Goal: Transaction & Acquisition: Purchase product/service

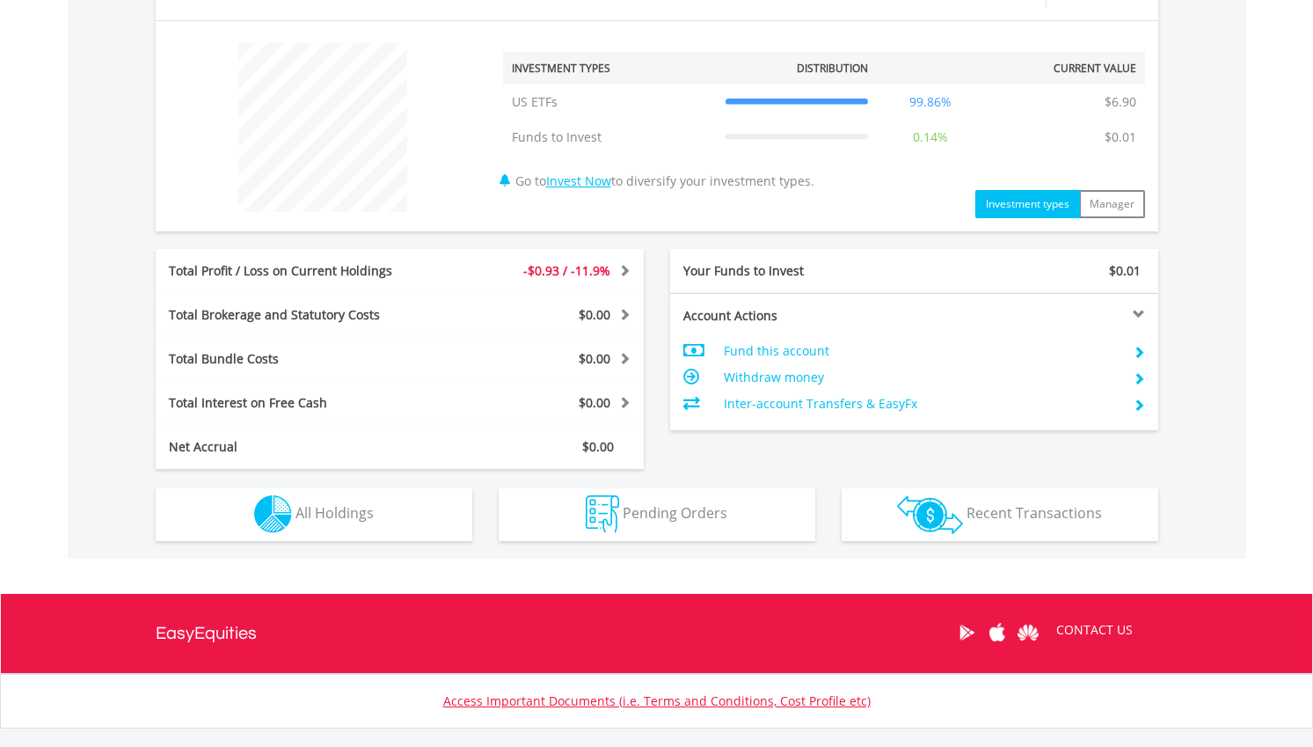
scroll to position [614, 0]
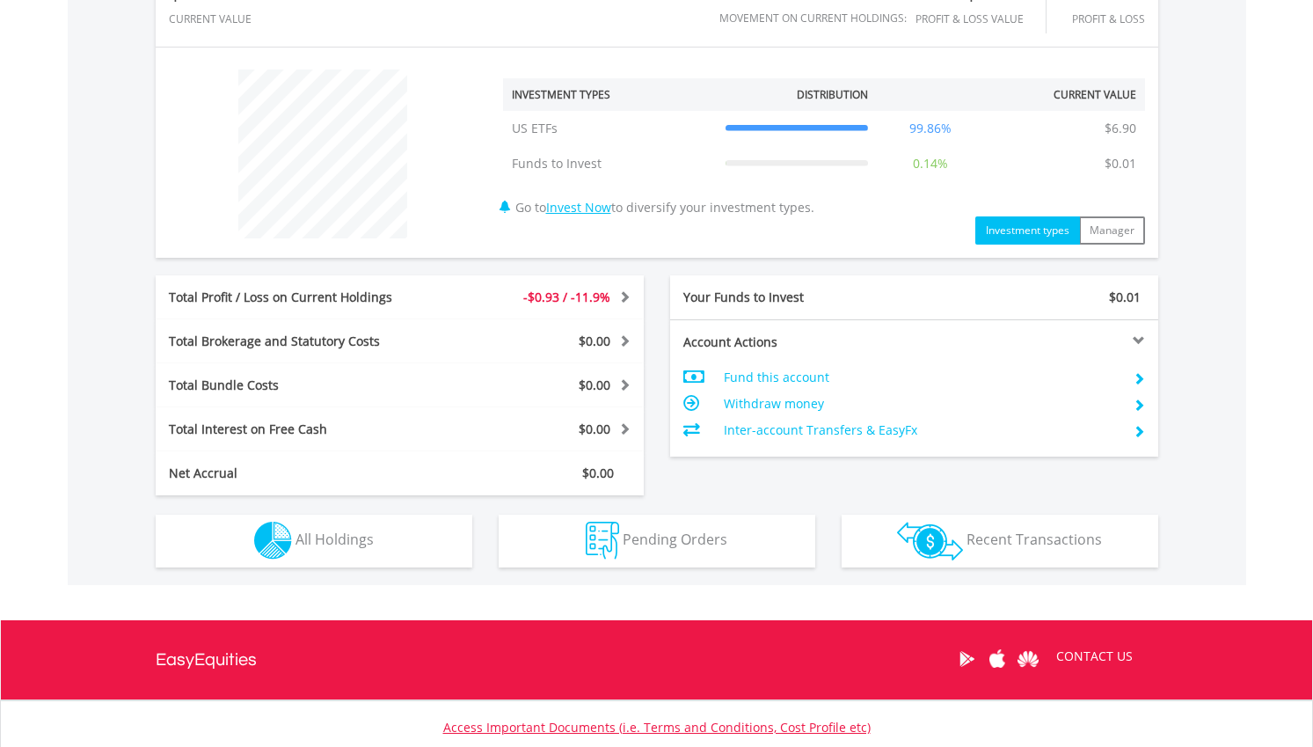
click at [522, 302] on div "-$0.93 / -11.9%" at bounding box center [541, 297] width 203 height 18
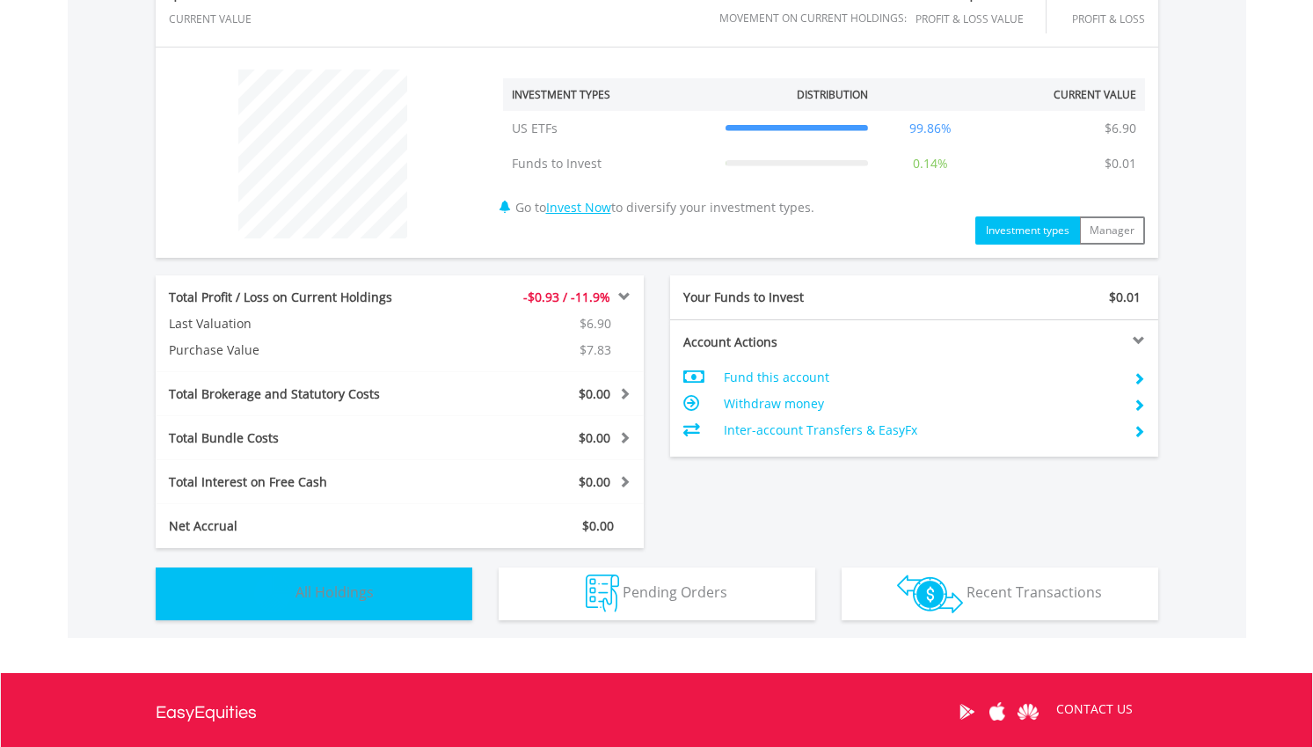
click at [420, 598] on button "Holdings All Holdings" at bounding box center [314, 593] width 317 height 53
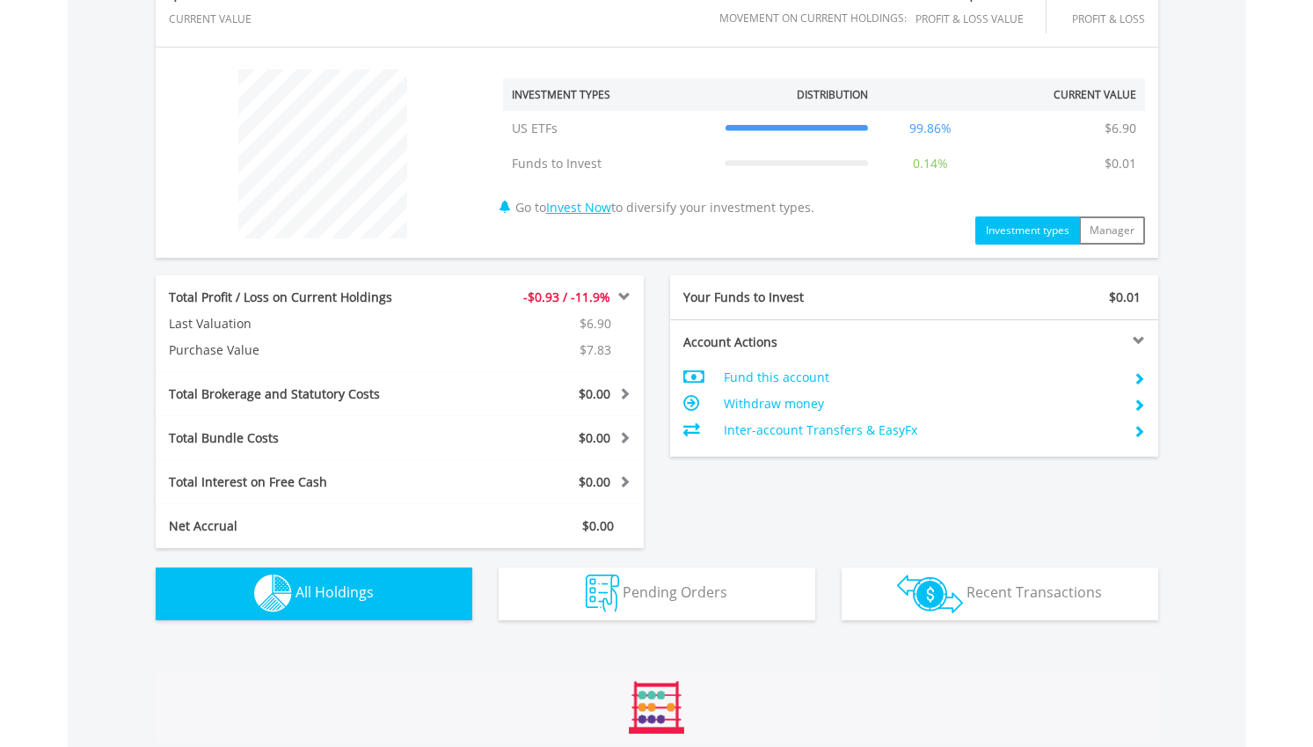
scroll to position [1084, 0]
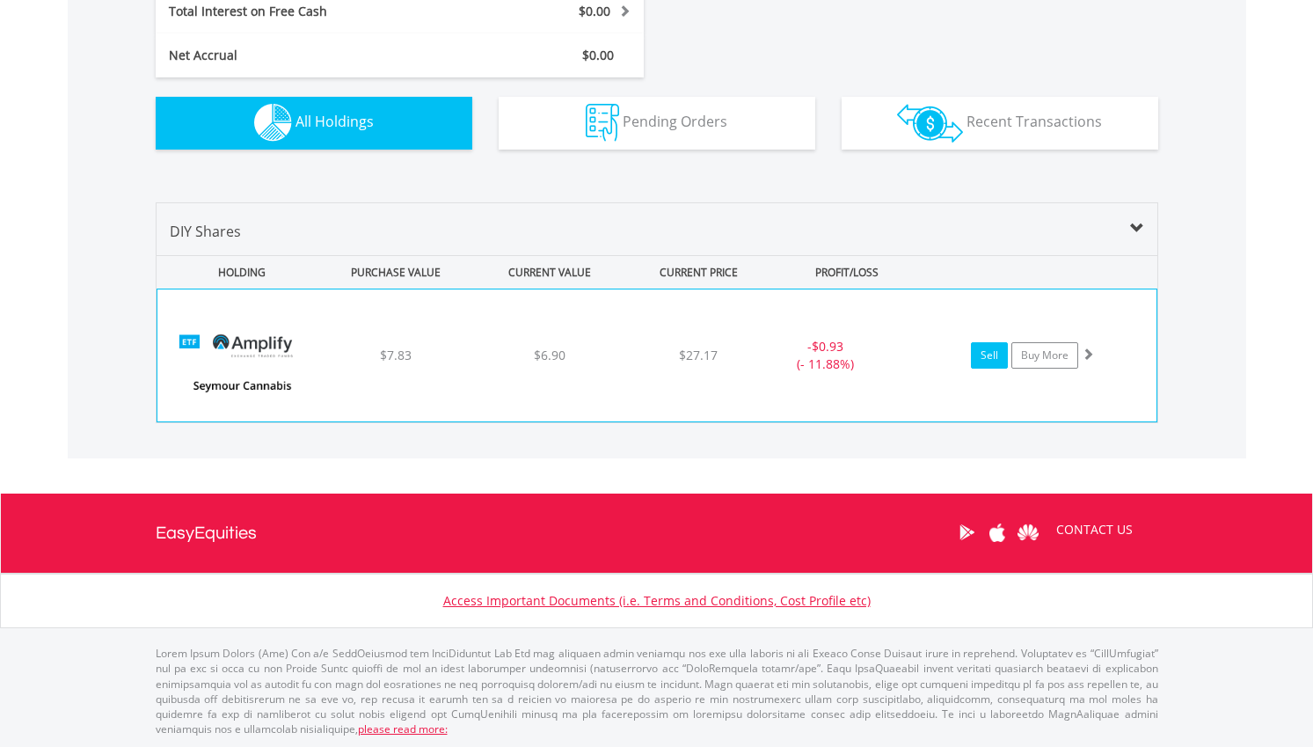
click at [992, 358] on link "Sell" at bounding box center [989, 355] width 37 height 26
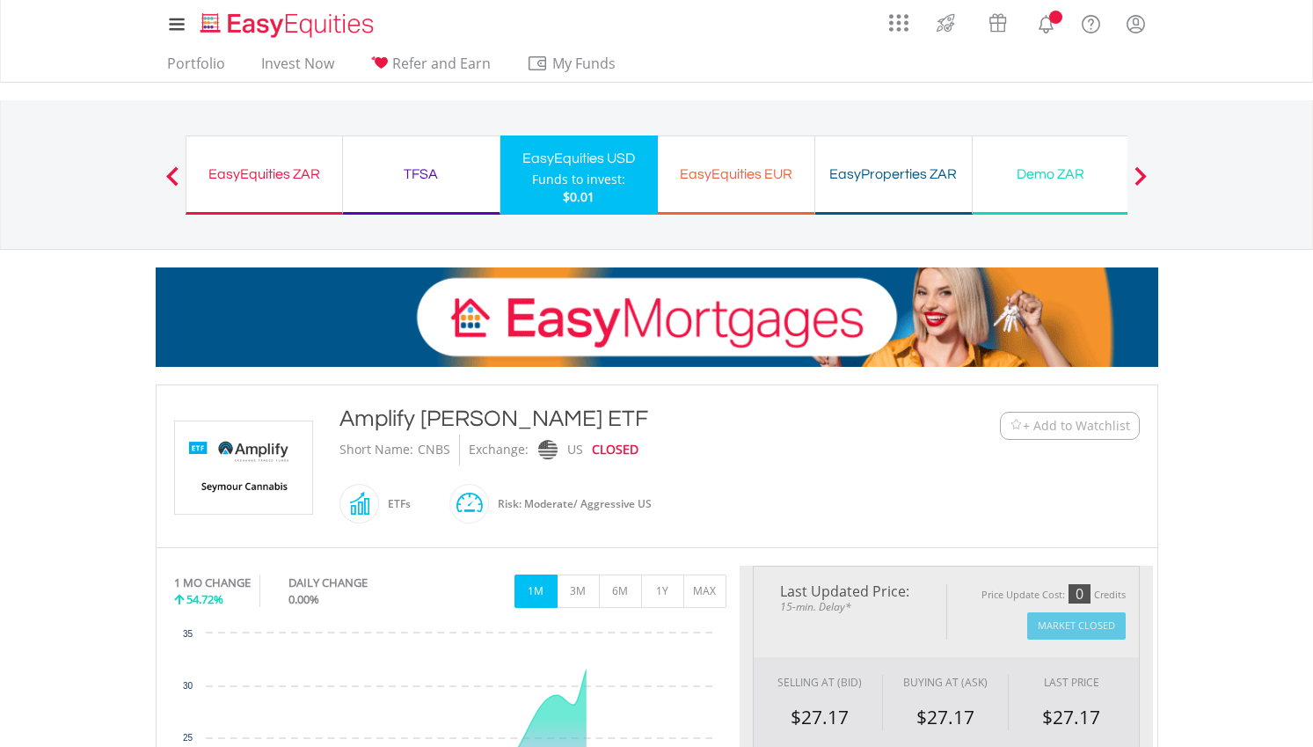
type input "****"
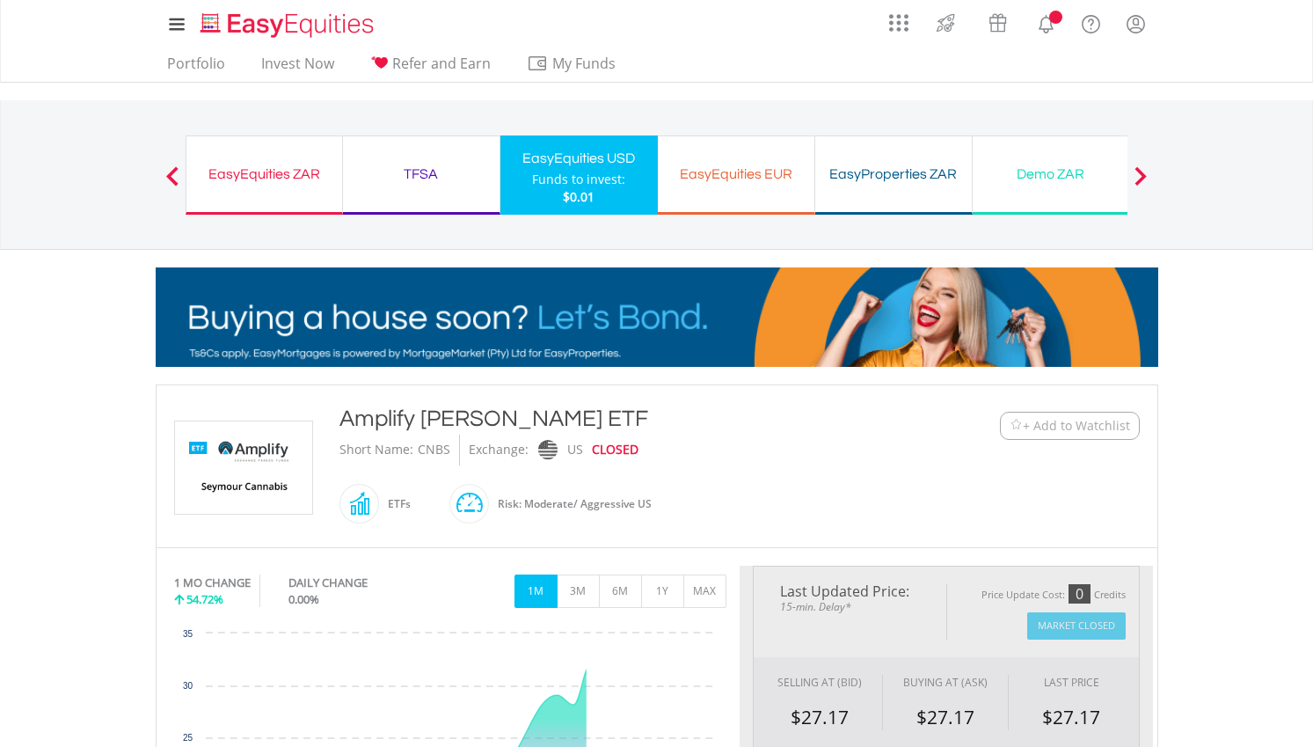
type input "******"
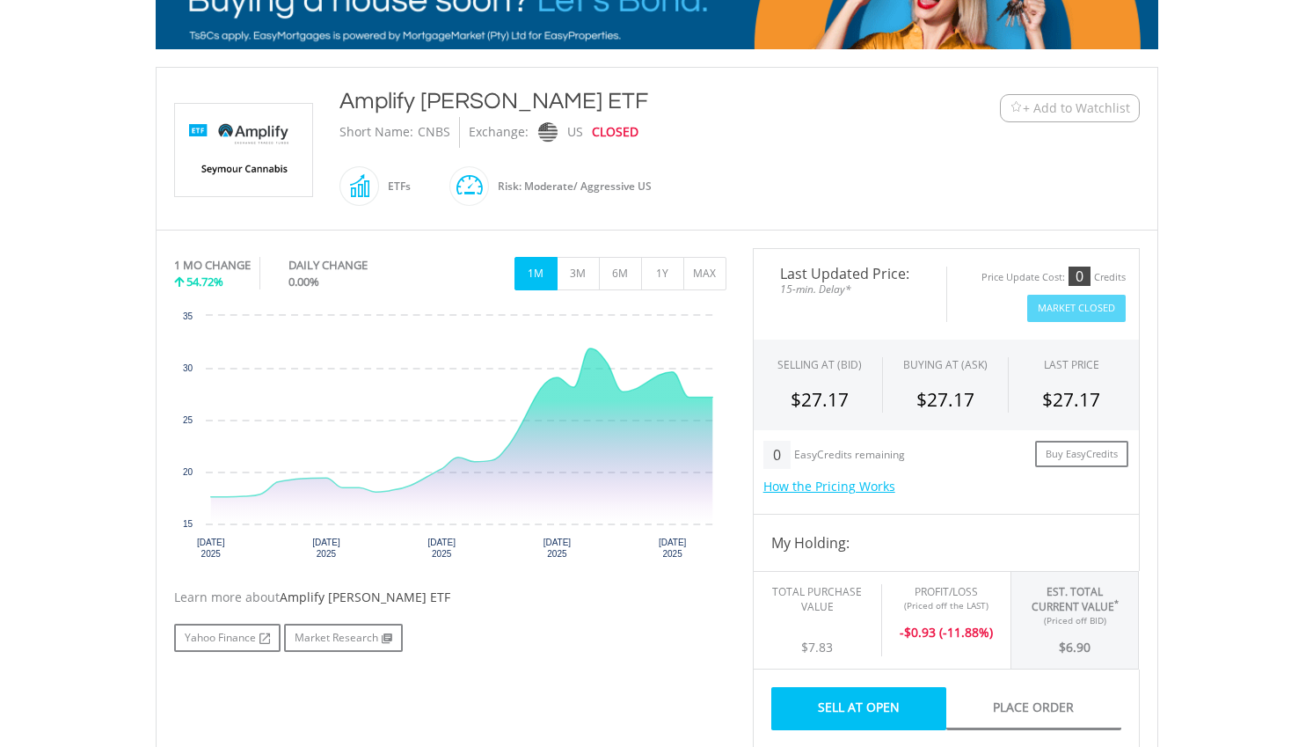
scroll to position [324, 0]
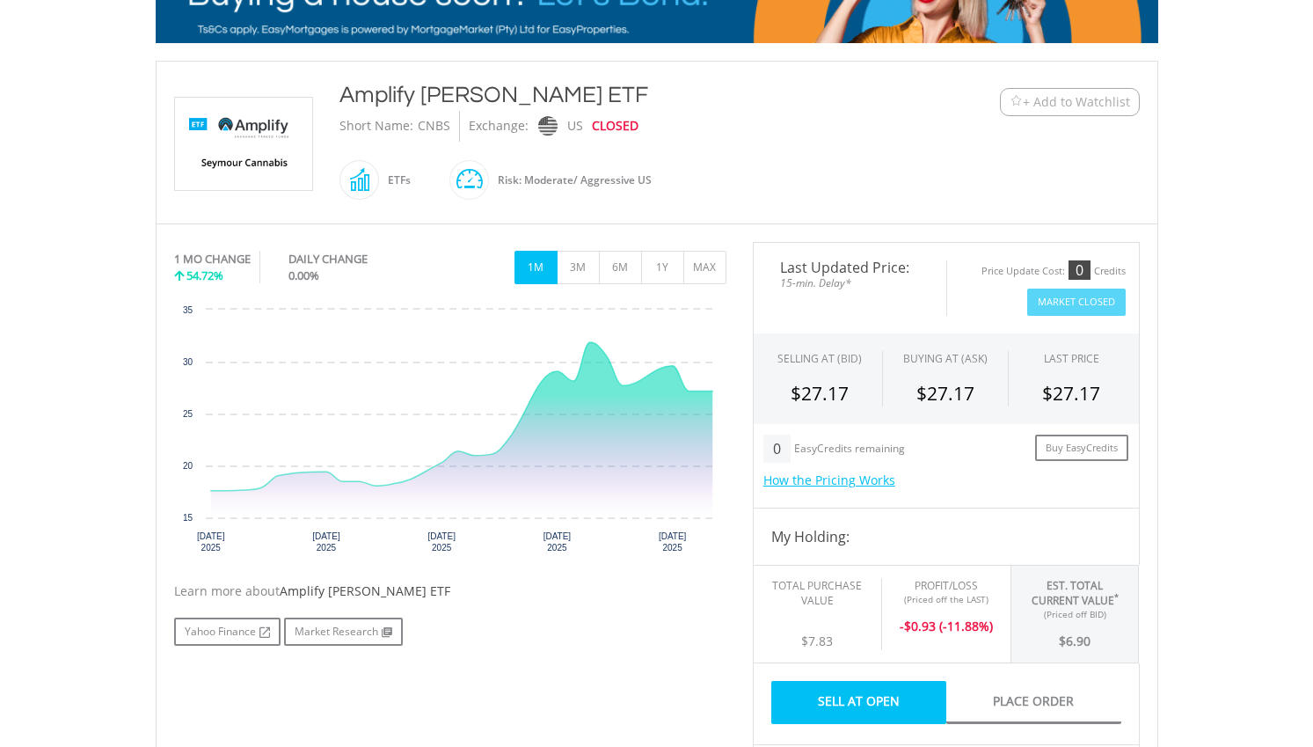
click at [864, 697] on link "Sell At Open" at bounding box center [858, 702] width 175 height 43
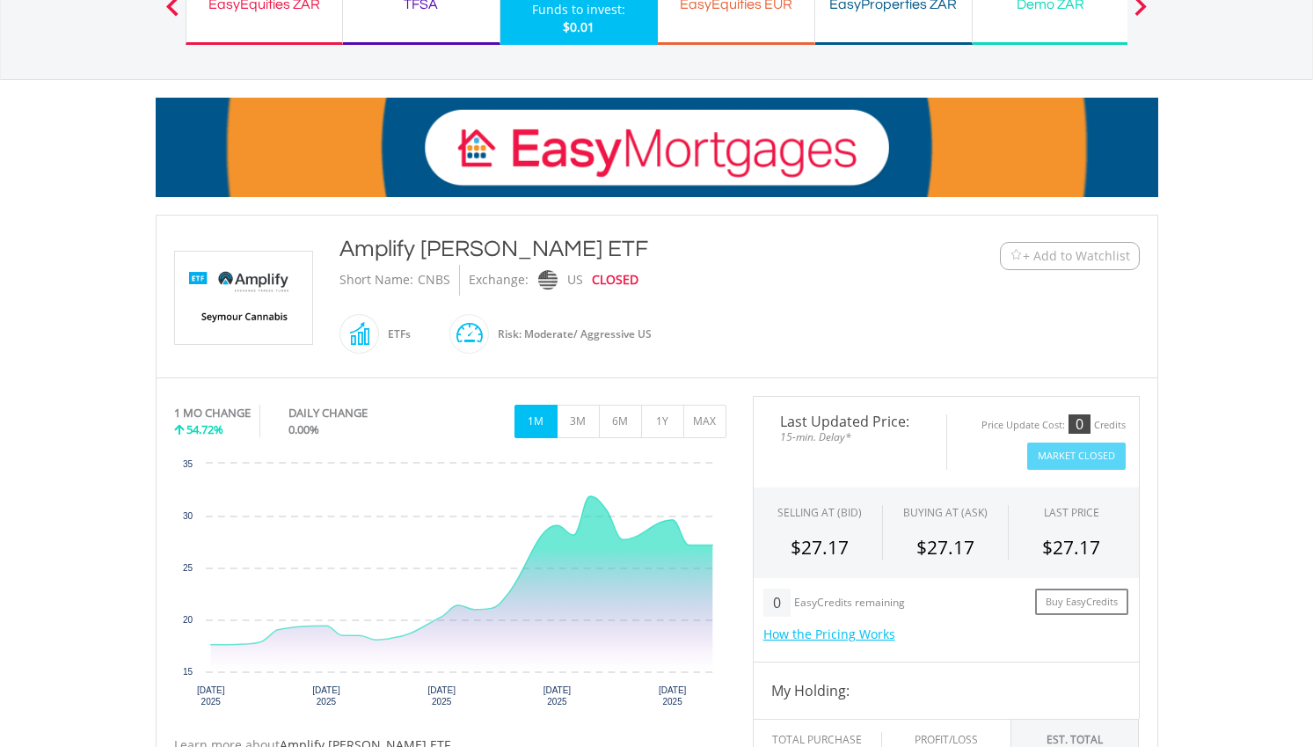
scroll to position [0, 0]
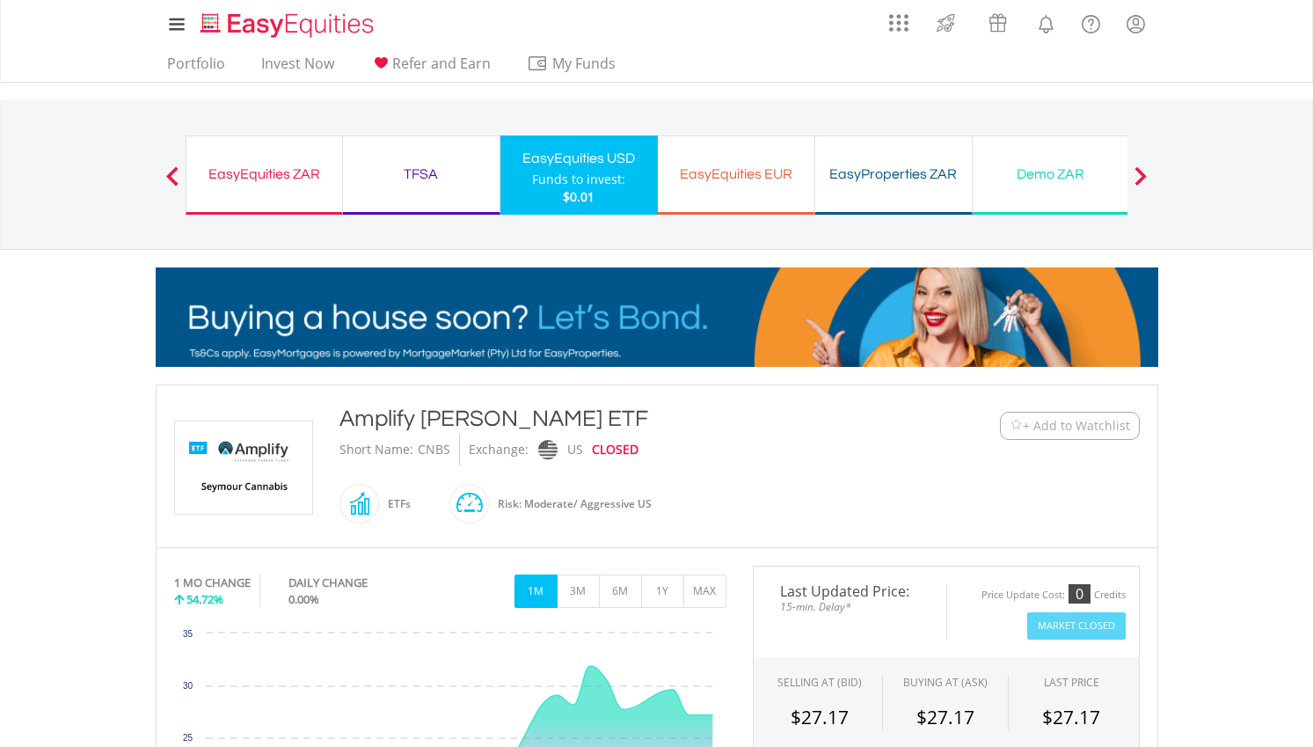
click at [301, 183] on div "EasyEquities ZAR" at bounding box center [264, 174] width 135 height 25
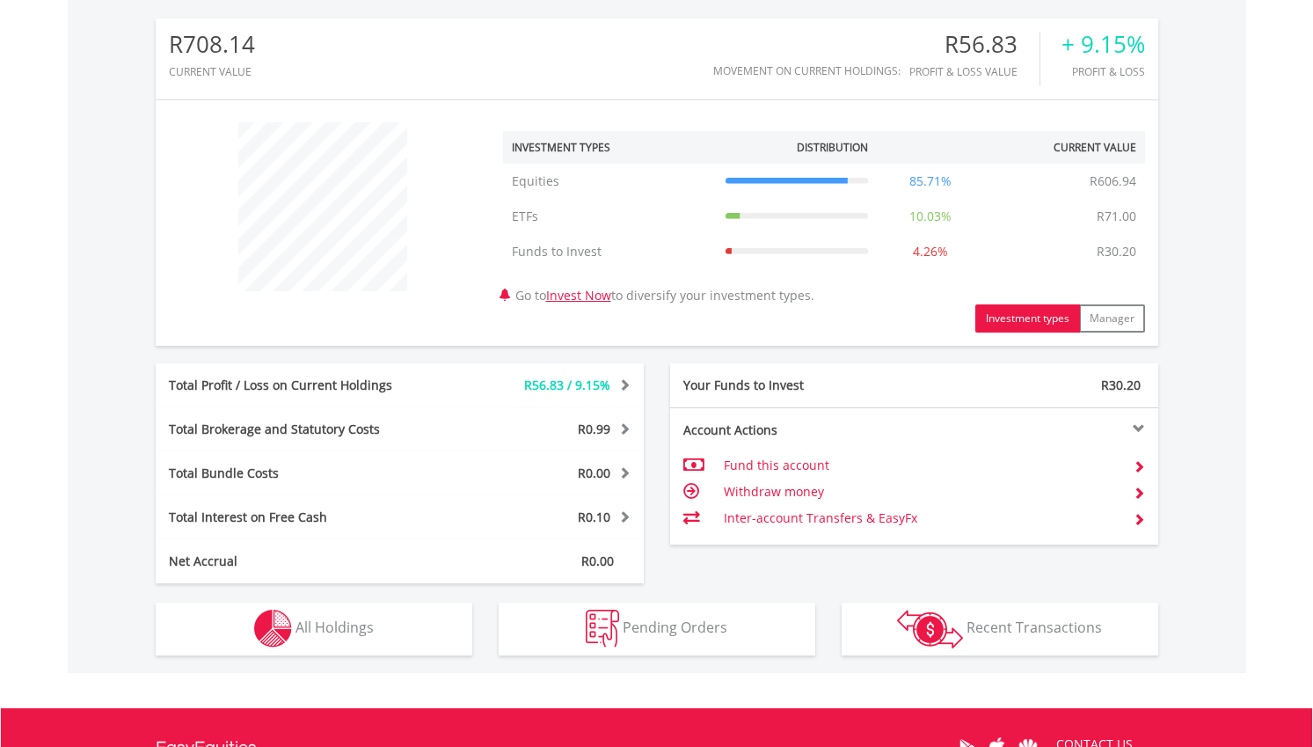
scroll to position [564, 0]
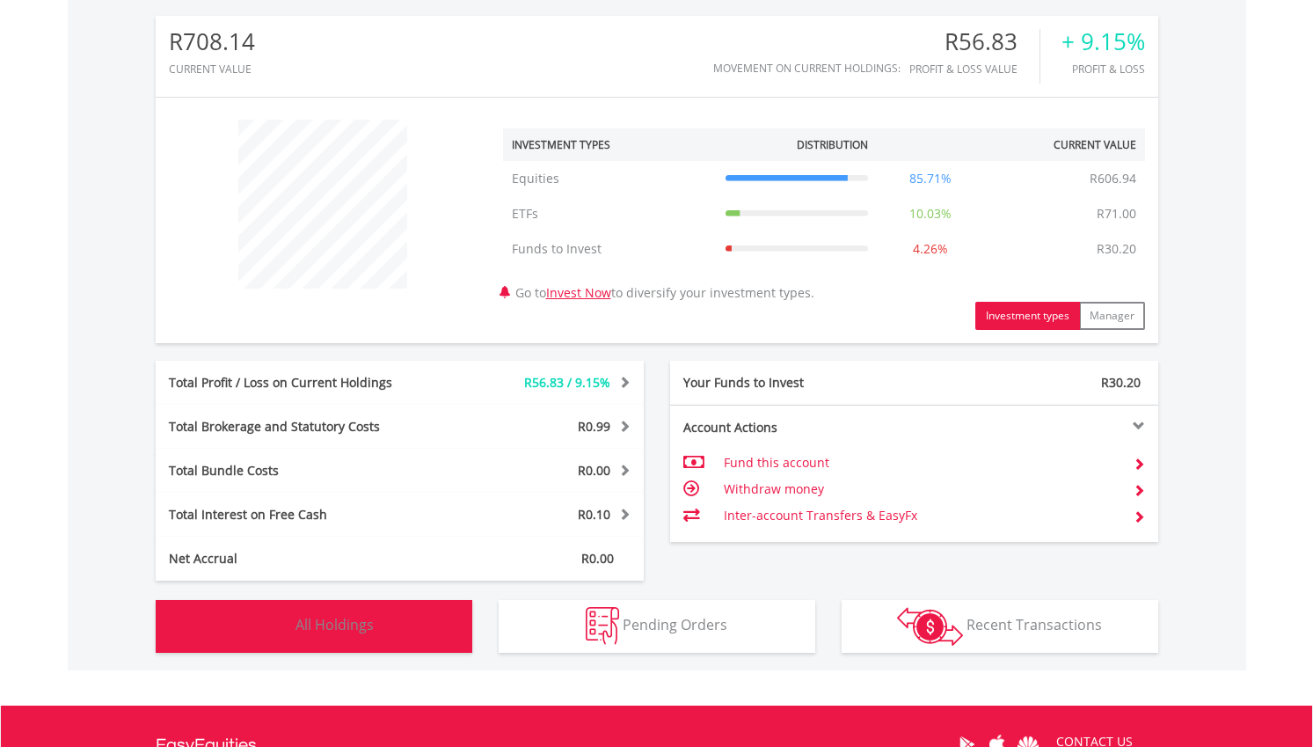
click at [420, 616] on button "Holdings All Holdings" at bounding box center [314, 626] width 317 height 53
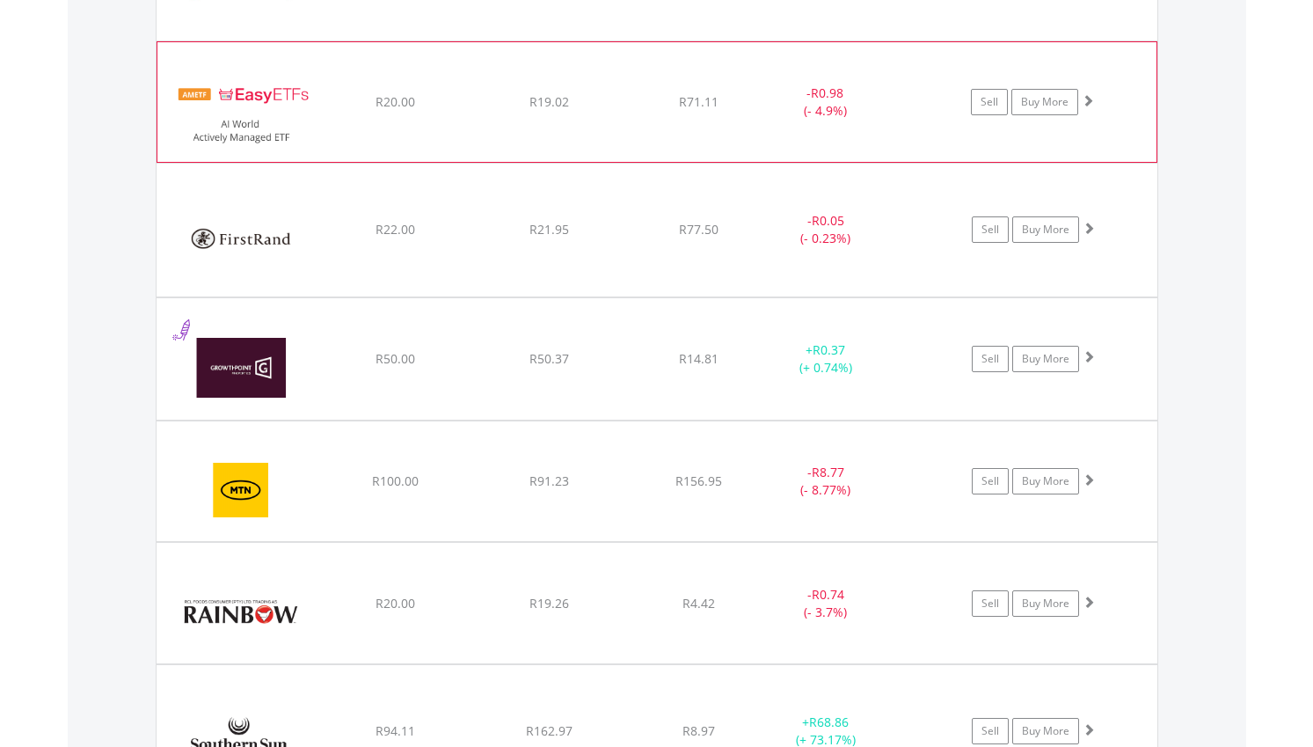
scroll to position [1820, 0]
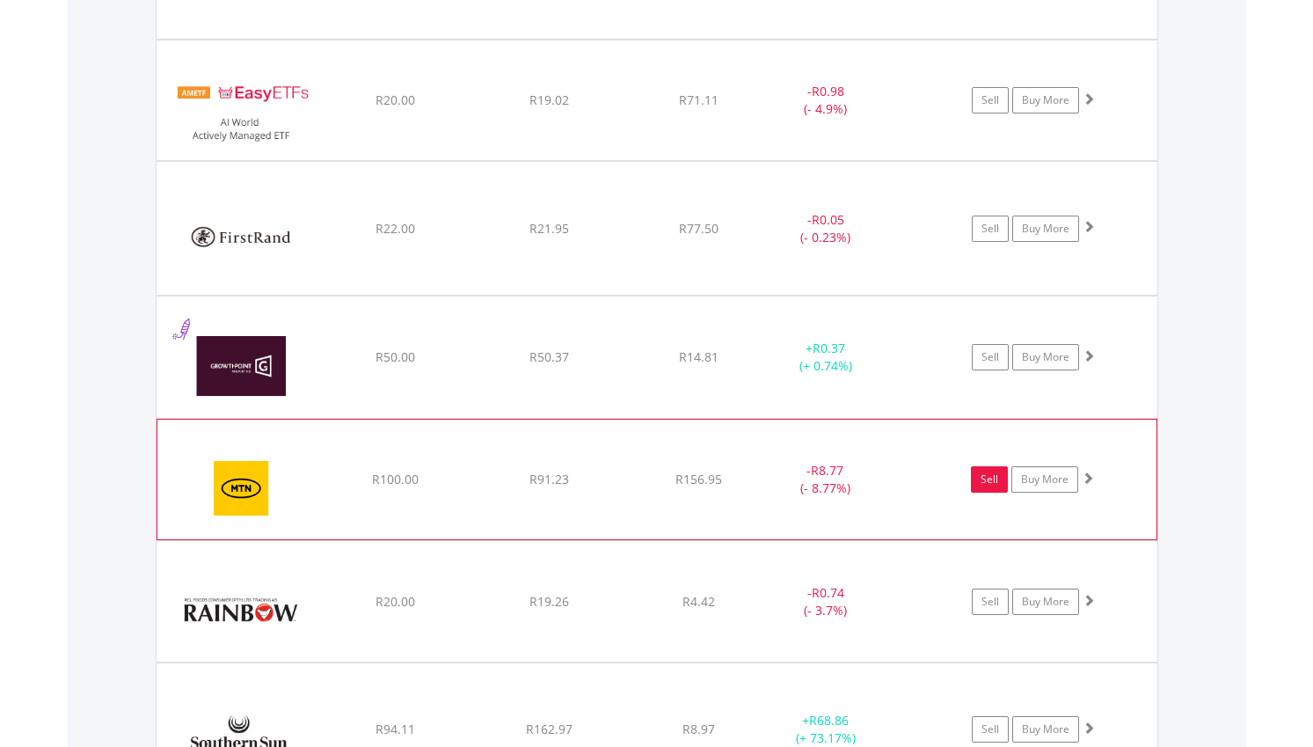
click at [995, 478] on link "Sell" at bounding box center [989, 479] width 37 height 26
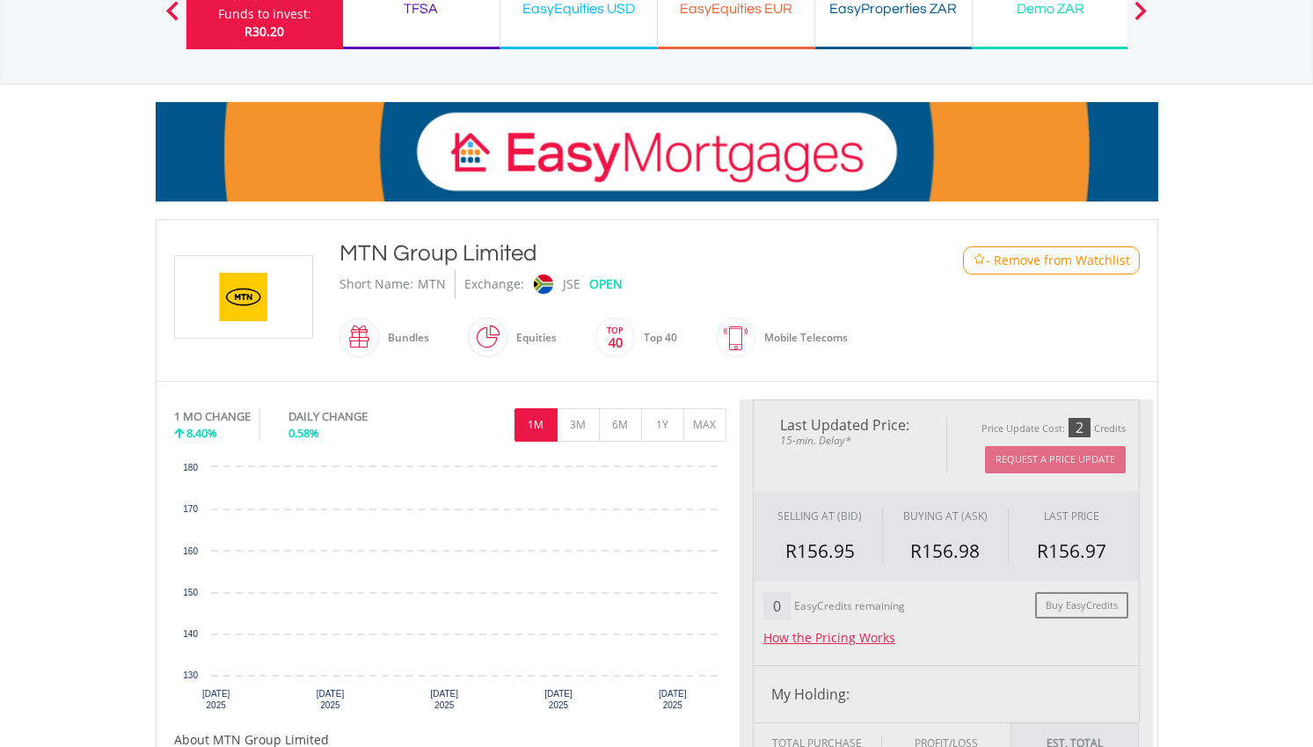
scroll to position [198, 0]
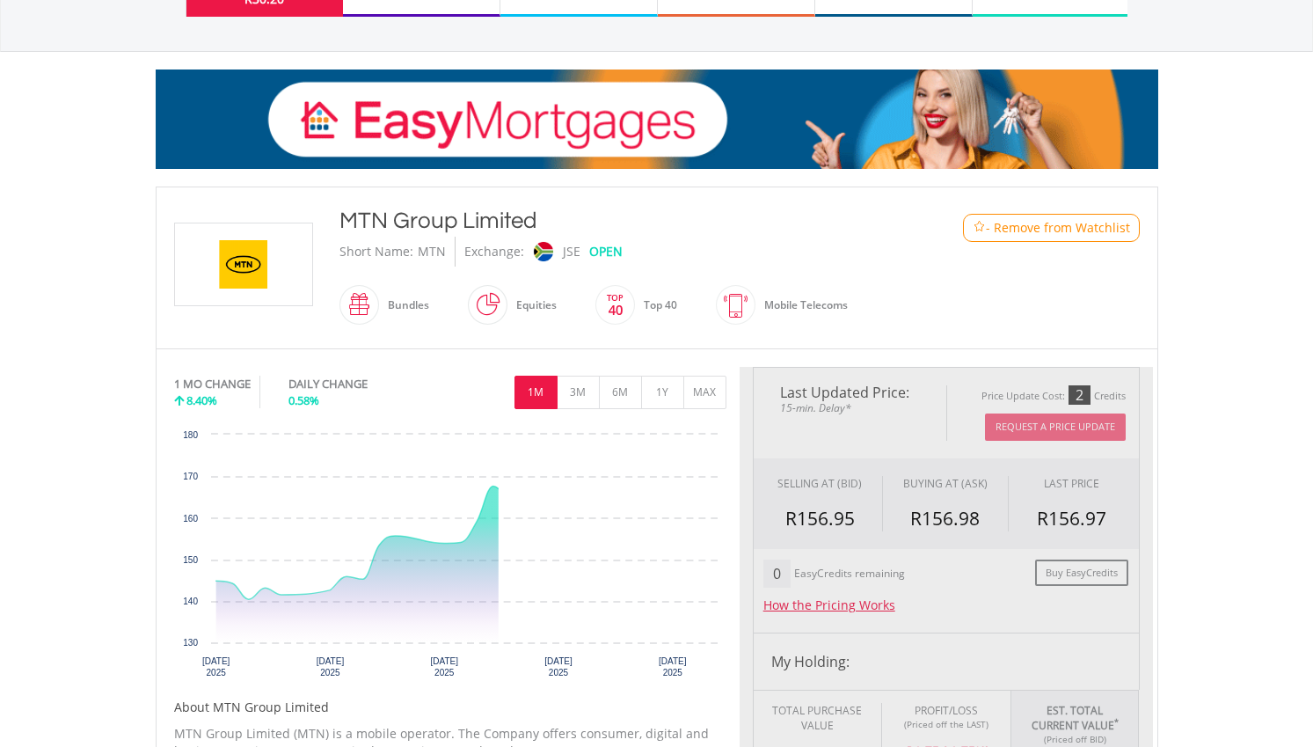
type input "*****"
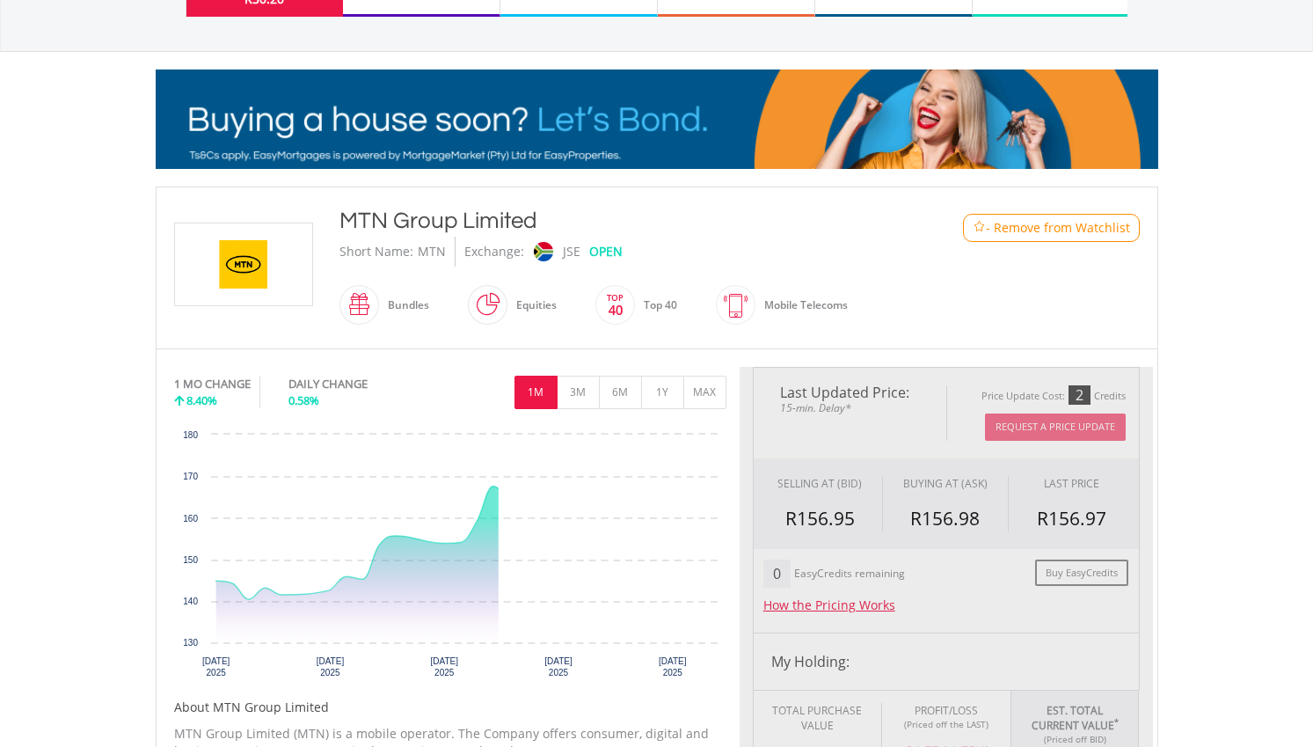
type input "******"
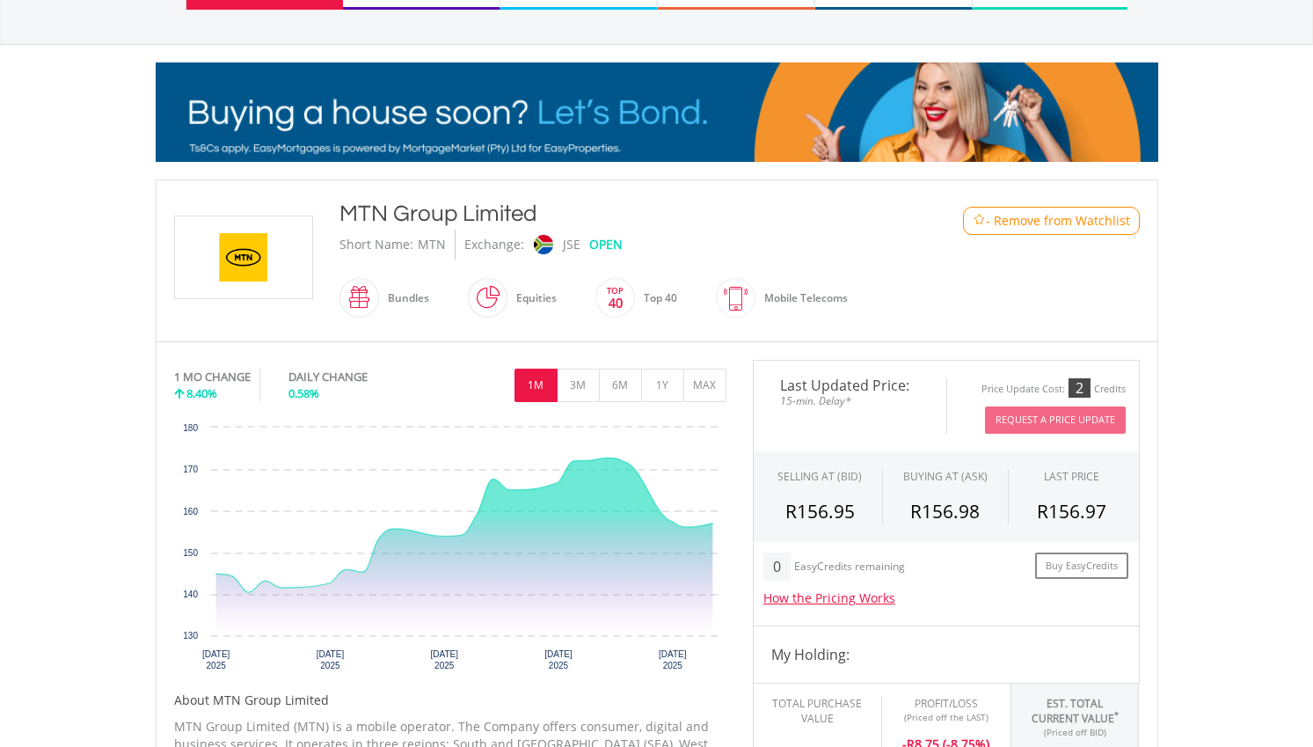
scroll to position [208, 0]
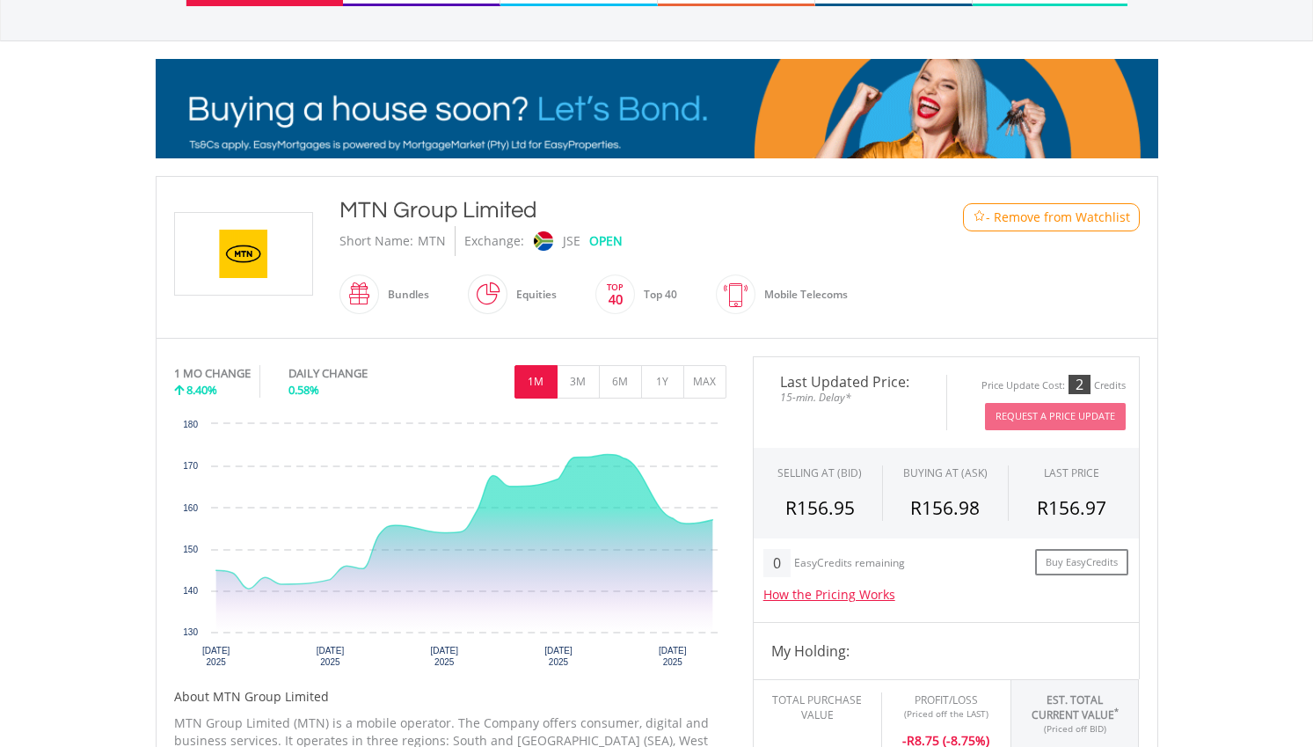
click at [325, 382] on div "0.58%" at bounding box center [357, 390] width 138 height 17
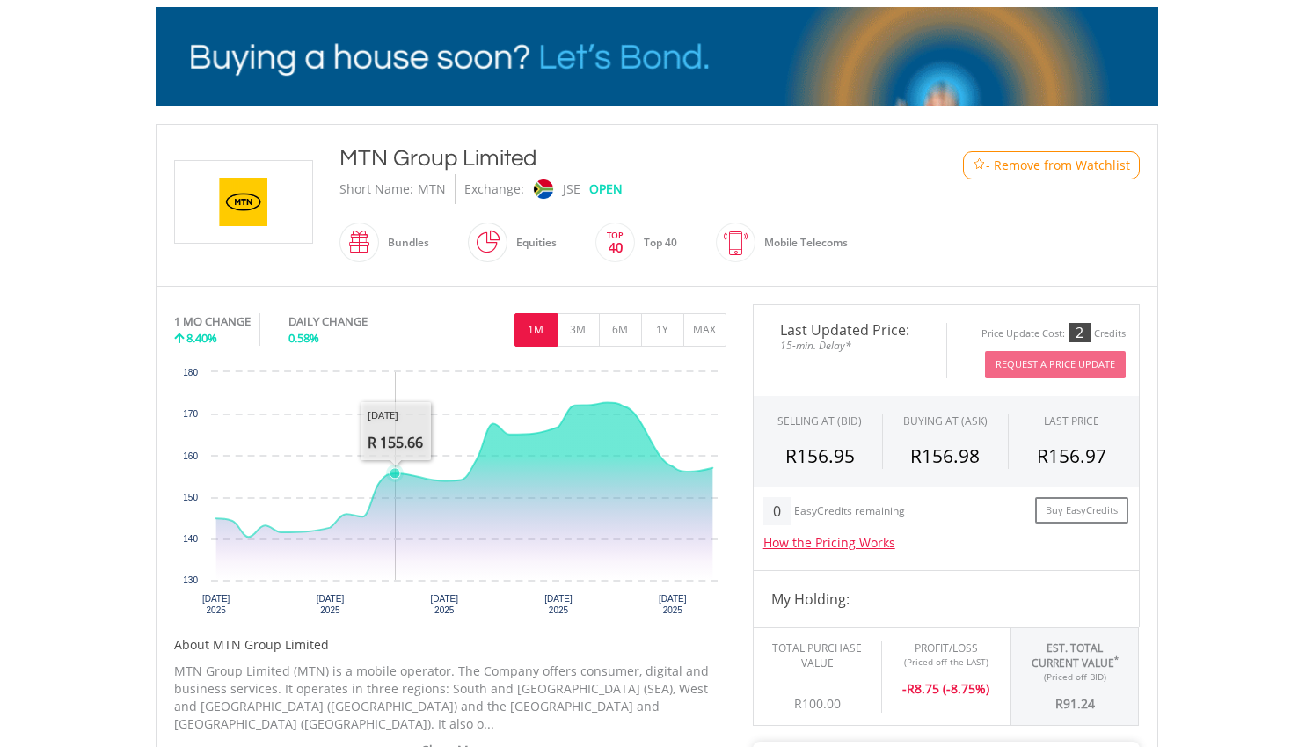
scroll to position [261, 0]
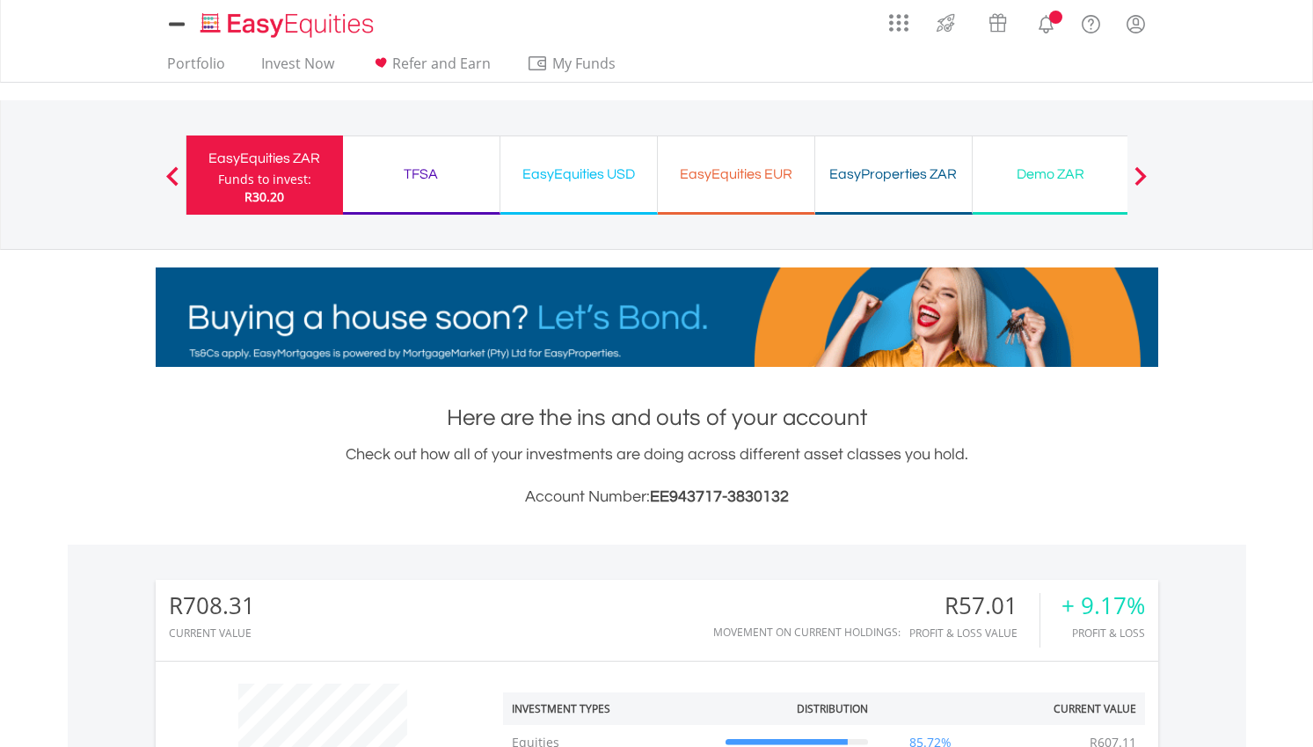
scroll to position [776, 0]
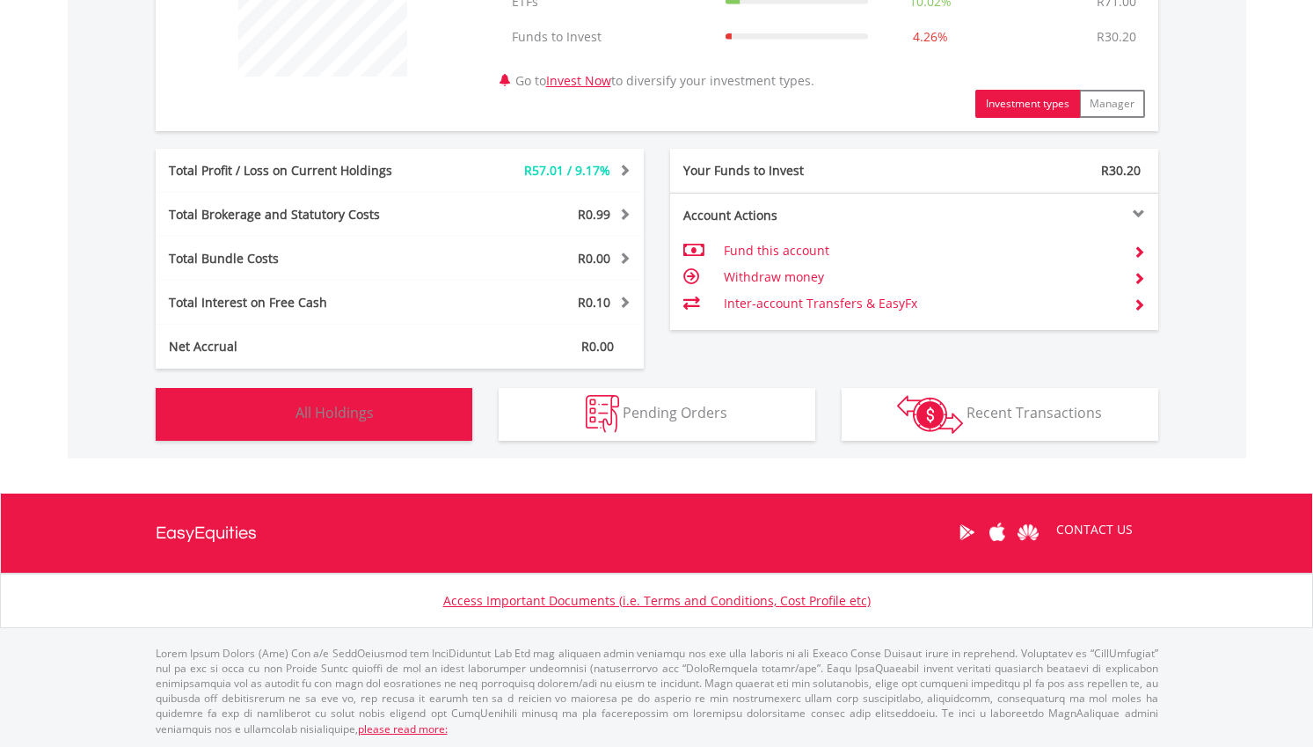
click at [415, 430] on button "Holdings All Holdings" at bounding box center [314, 414] width 317 height 53
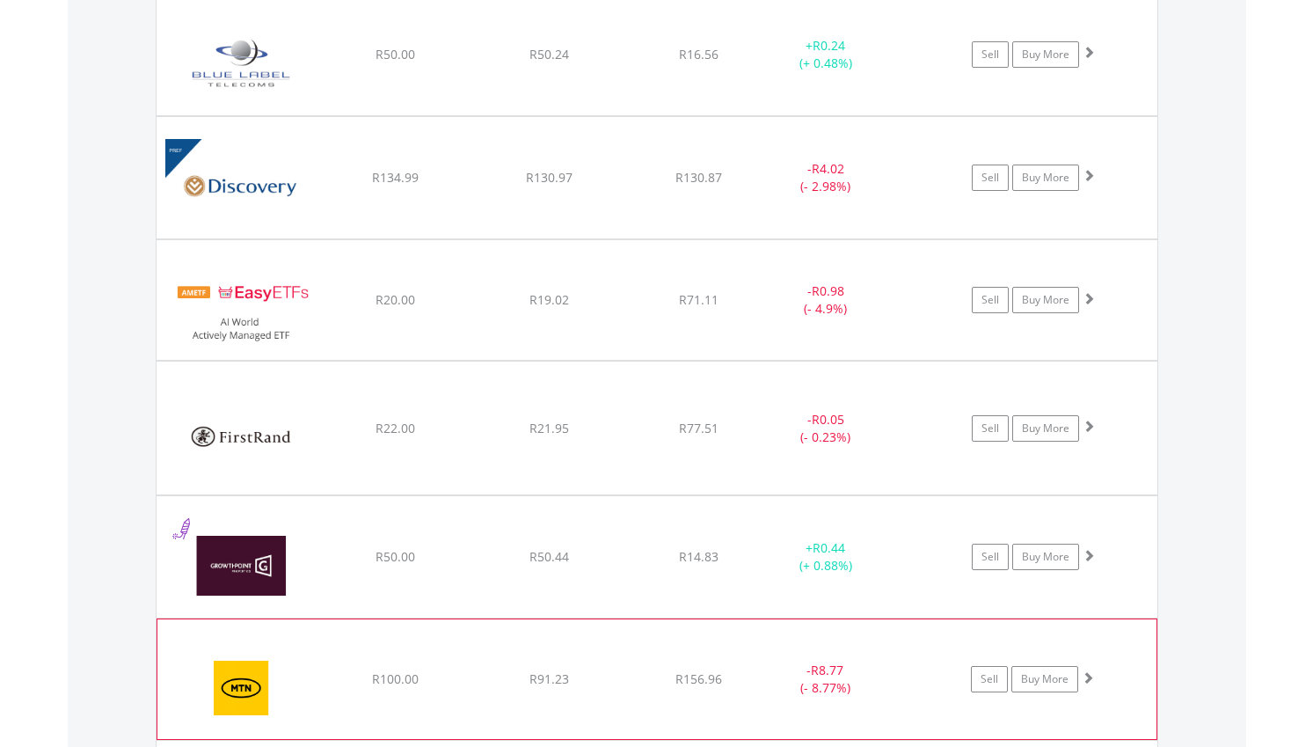
scroll to position [1616, 0]
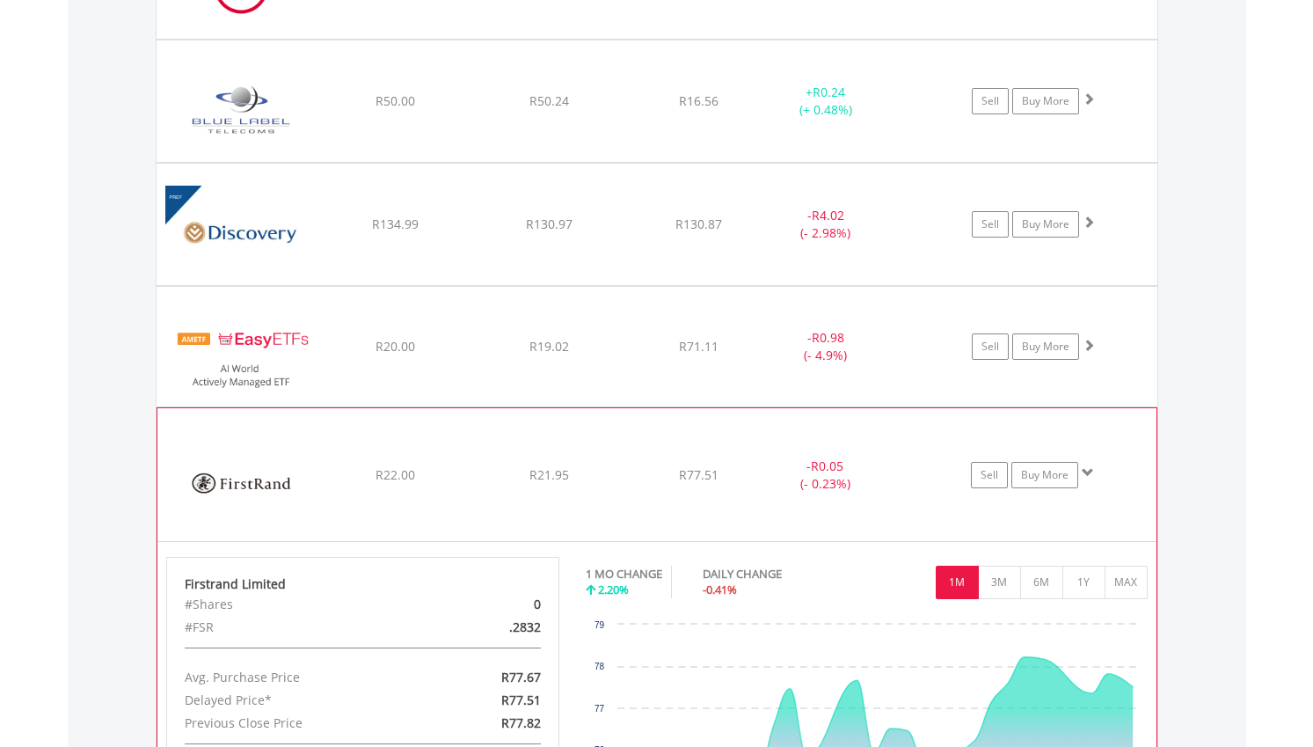
scroll to position [1573, 0]
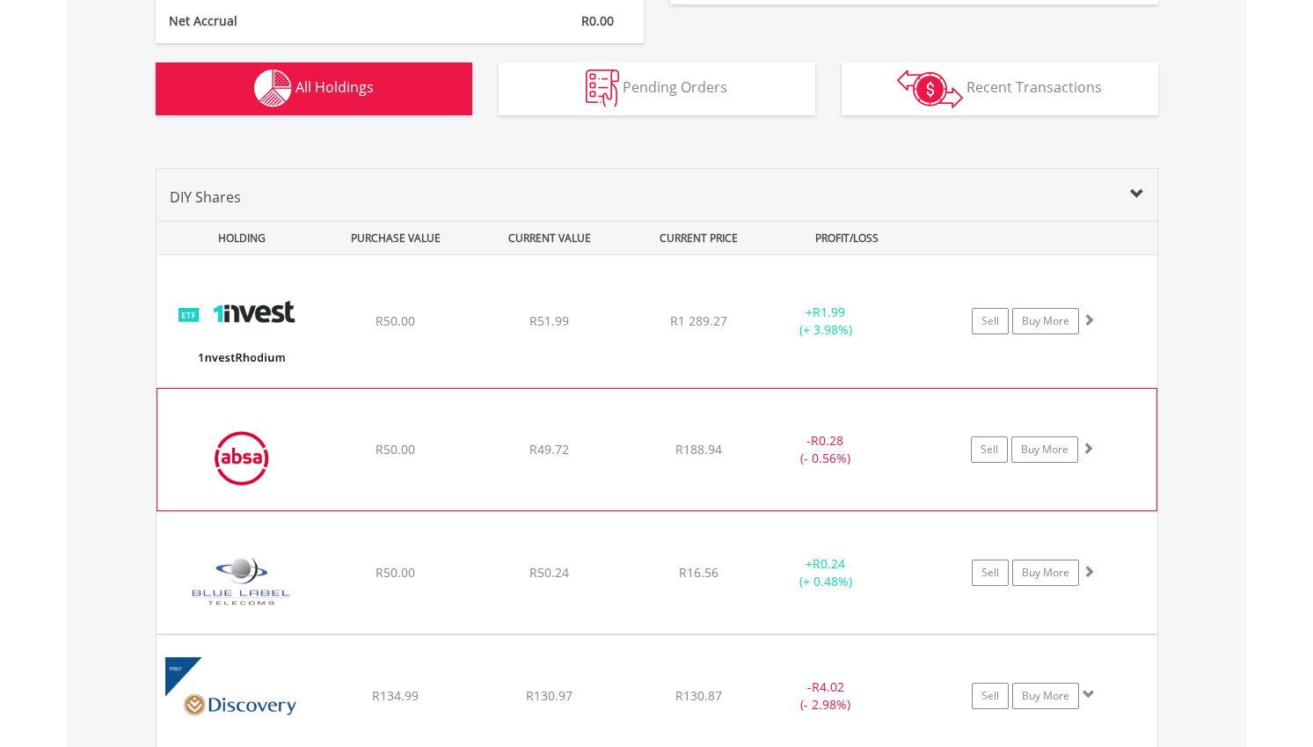
scroll to position [1102, 0]
click at [675, 386] on div "﻿ Absa Group Limited R50.00 R49.72 R188.94 - R0.28 (- 0.56%) Sell Buy More" at bounding box center [657, 320] width 1001 height 132
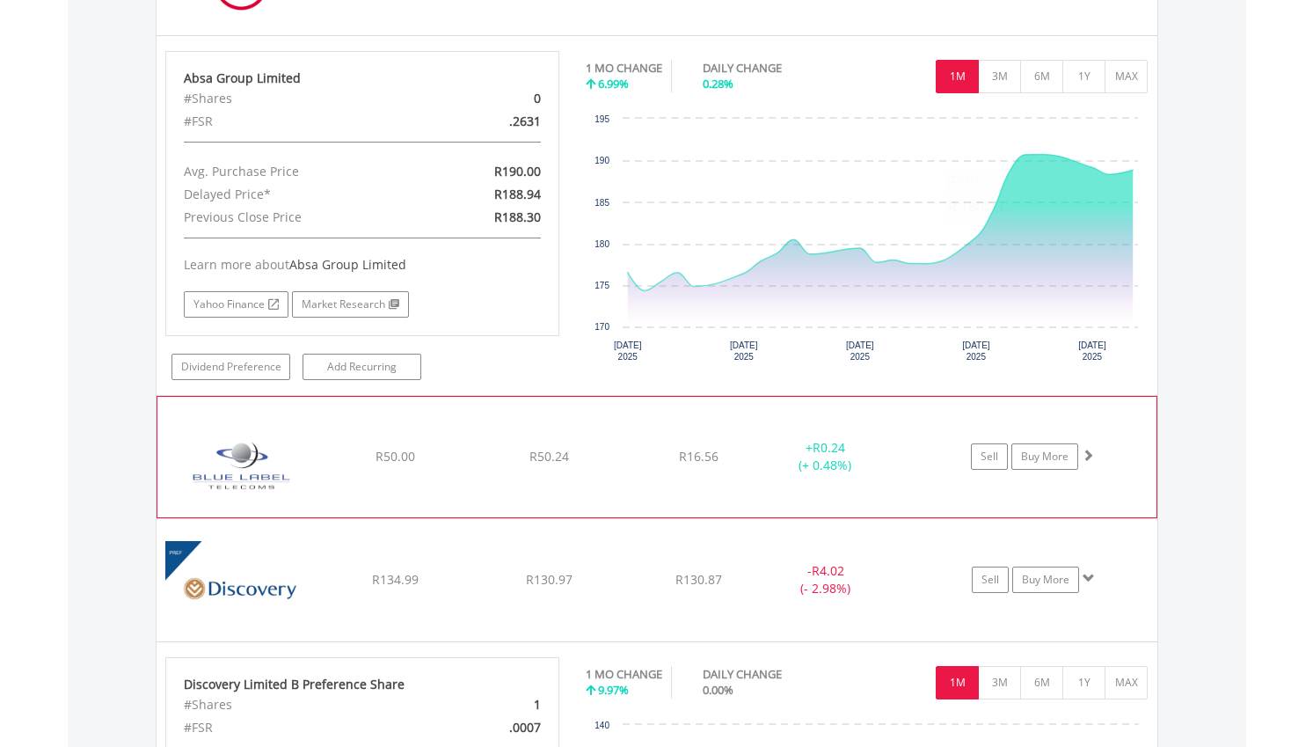
scroll to position [1719, 0]
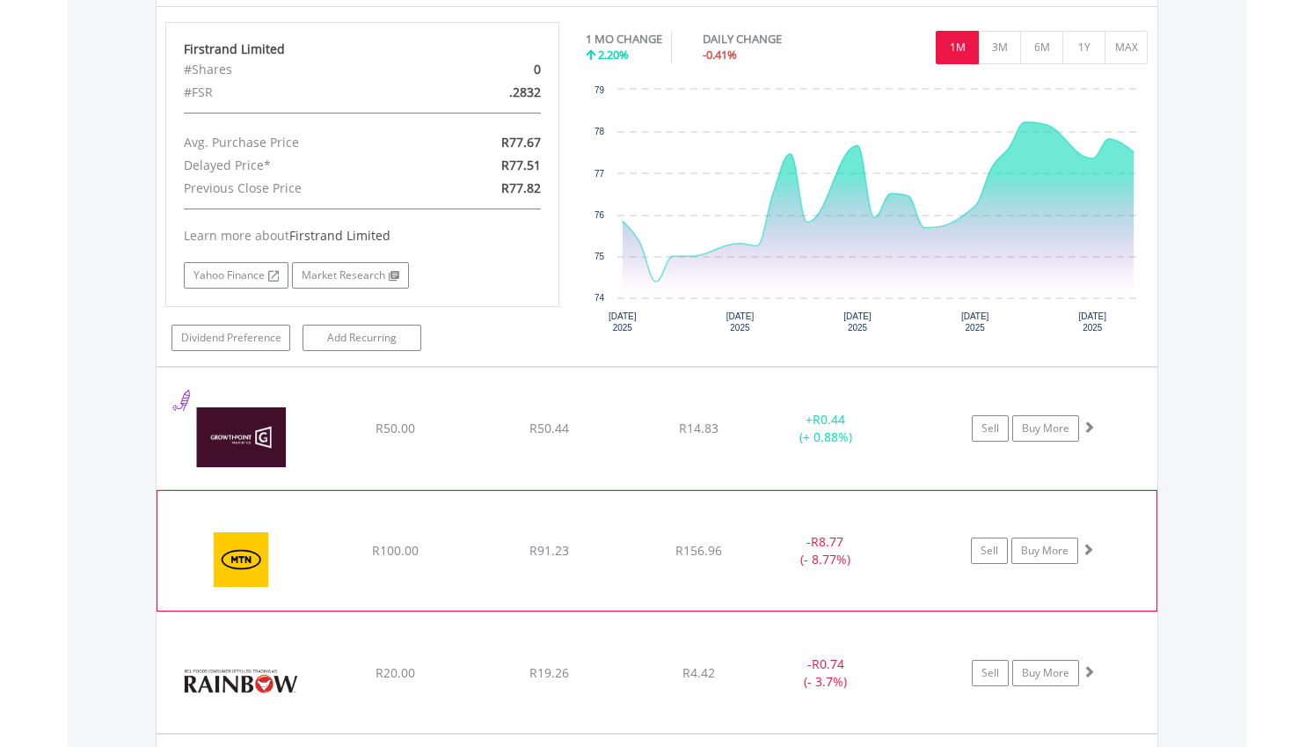
scroll to position [2942, 0]
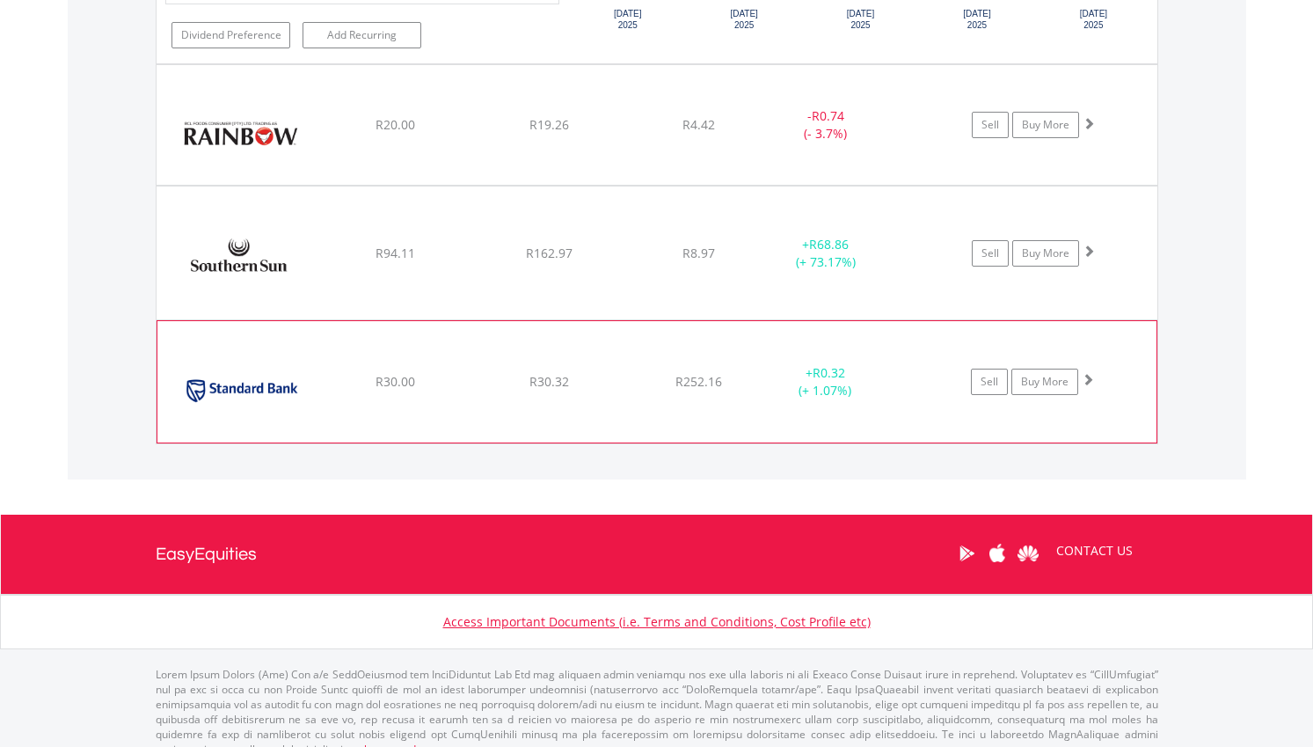
scroll to position [3701, 0]
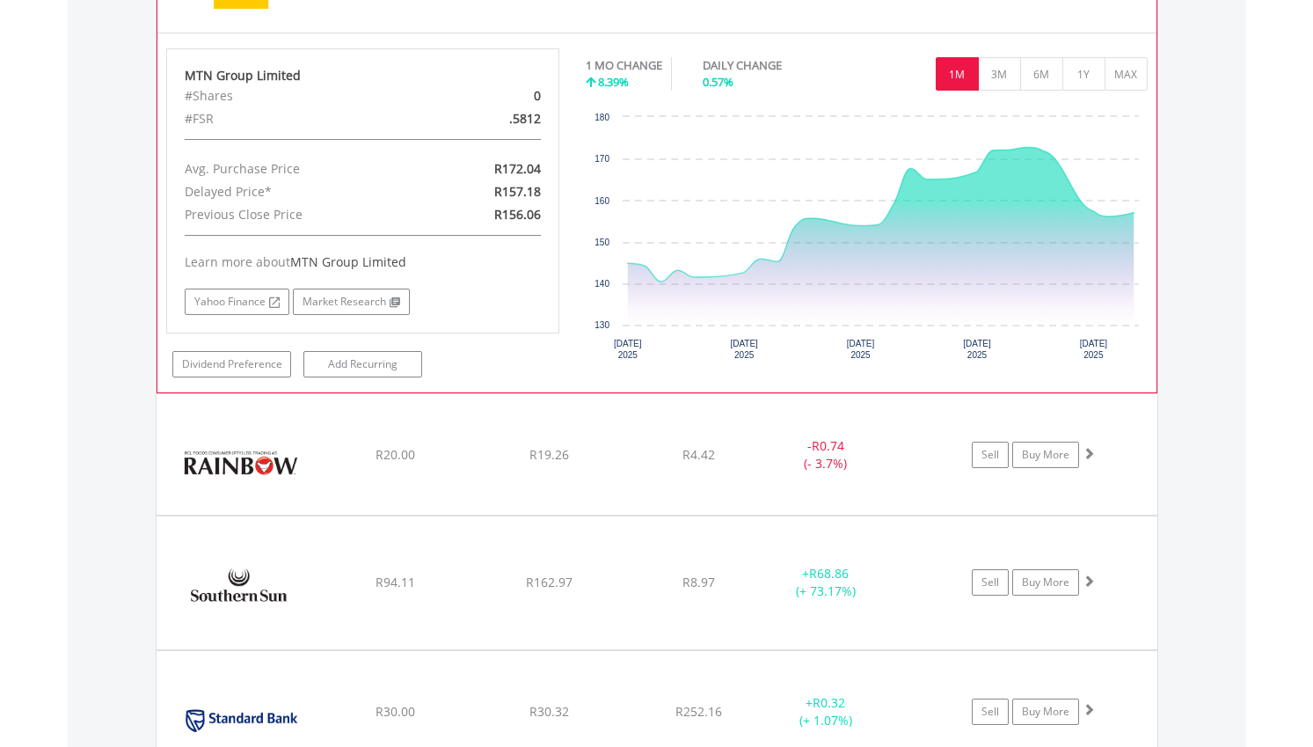
scroll to position [3241, 0]
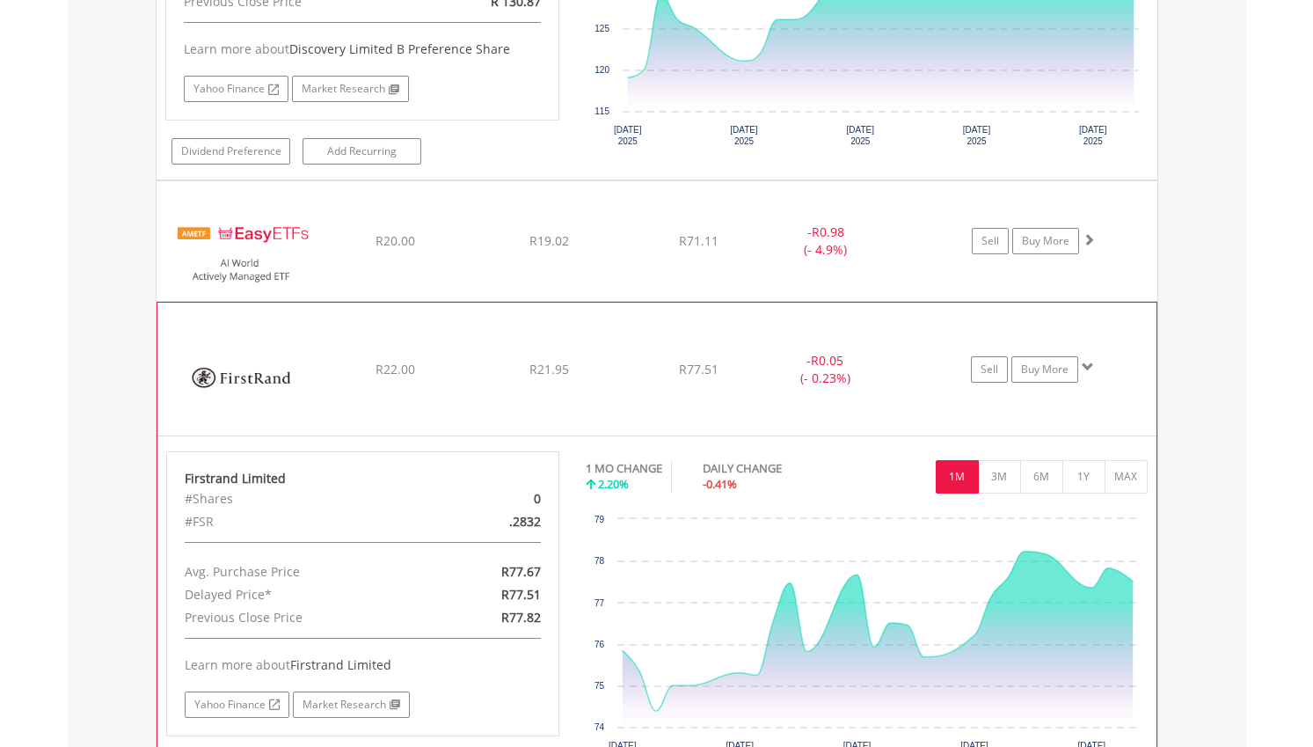
scroll to position [2215, 0]
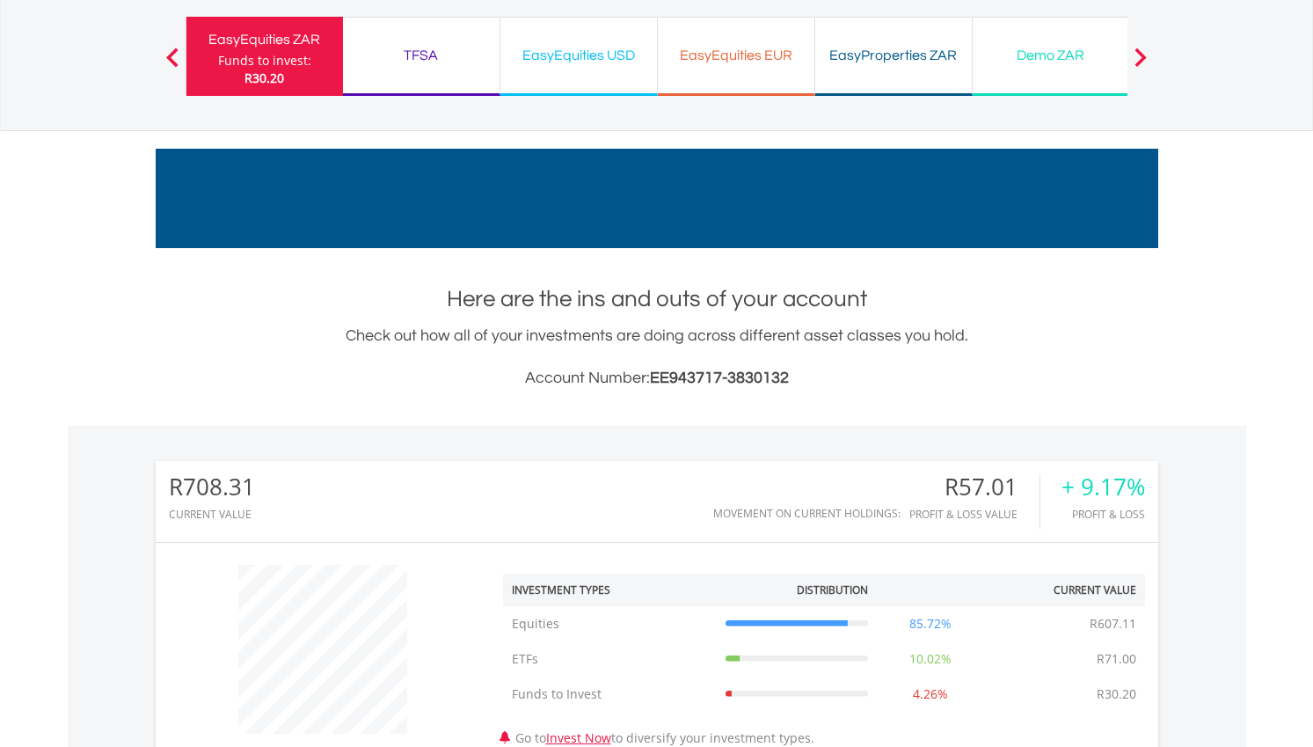
scroll to position [0, 0]
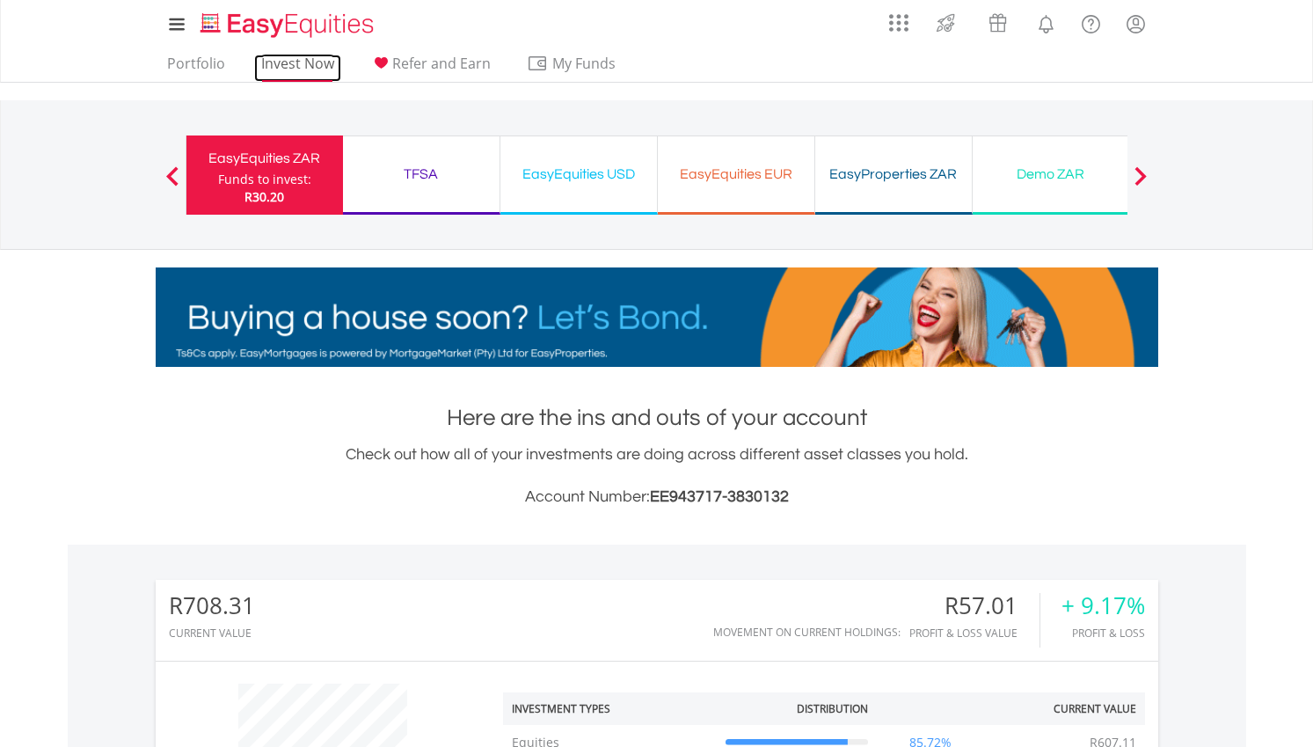
click at [308, 66] on link "Invest Now" at bounding box center [297, 68] width 87 height 27
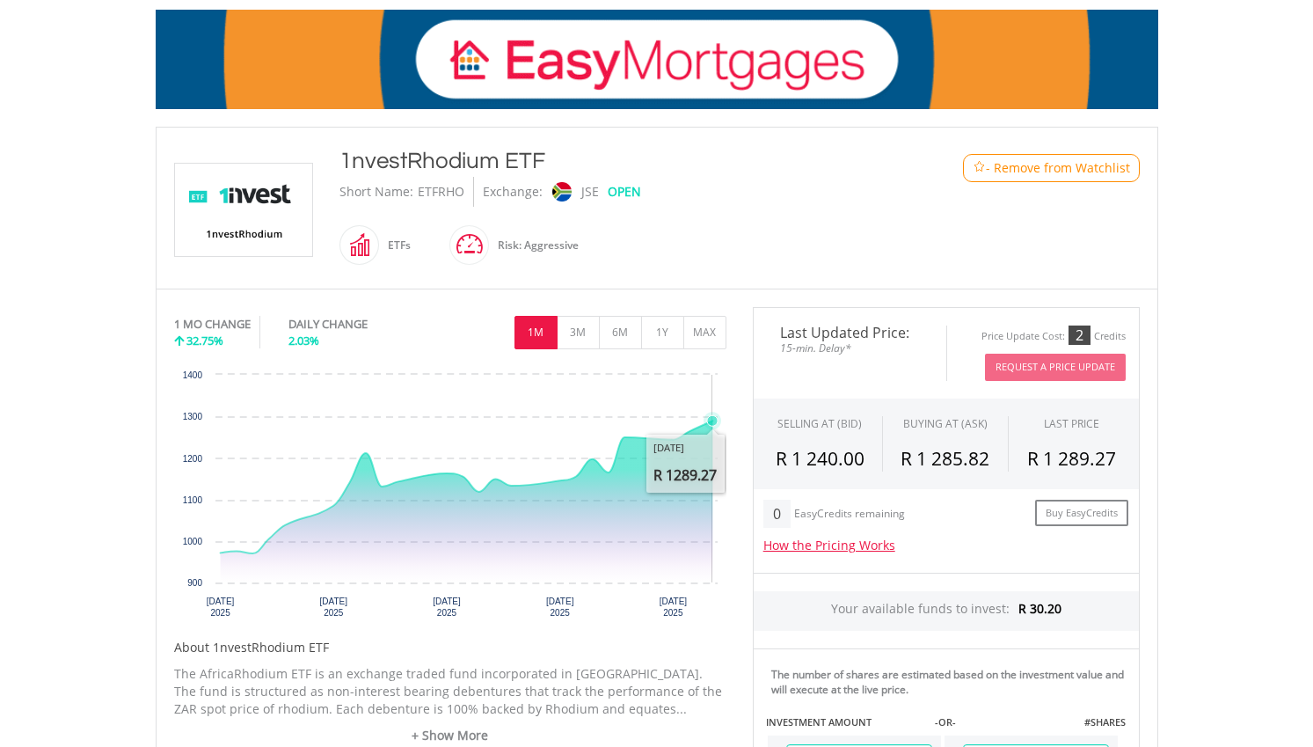
scroll to position [261, 0]
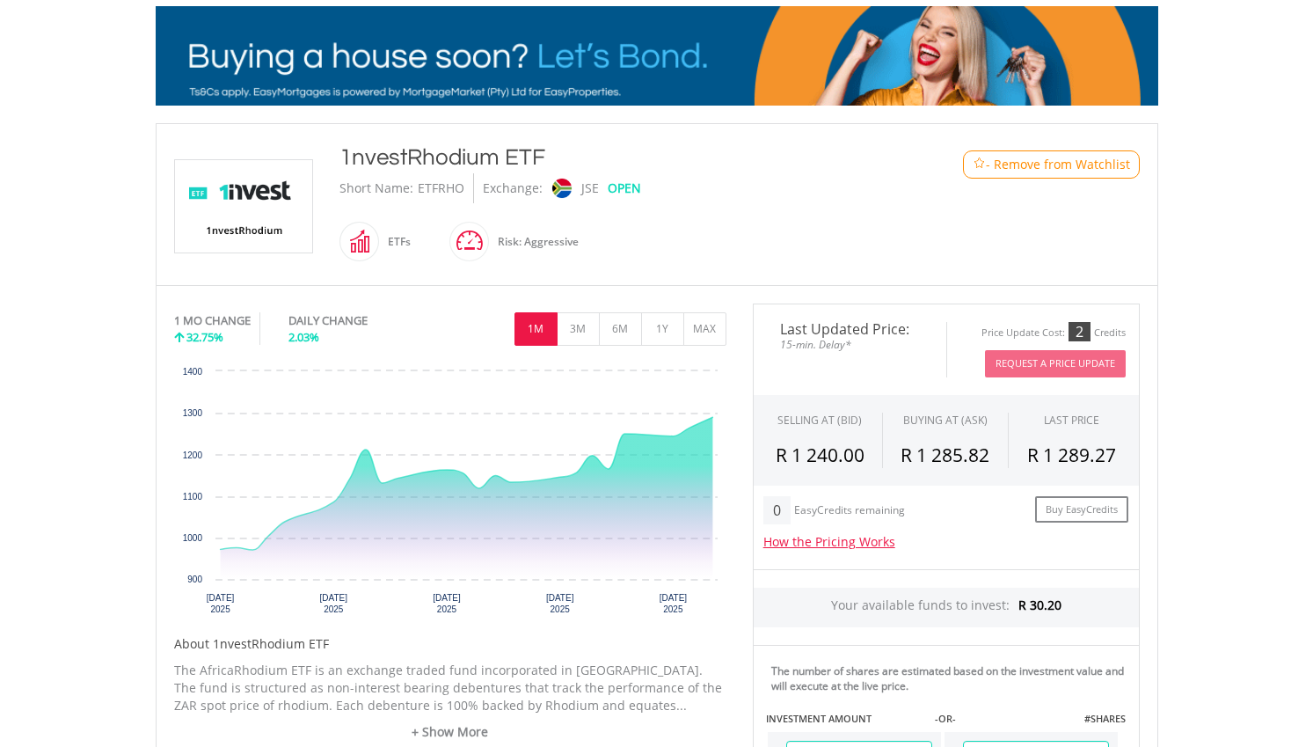
drag, startPoint x: 342, startPoint y: 157, endPoint x: 559, endPoint y: 162, distance: 217.3
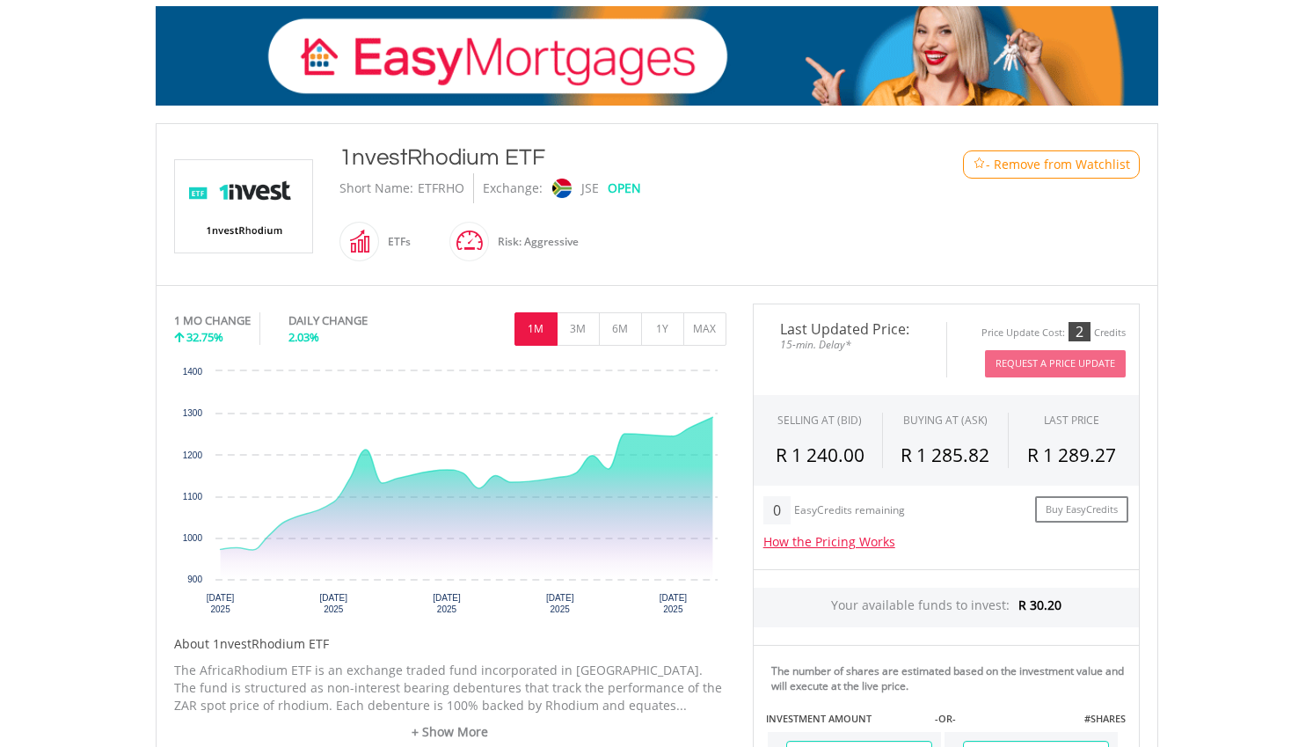
click at [559, 162] on div "1nvestRhodium ETF" at bounding box center [615, 158] width 552 height 32
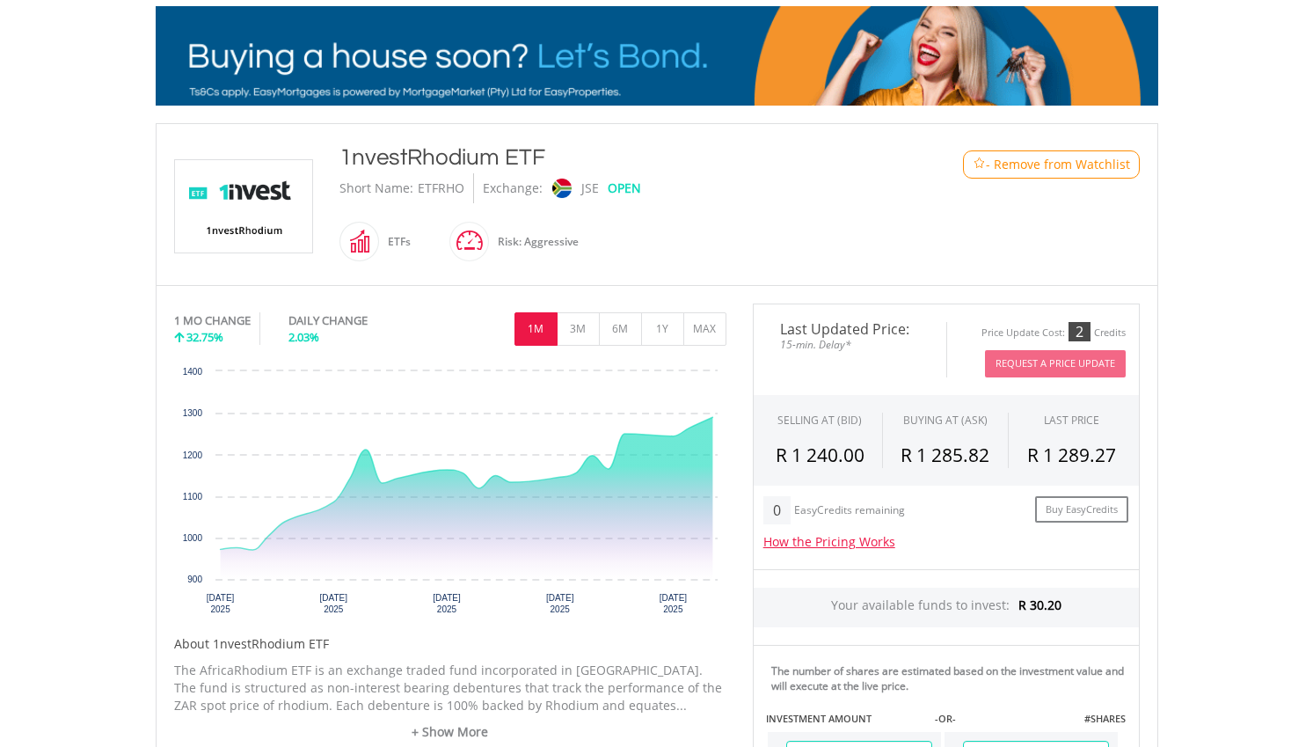
copy div "1nvestRhodium ETF"
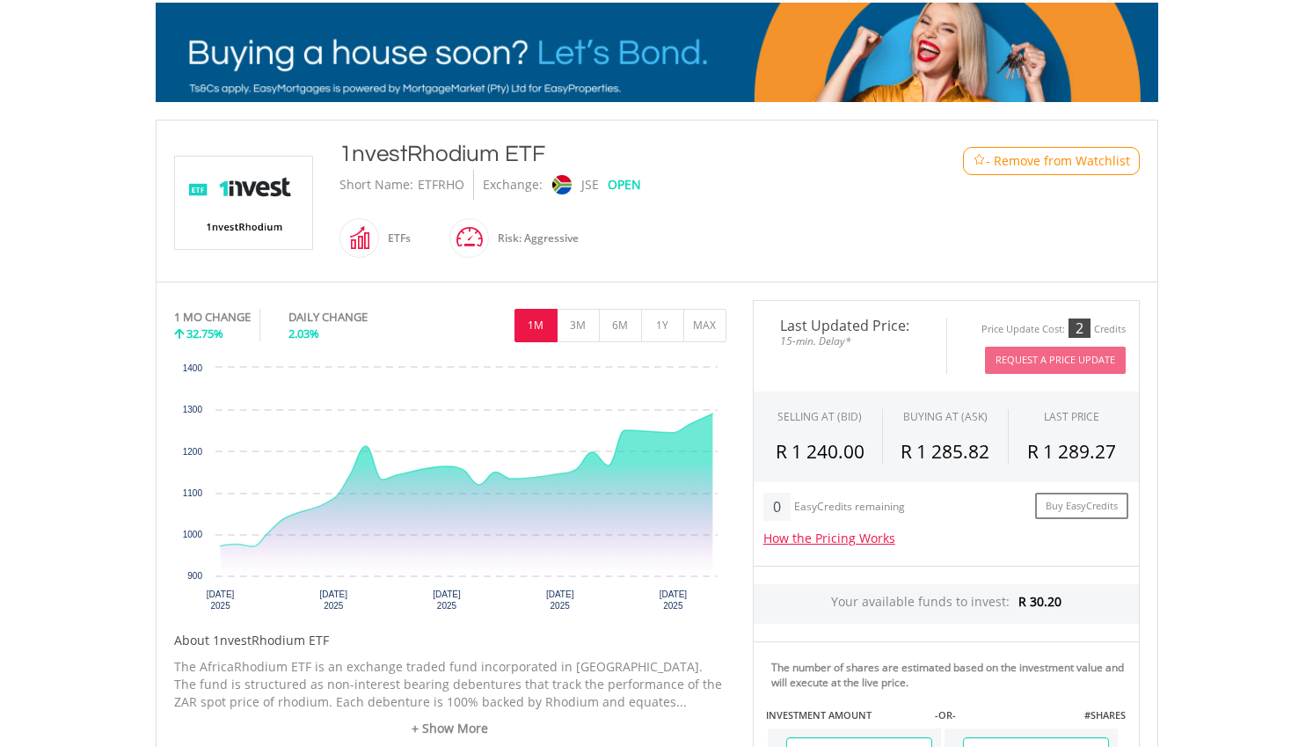
click at [673, 193] on div "Short Name: ETFRHO Exchange: JSE OPEN" at bounding box center [615, 185] width 552 height 30
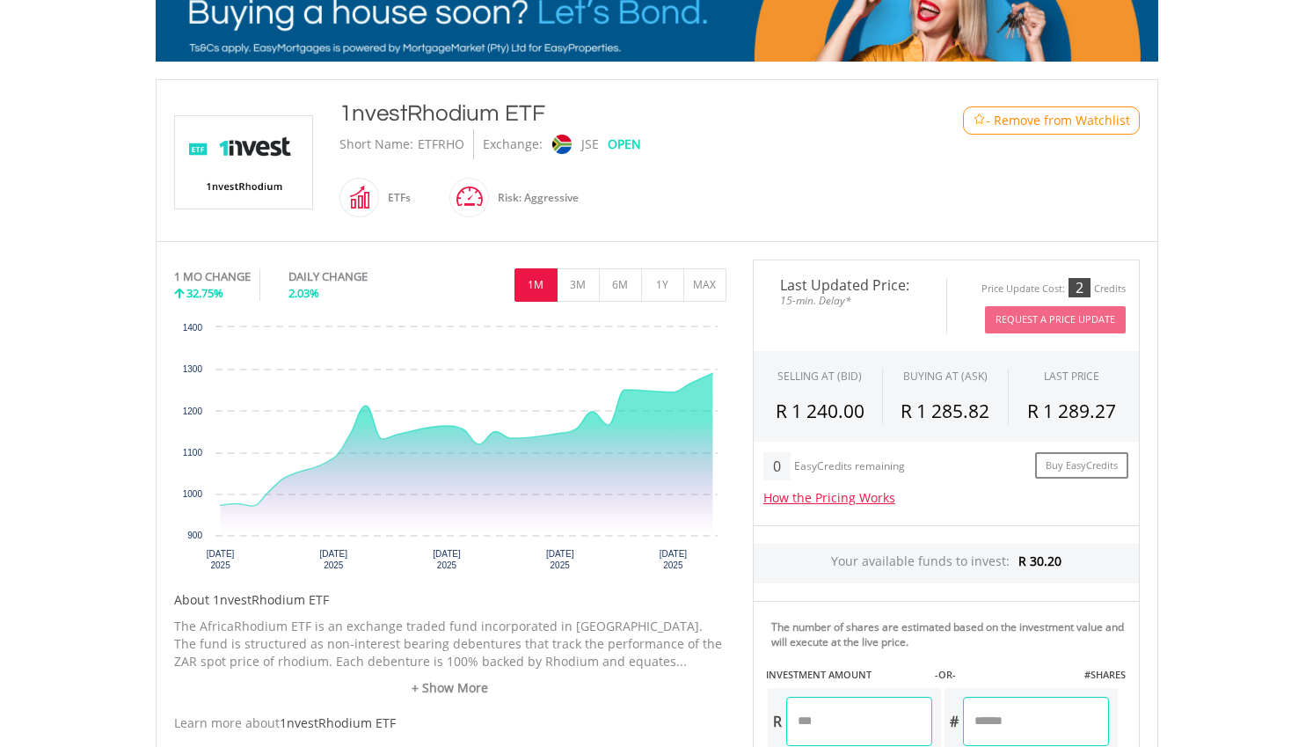
scroll to position [309, 0]
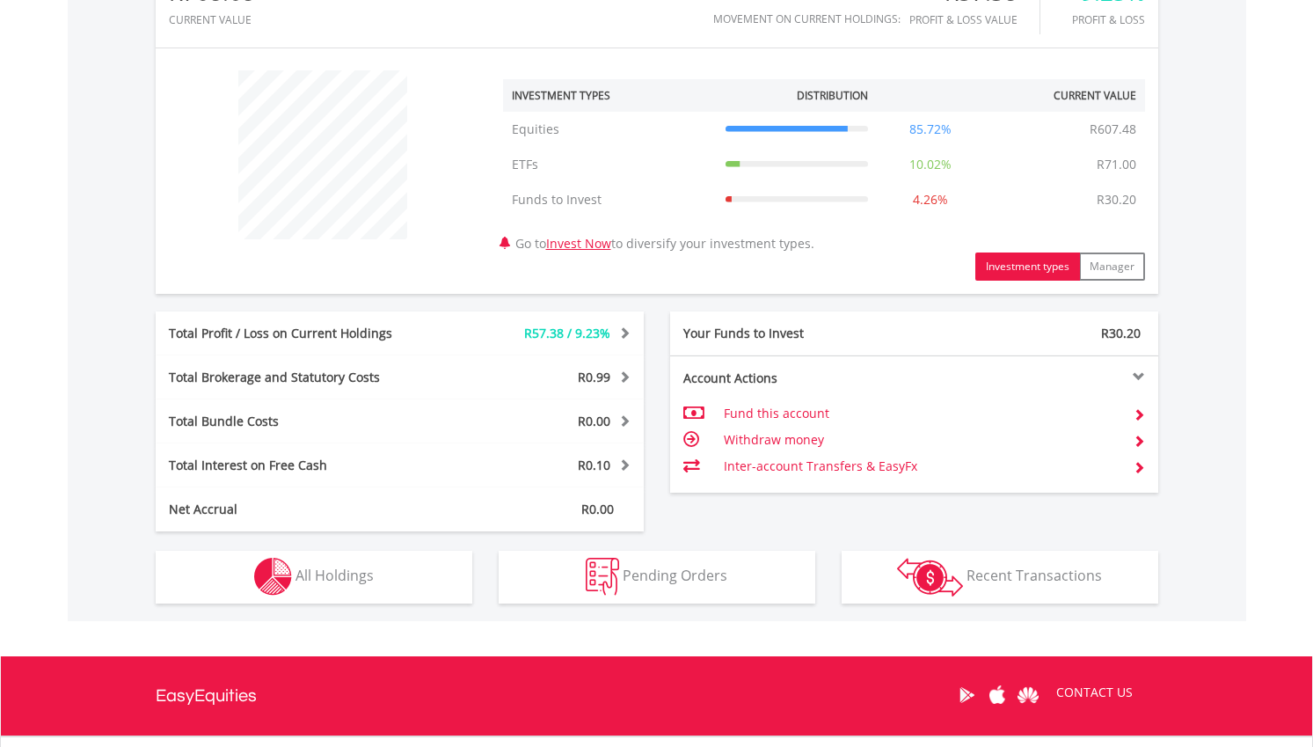
scroll to position [776, 0]
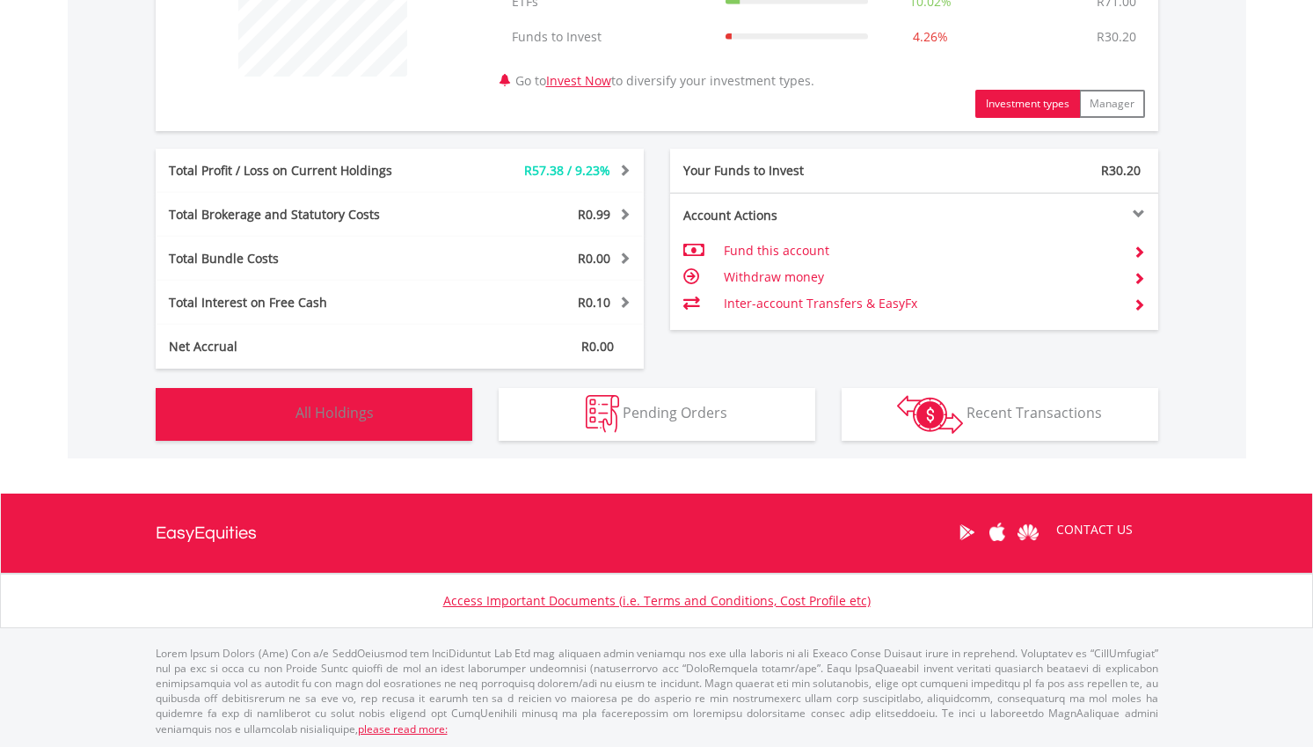
click at [408, 413] on button "Holdings All Holdings" at bounding box center [314, 414] width 317 height 53
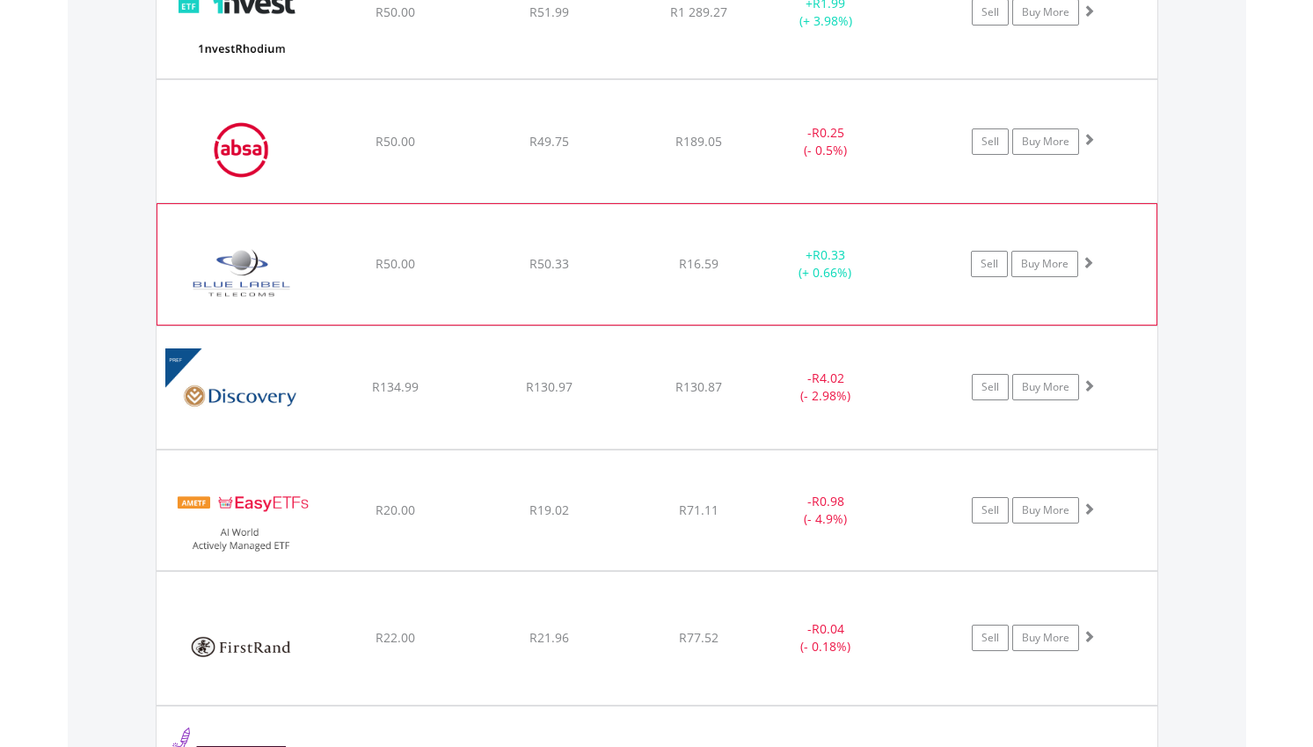
scroll to position [1443, 0]
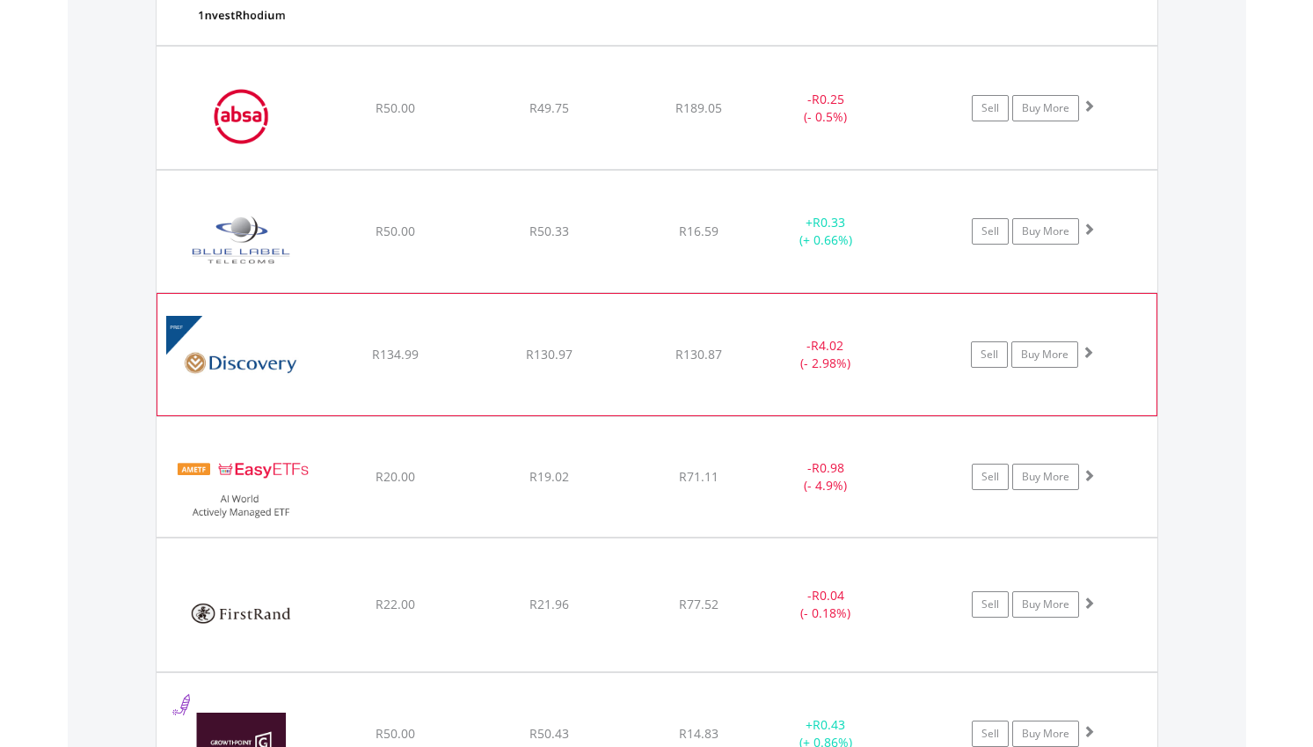
click at [815, 107] on span "R4.02" at bounding box center [828, 99] width 33 height 17
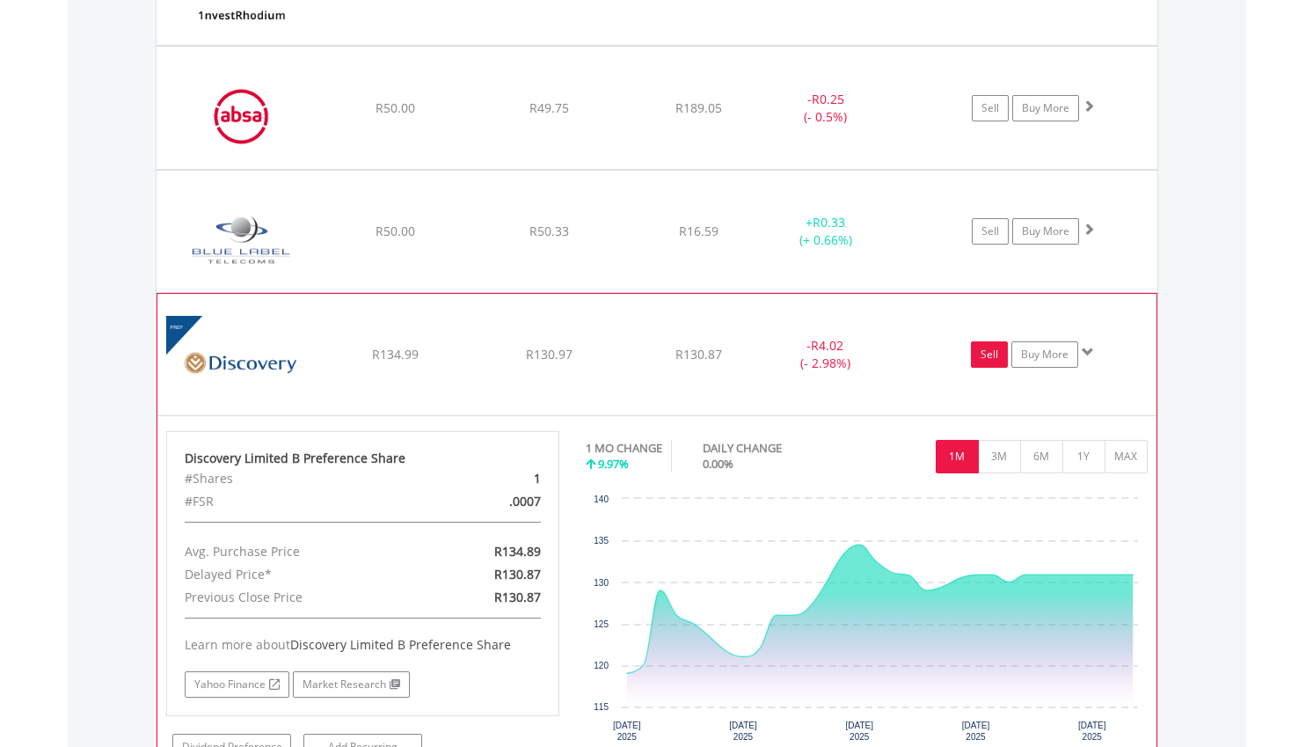
click at [982, 360] on link "Sell" at bounding box center [989, 354] width 37 height 26
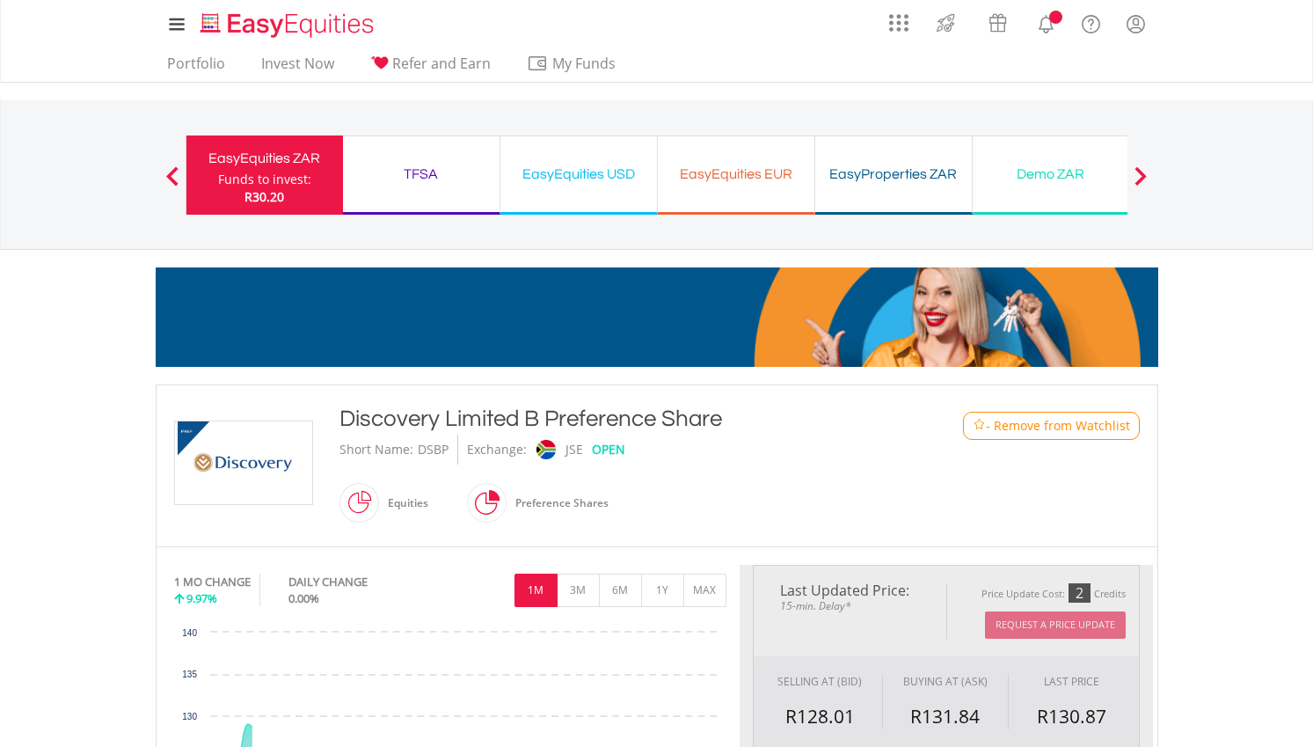
type input "******"
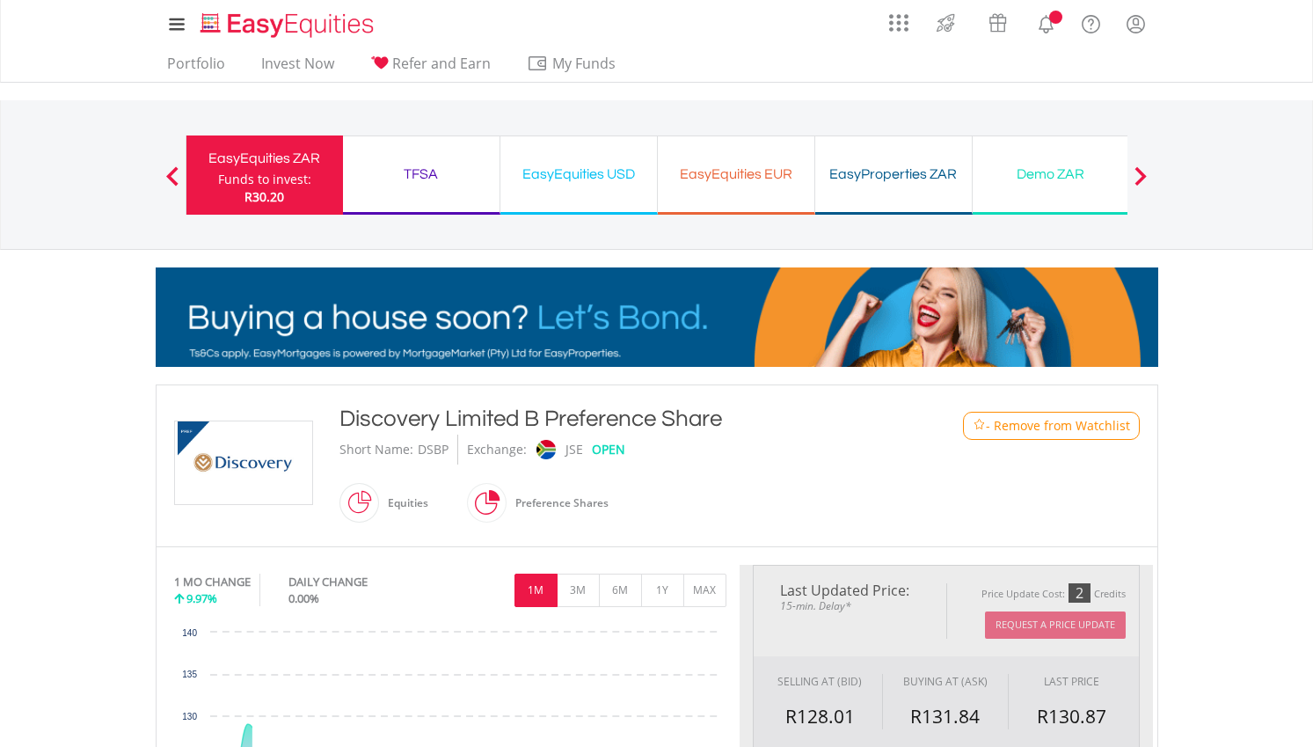
type input "******"
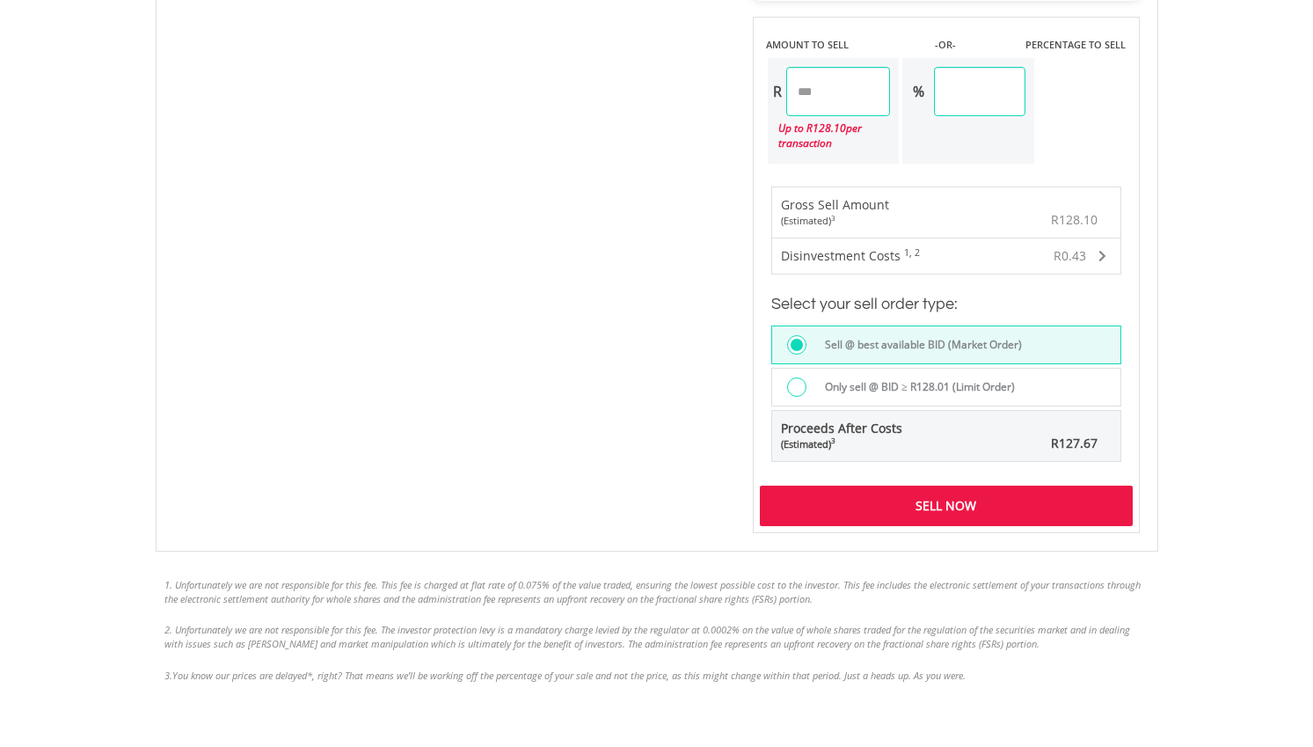
scroll to position [1111, 0]
click at [974, 505] on div "Sell Now" at bounding box center [946, 506] width 373 height 40
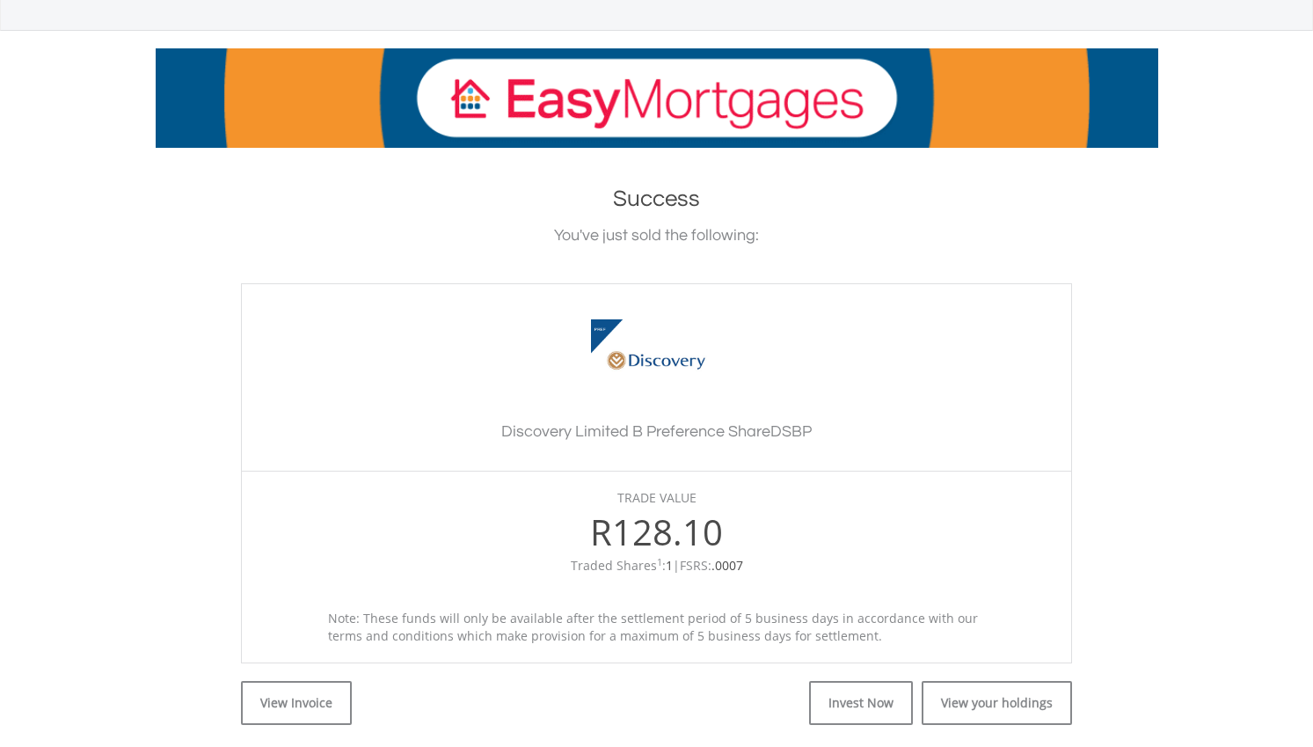
scroll to position [222, 0]
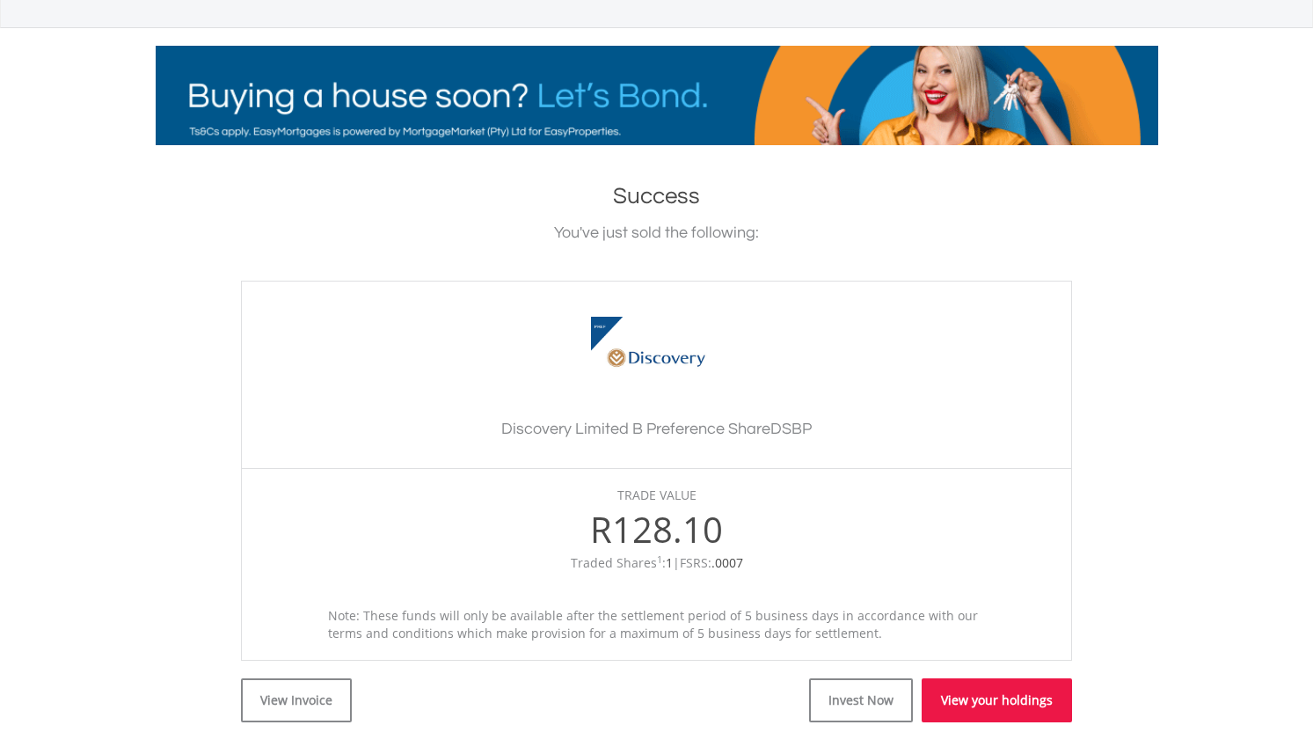
click at [989, 699] on link "View your holdings" at bounding box center [997, 700] width 150 height 44
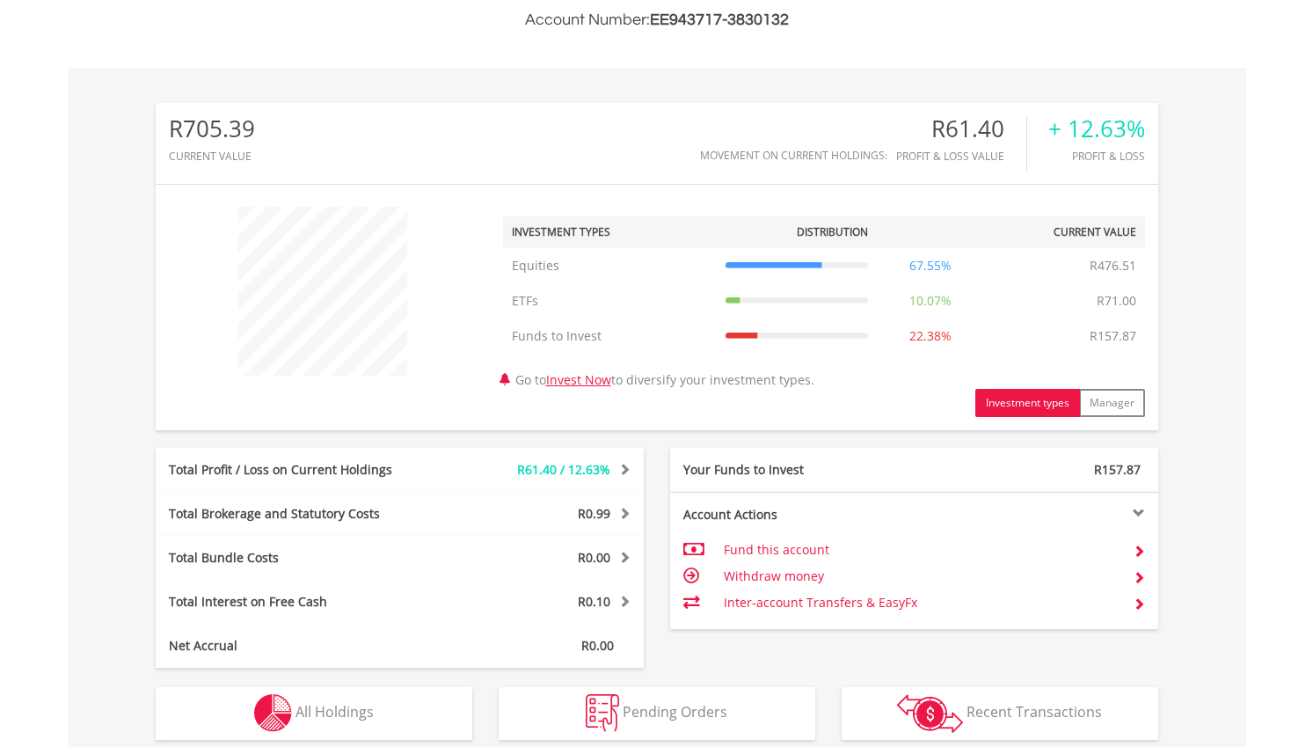
scroll to position [613, 0]
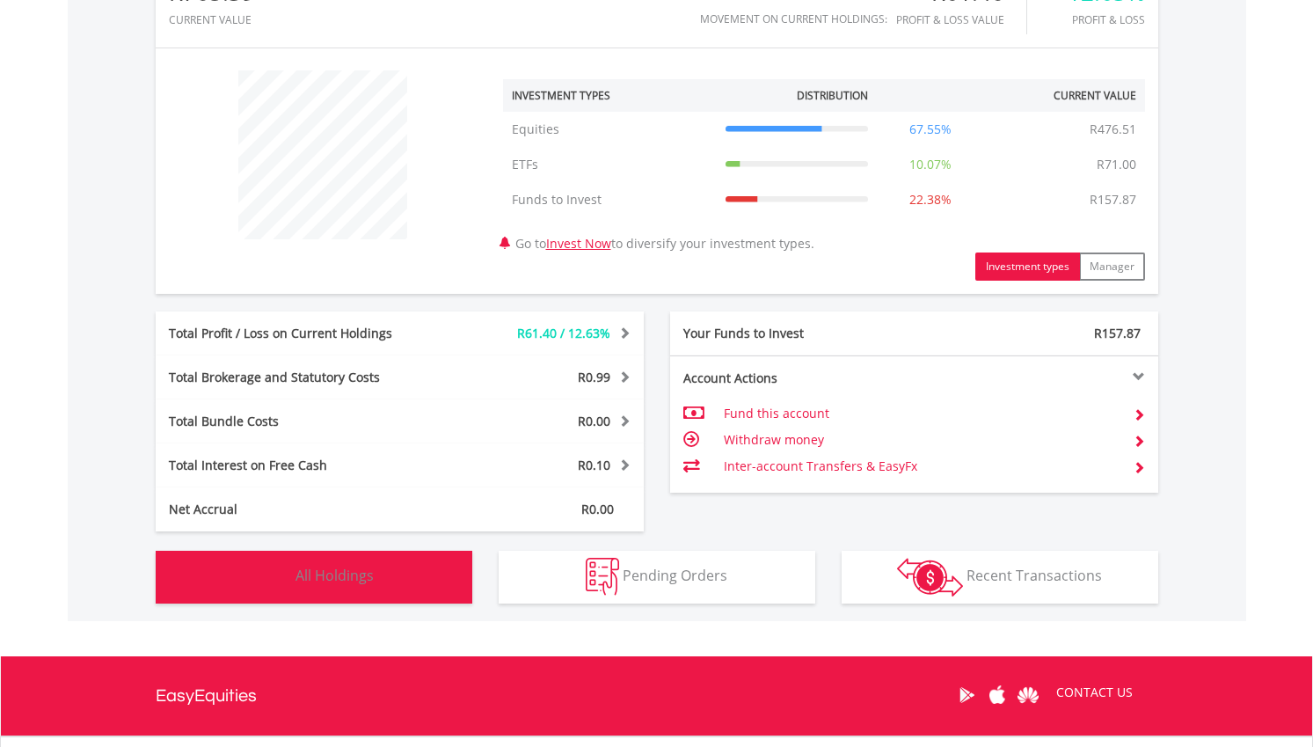
click at [363, 563] on button "Holdings All Holdings" at bounding box center [314, 577] width 317 height 53
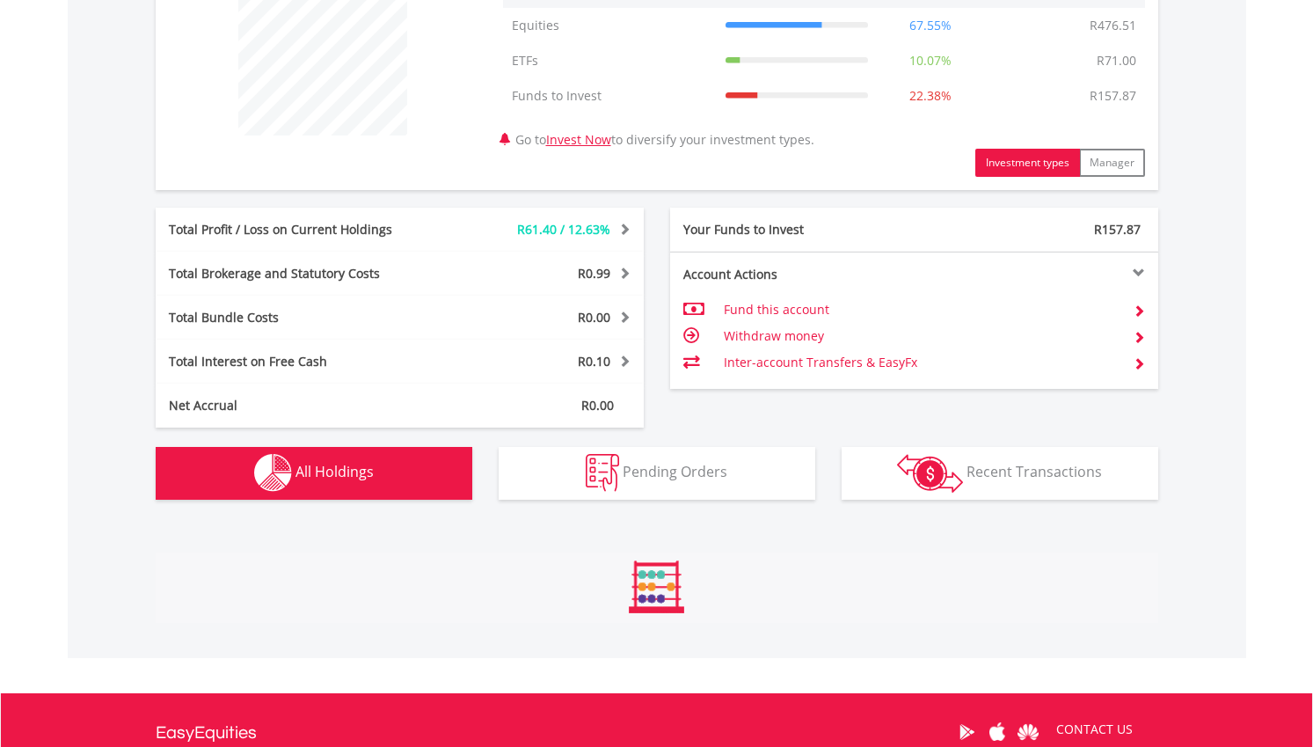
scroll to position [1268, 0]
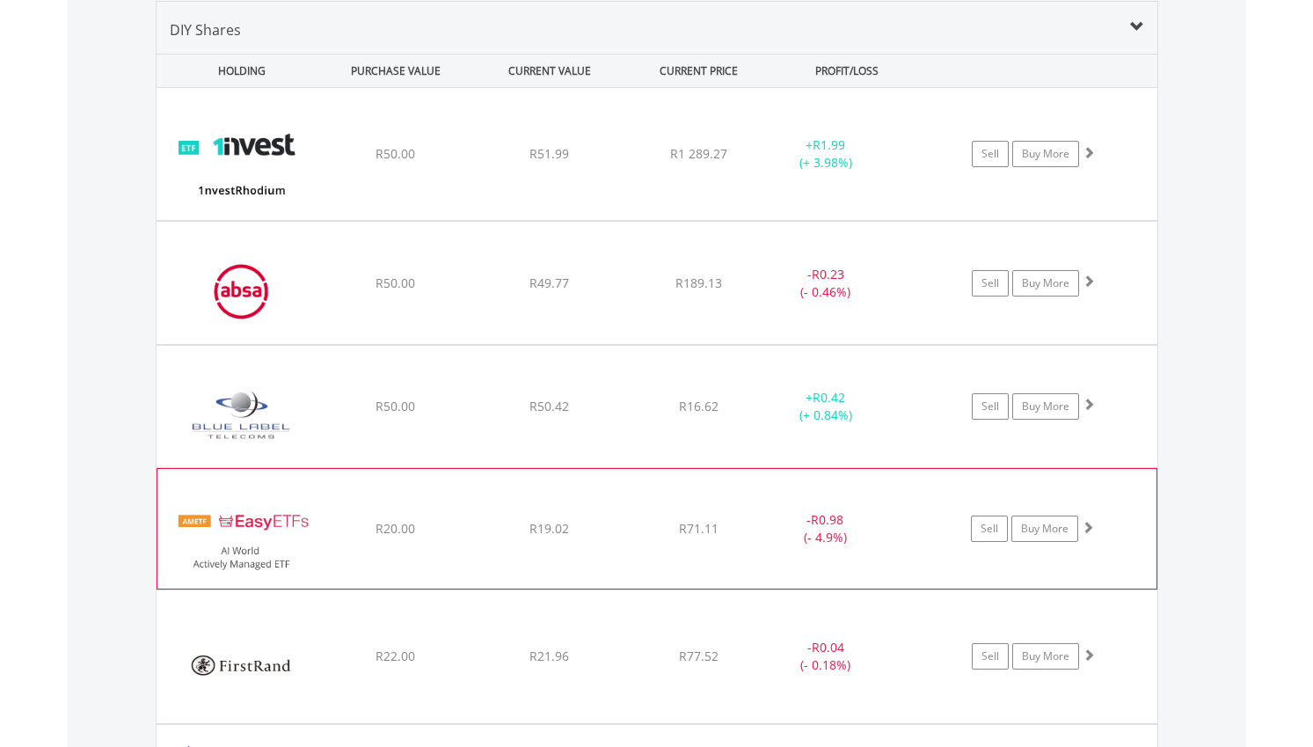
click at [800, 220] on div "﻿ EasyETFs AI World Actively Managed ETF R20.00 R19.02 R71.11 - R0.98 (- 4.9%) …" at bounding box center [657, 154] width 1001 height 132
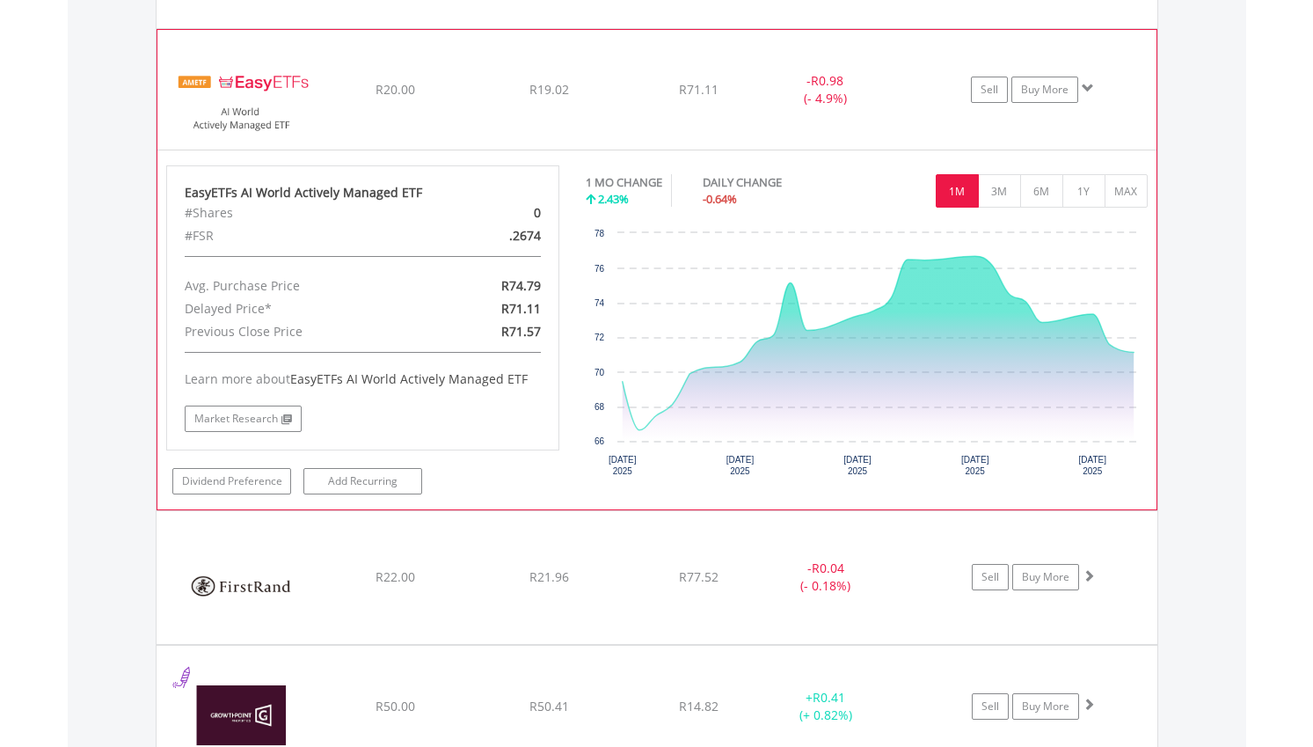
scroll to position [1667, 0]
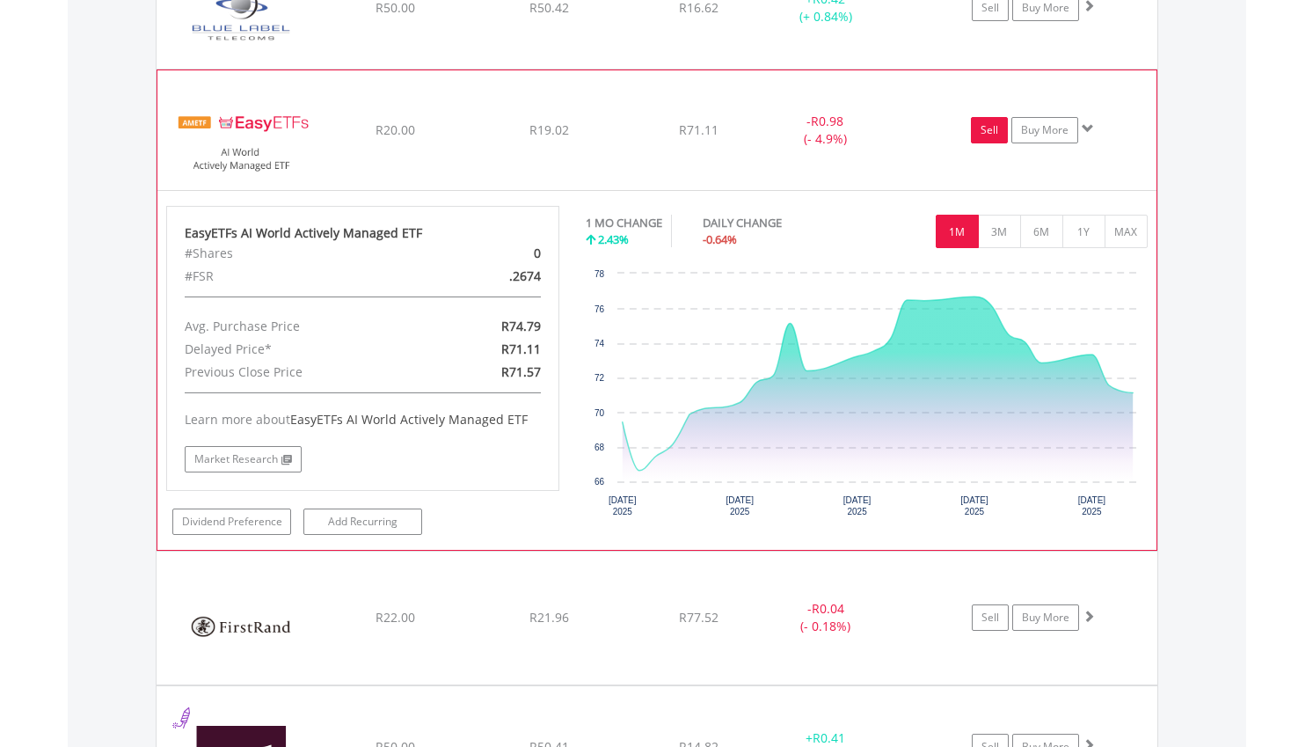
click at [989, 132] on link "Sell" at bounding box center [989, 130] width 37 height 26
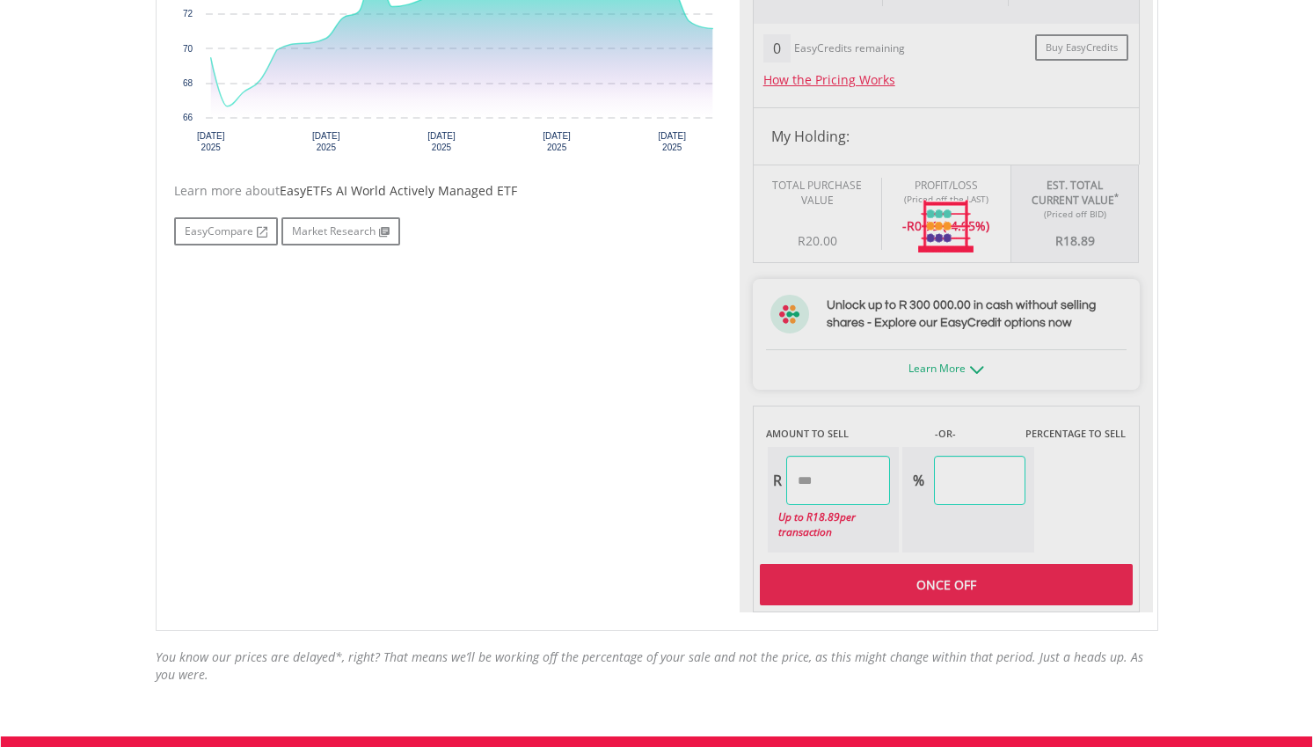
type input "*****"
type input "******"
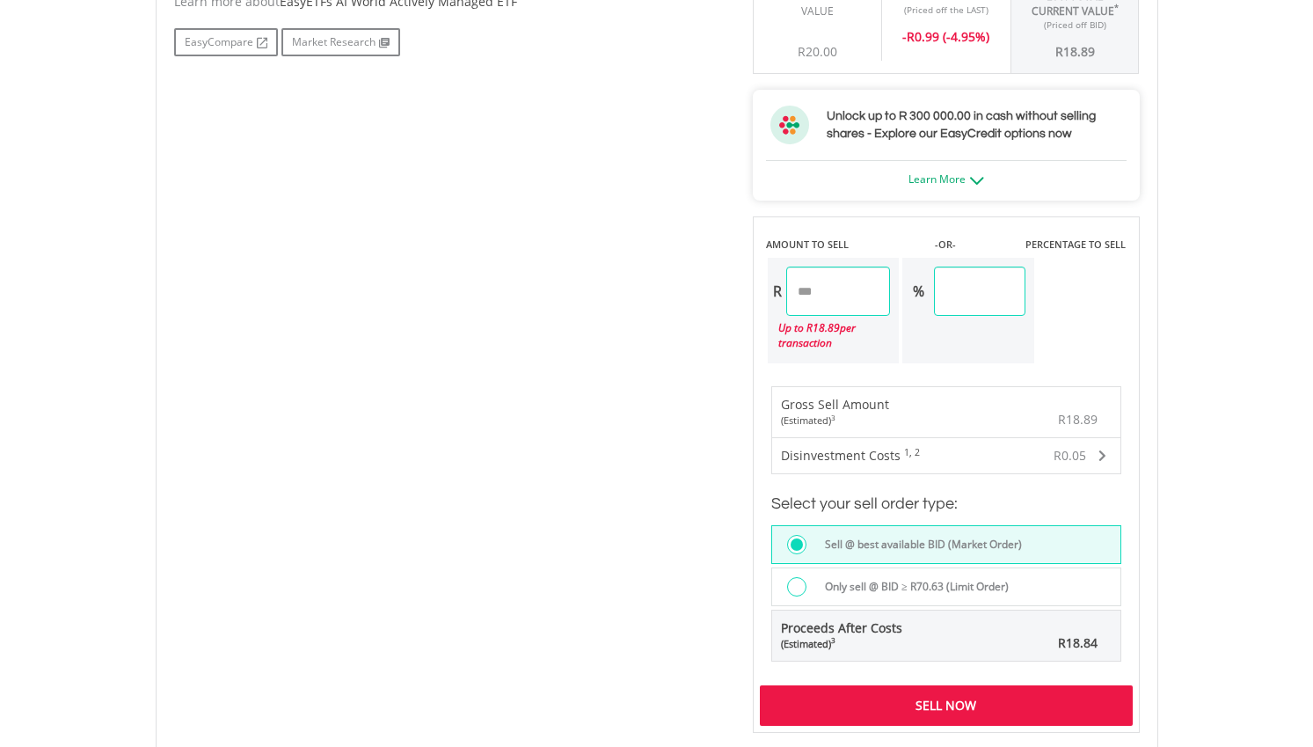
scroll to position [1113, 0]
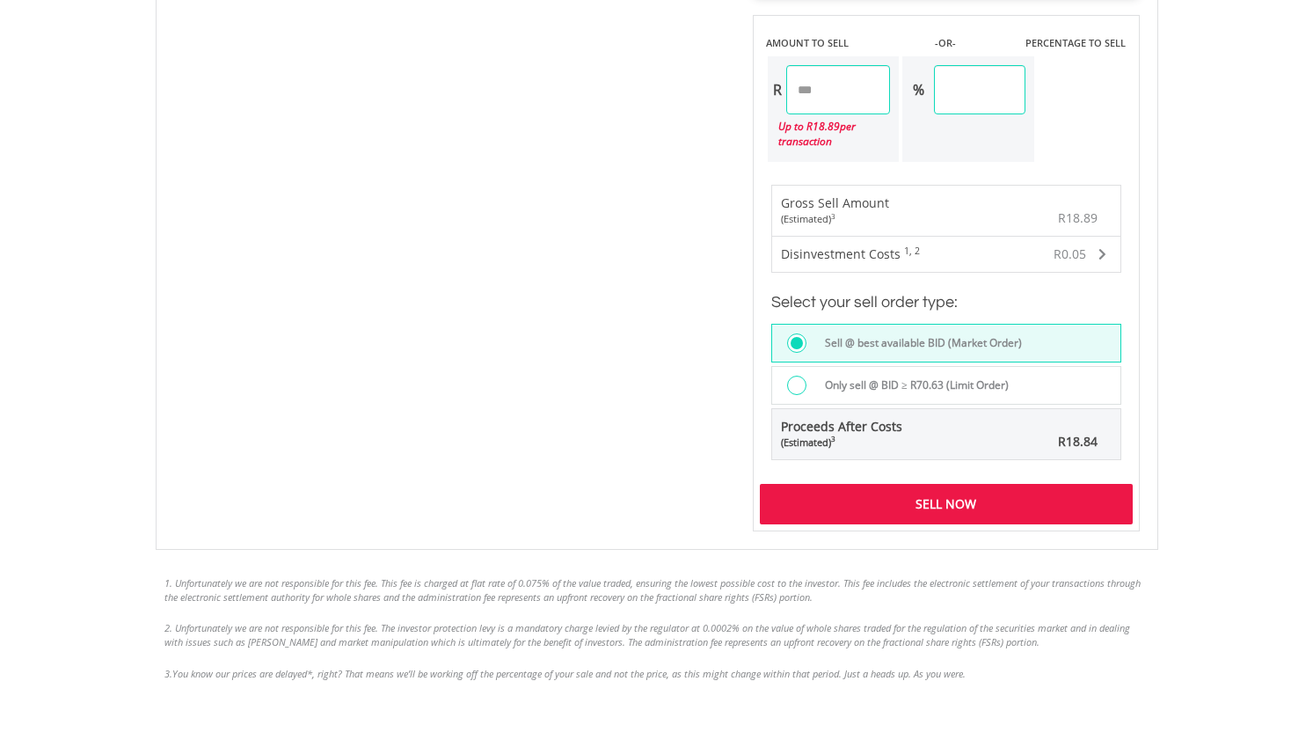
click at [974, 500] on div "Sell Now" at bounding box center [946, 504] width 373 height 40
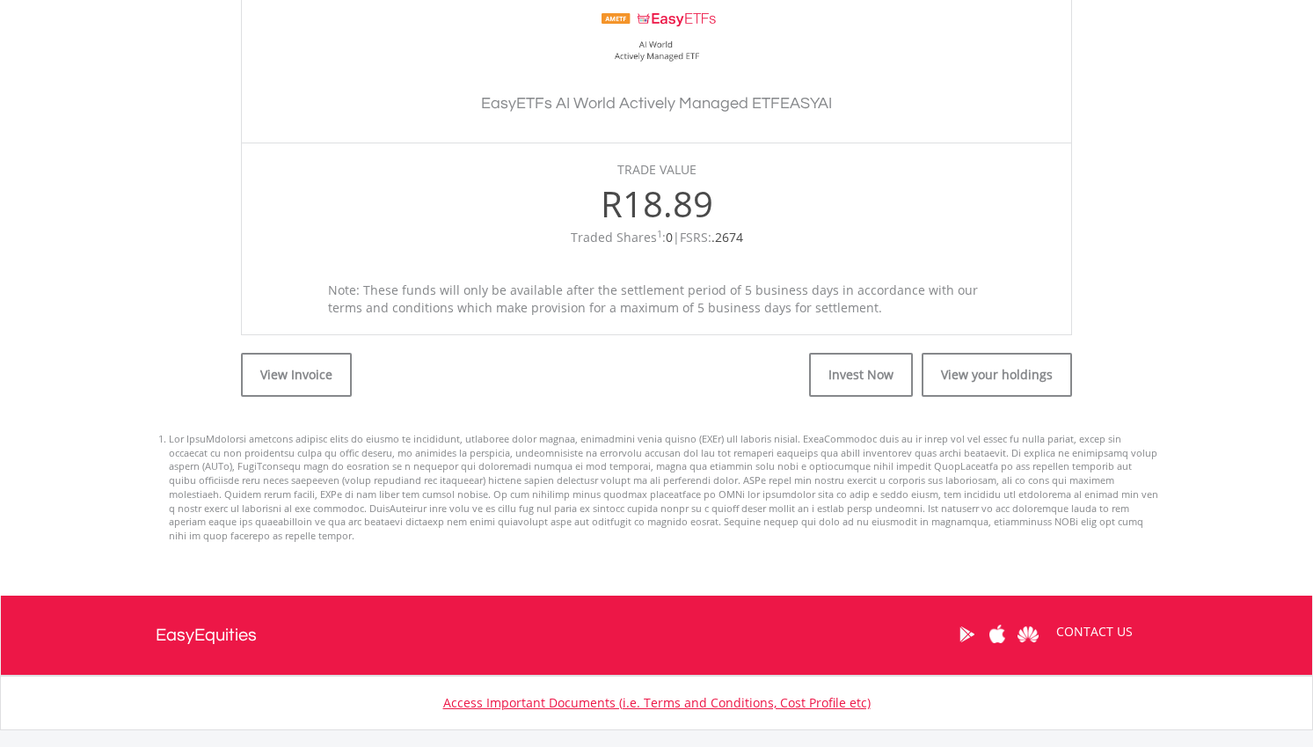
scroll to position [634, 0]
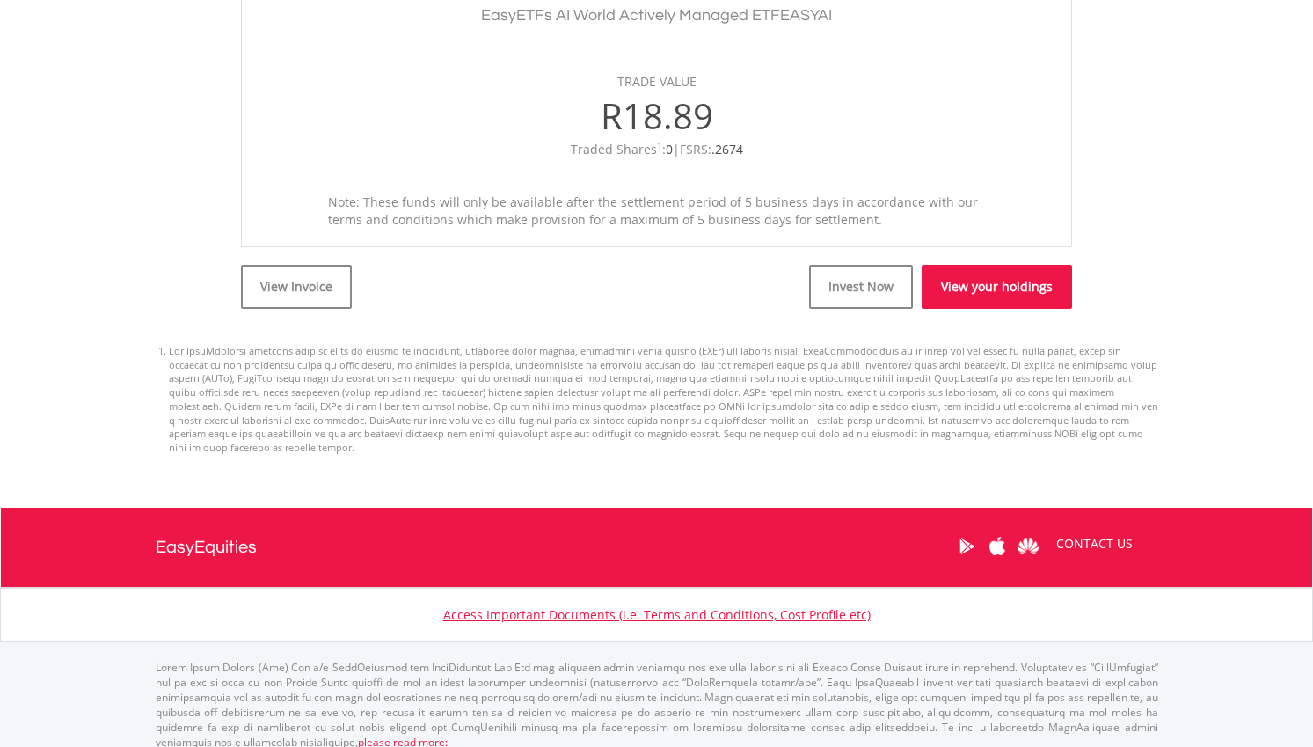
click at [1009, 278] on link "View your holdings" at bounding box center [997, 287] width 150 height 44
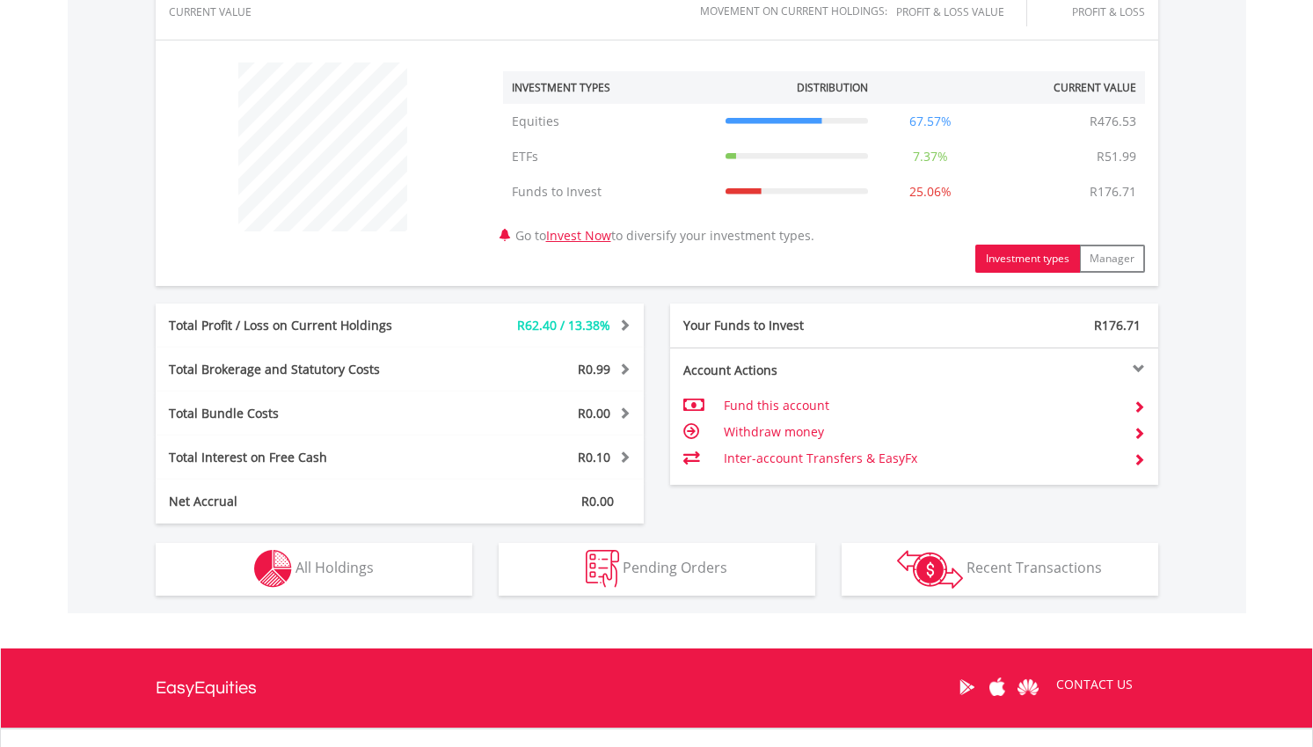
scroll to position [747, 0]
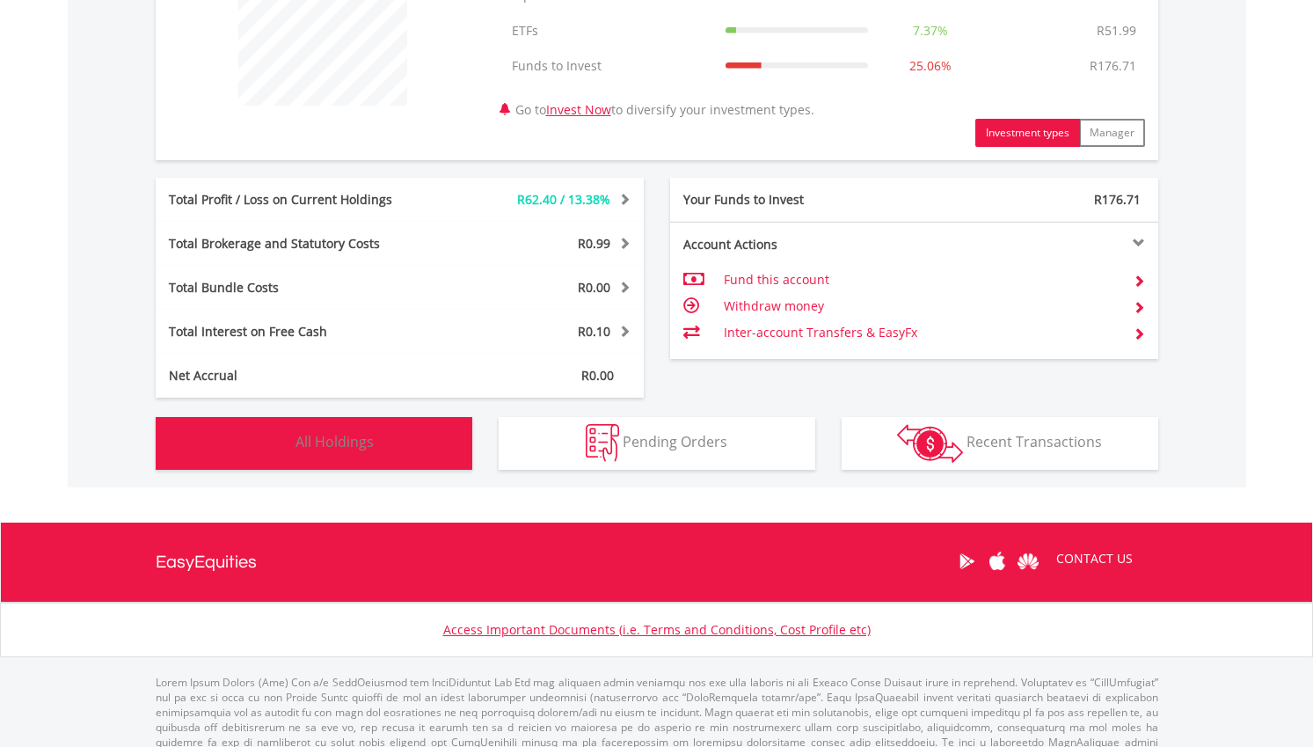
click at [421, 432] on button "Holdings All Holdings" at bounding box center [314, 443] width 317 height 53
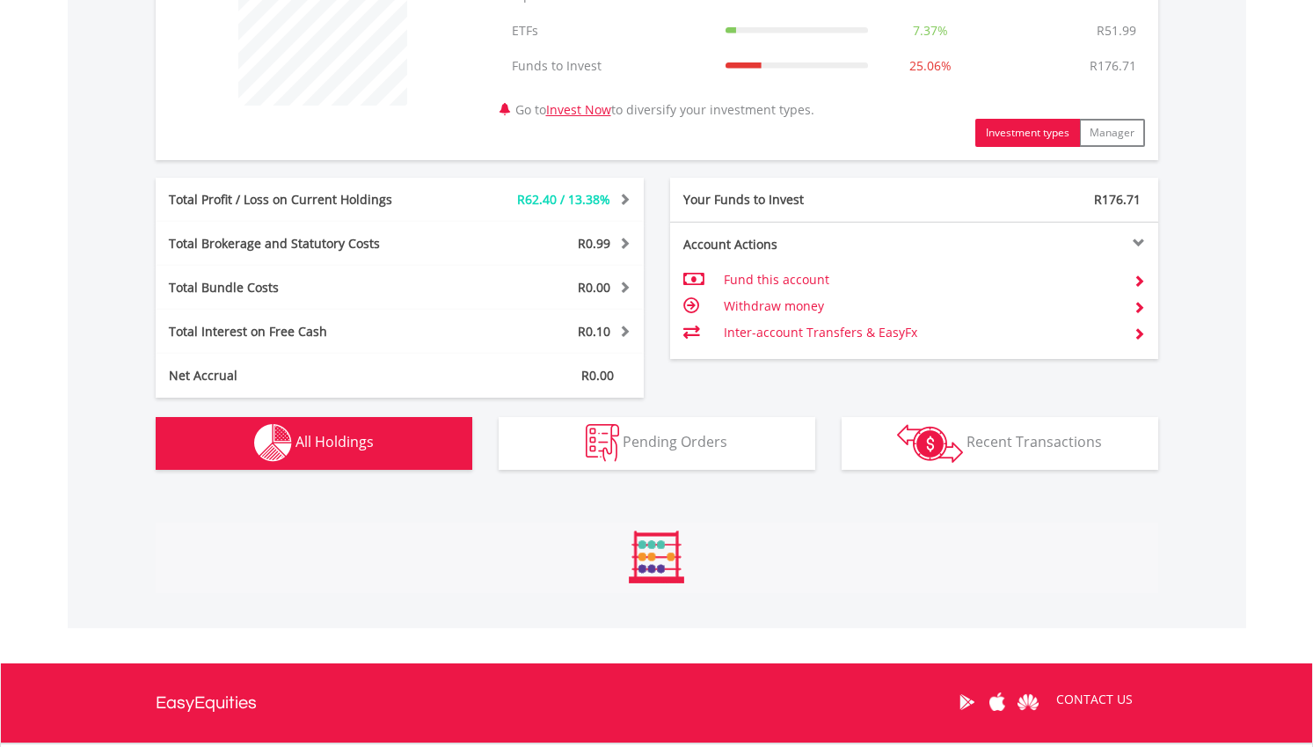
scroll to position [1268, 0]
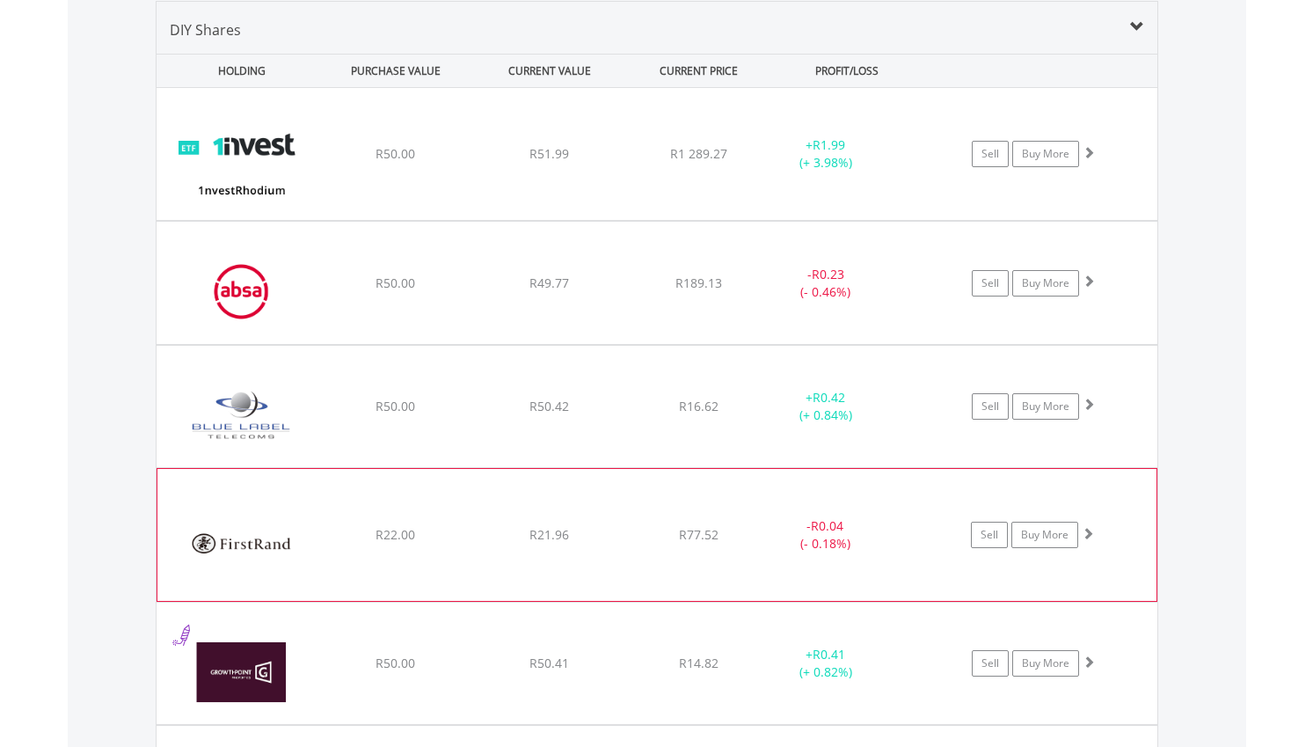
click at [810, 220] on div "﻿ Firstrand Limited R22.00 R21.96 R77.52 - R0.04 (- 0.18%) Sell Buy More" at bounding box center [657, 154] width 1001 height 132
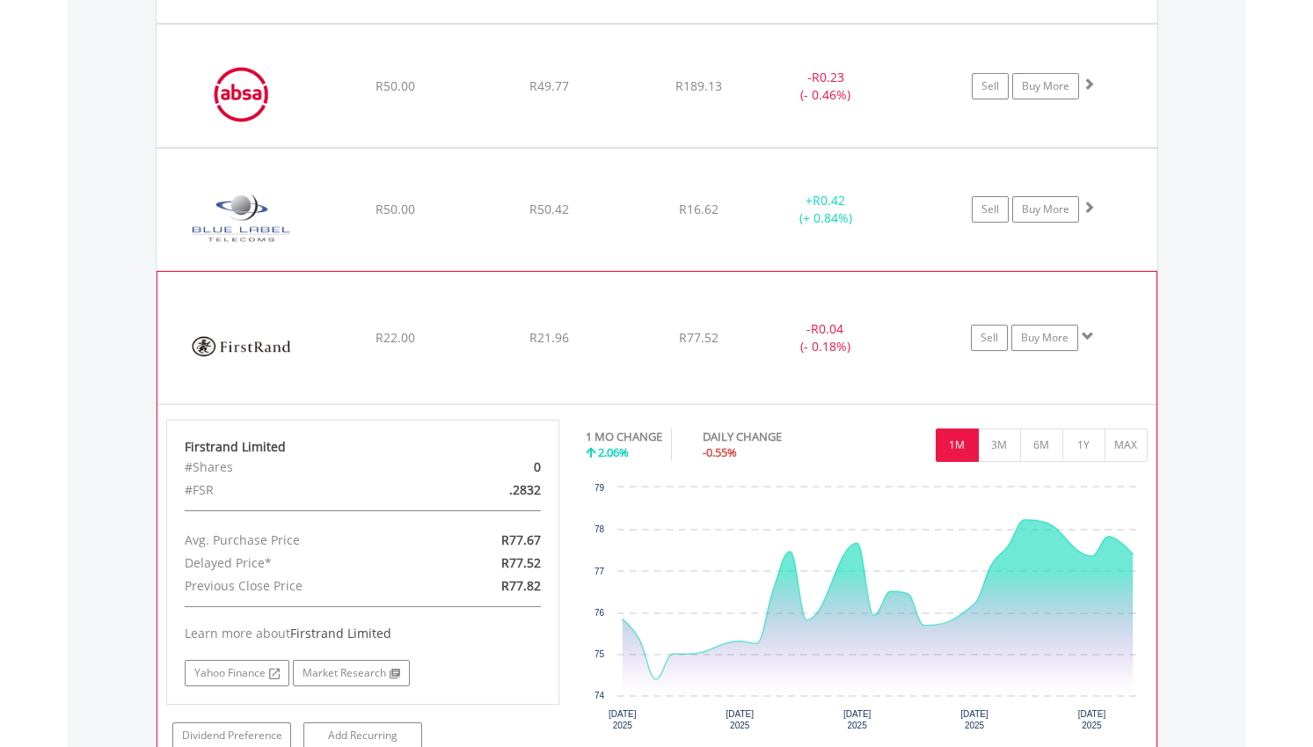
scroll to position [1468, 0]
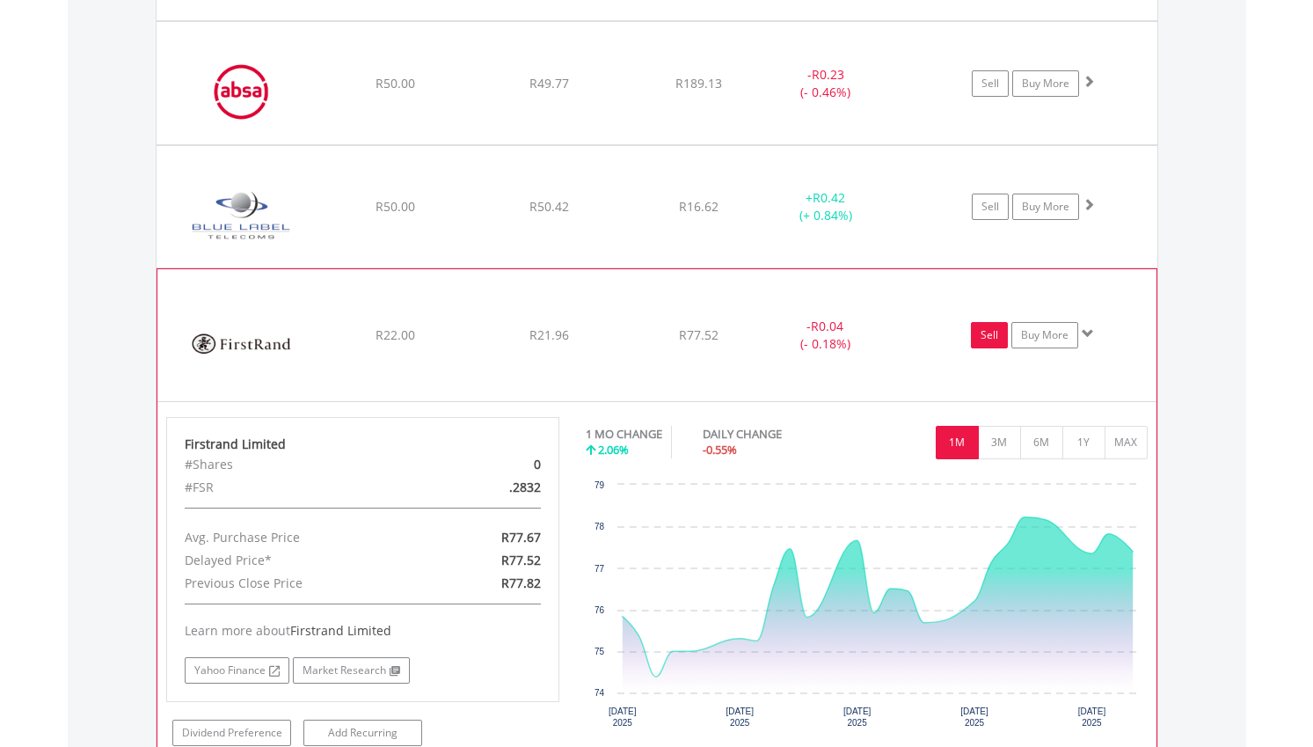
click at [995, 332] on link "Sell" at bounding box center [989, 335] width 37 height 26
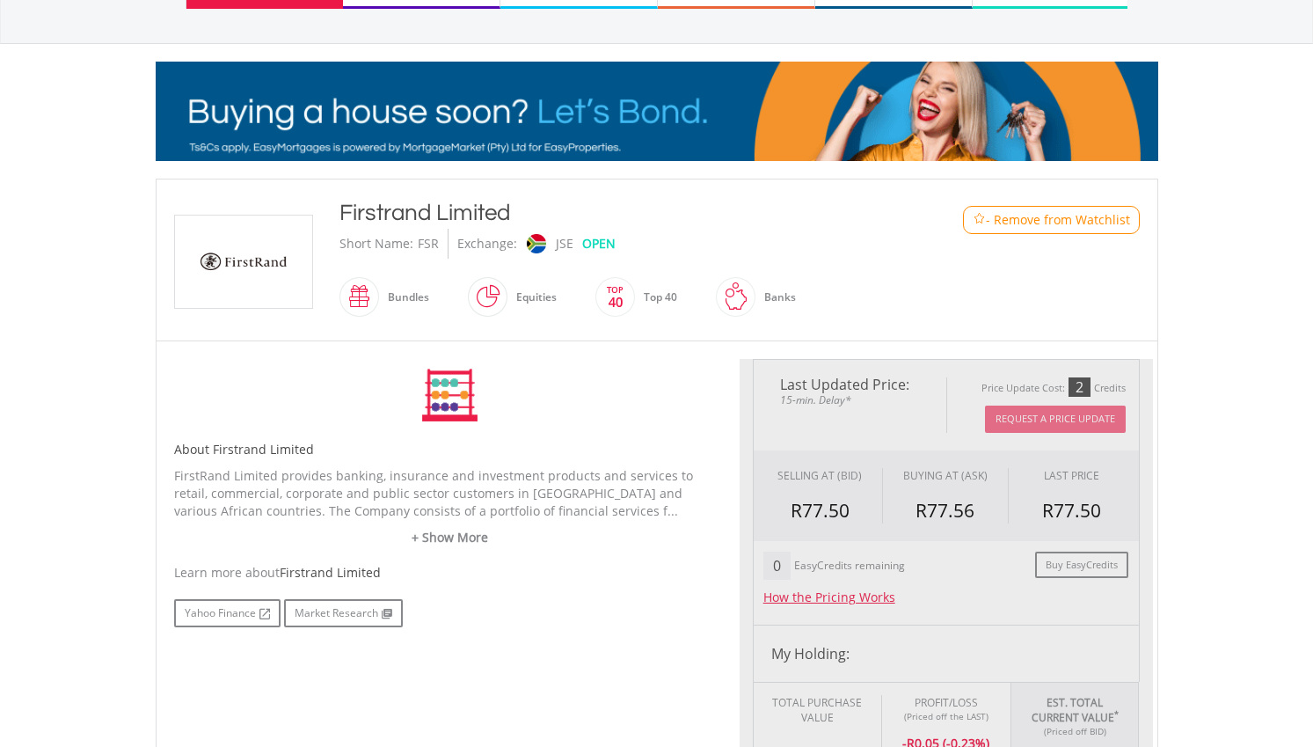
scroll to position [233, 0]
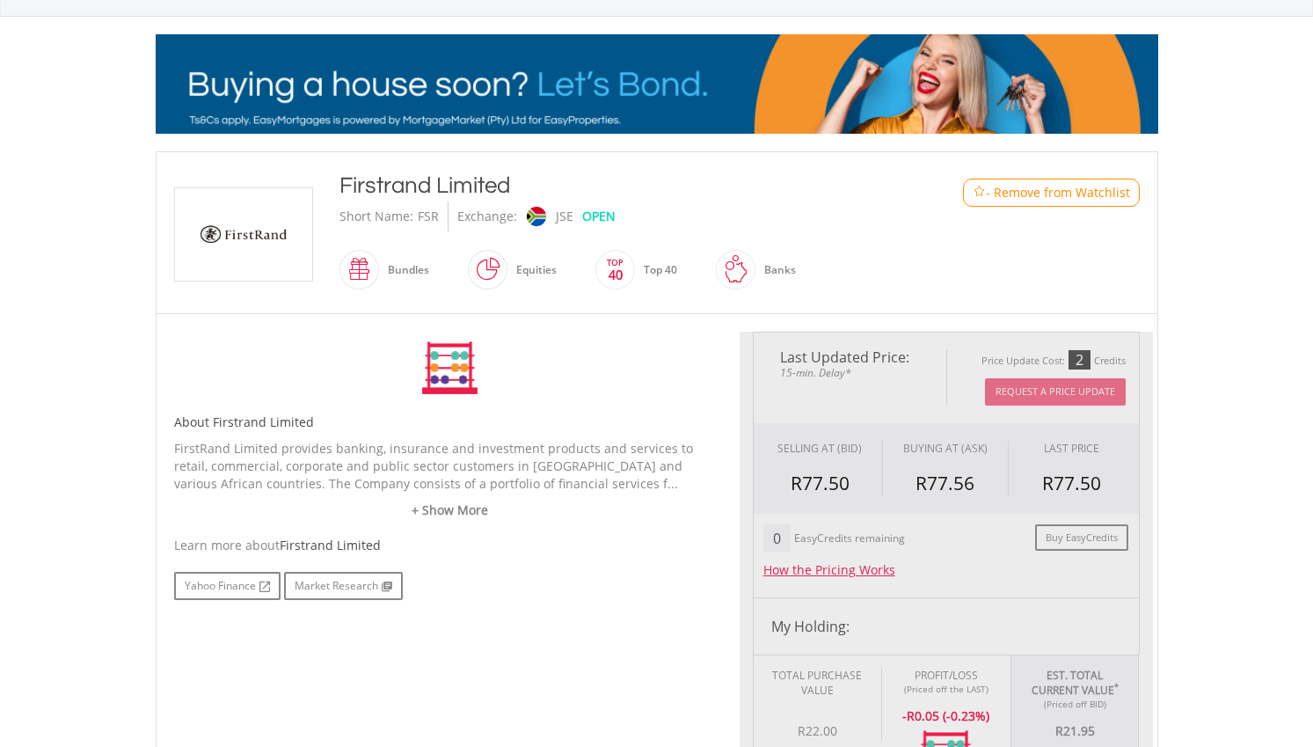
type input "*****"
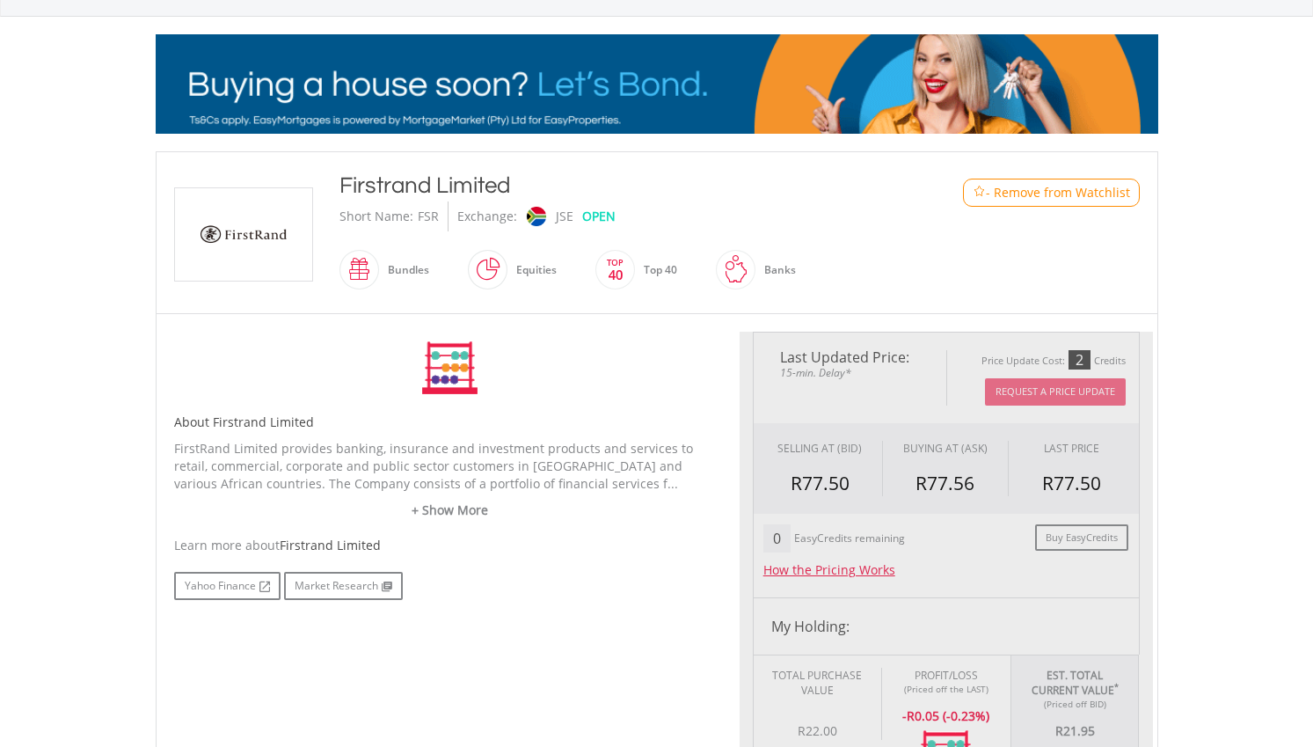
type input "******"
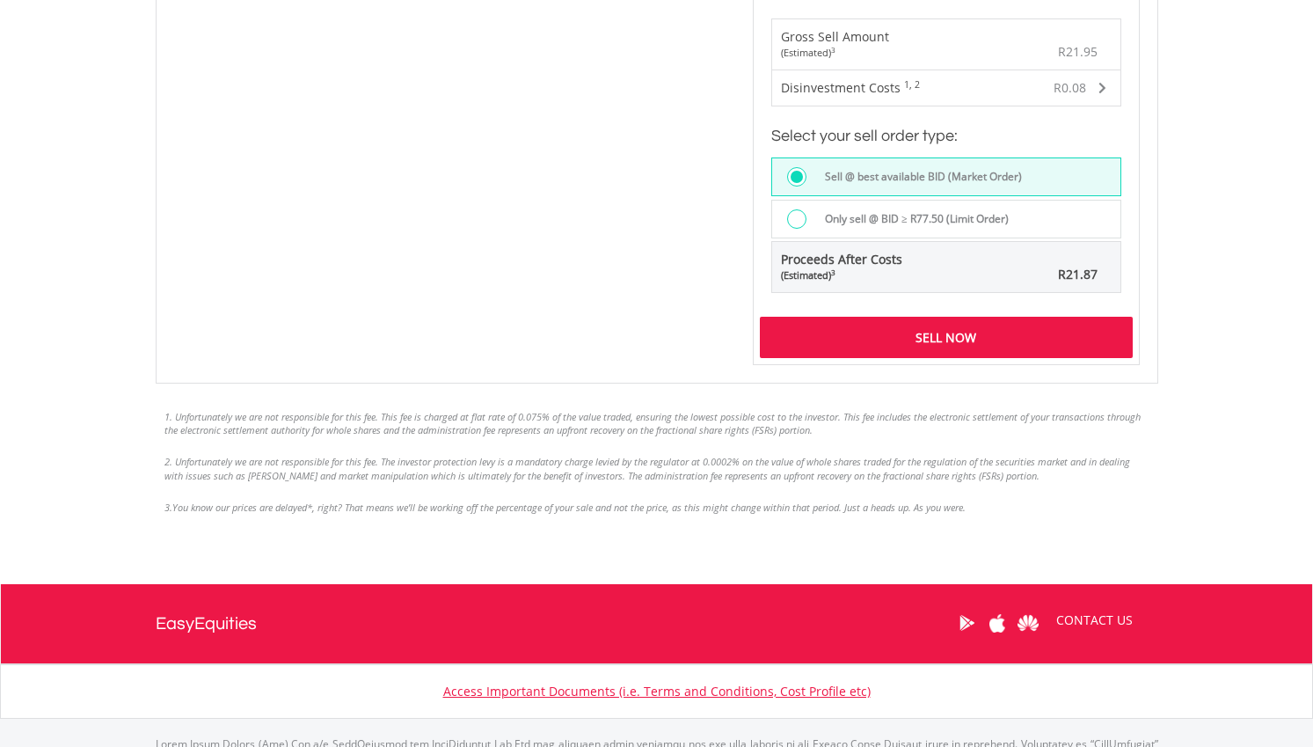
scroll to position [1360, 0]
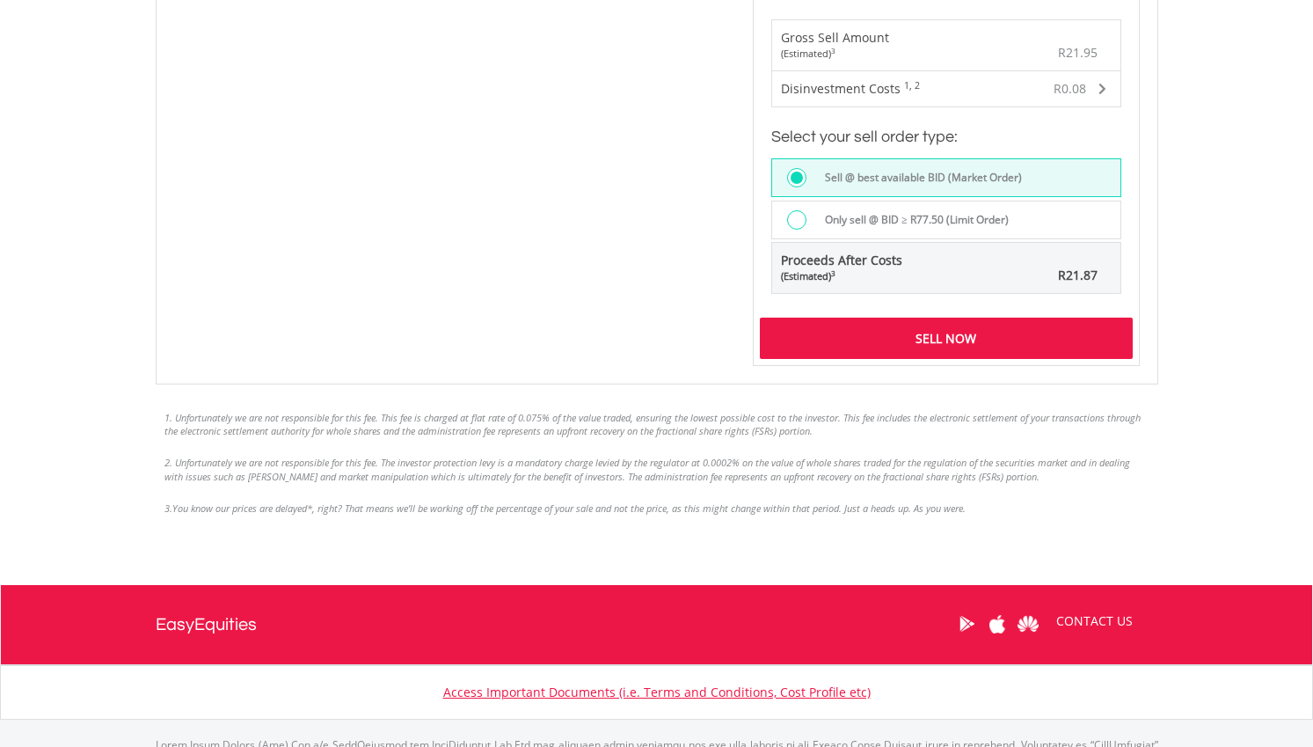
click at [936, 346] on div "Sell Now" at bounding box center [946, 337] width 373 height 40
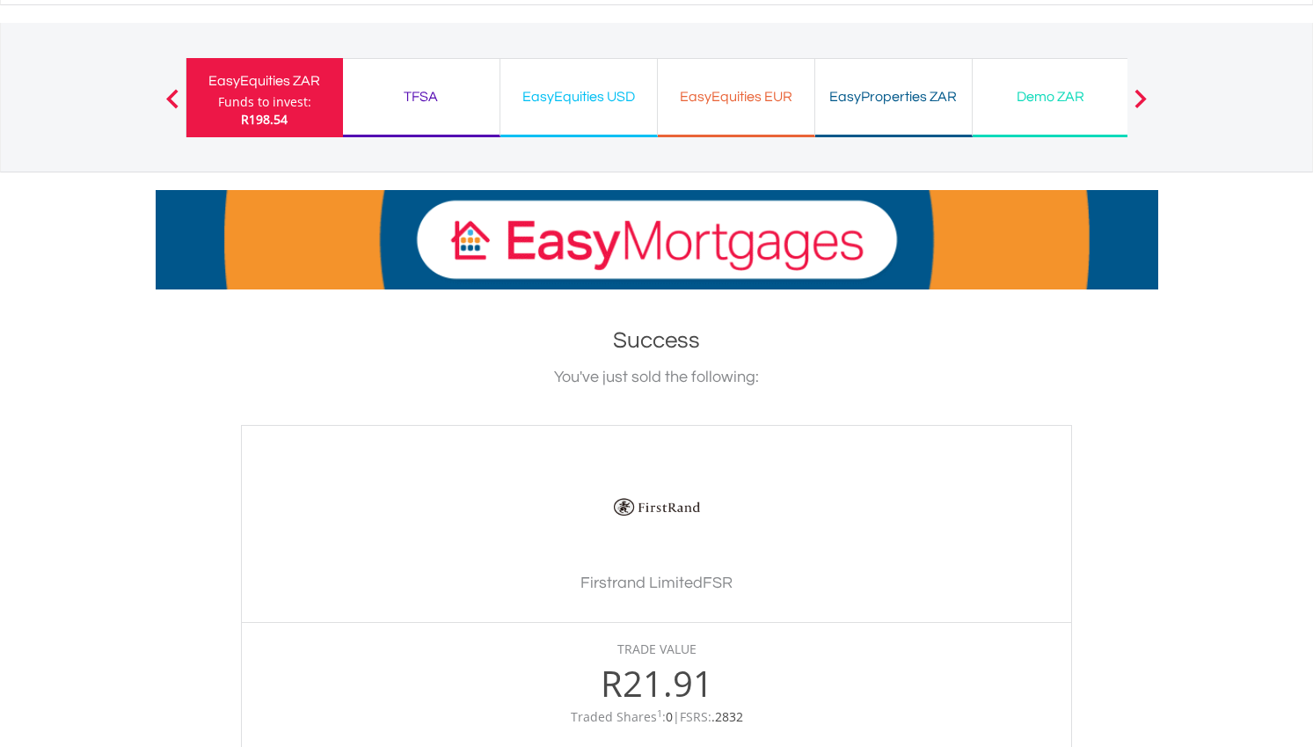
scroll to position [347, 0]
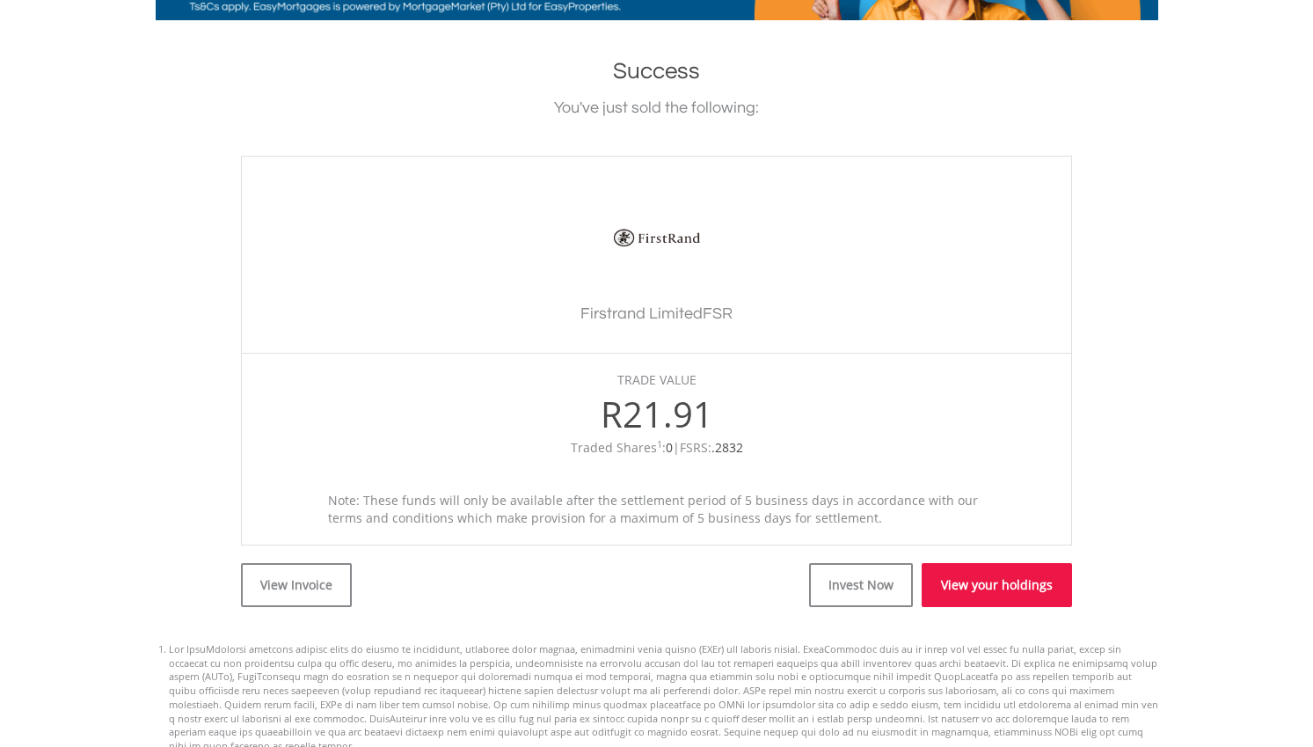
click at [999, 576] on link "View your holdings" at bounding box center [997, 585] width 150 height 44
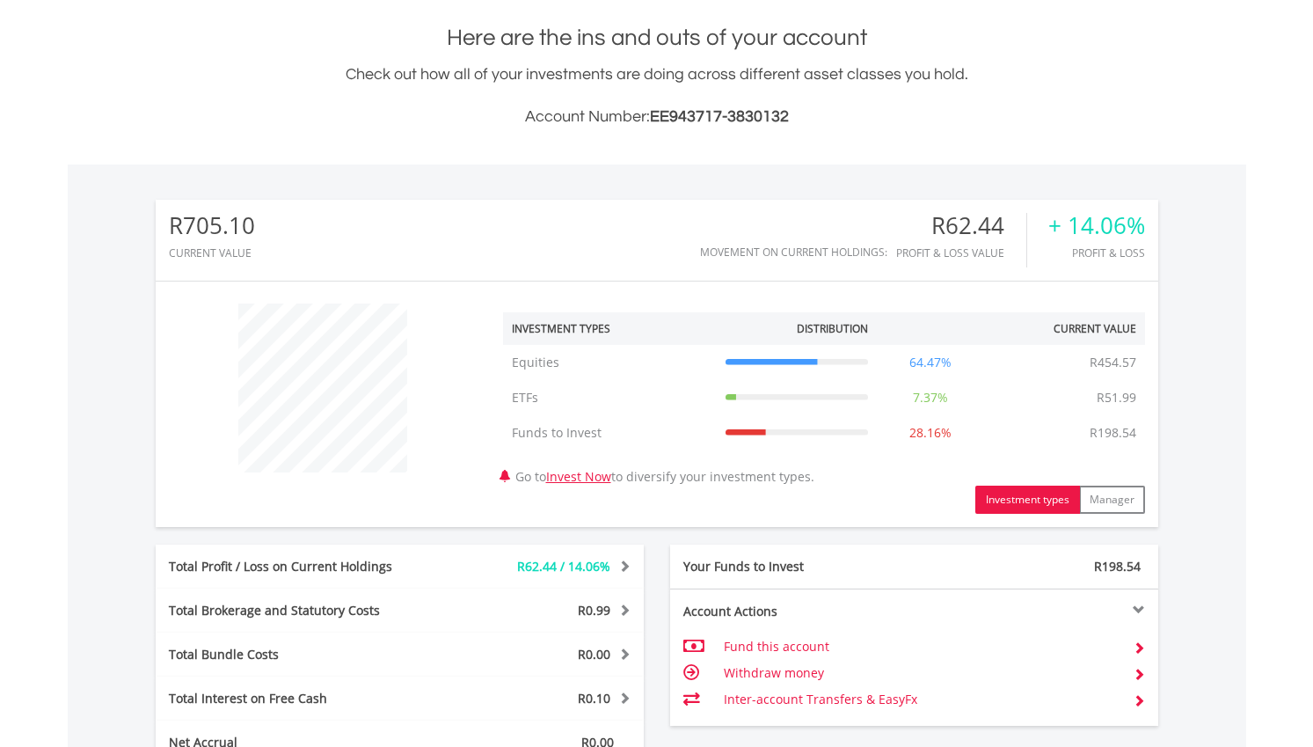
scroll to position [586, 0]
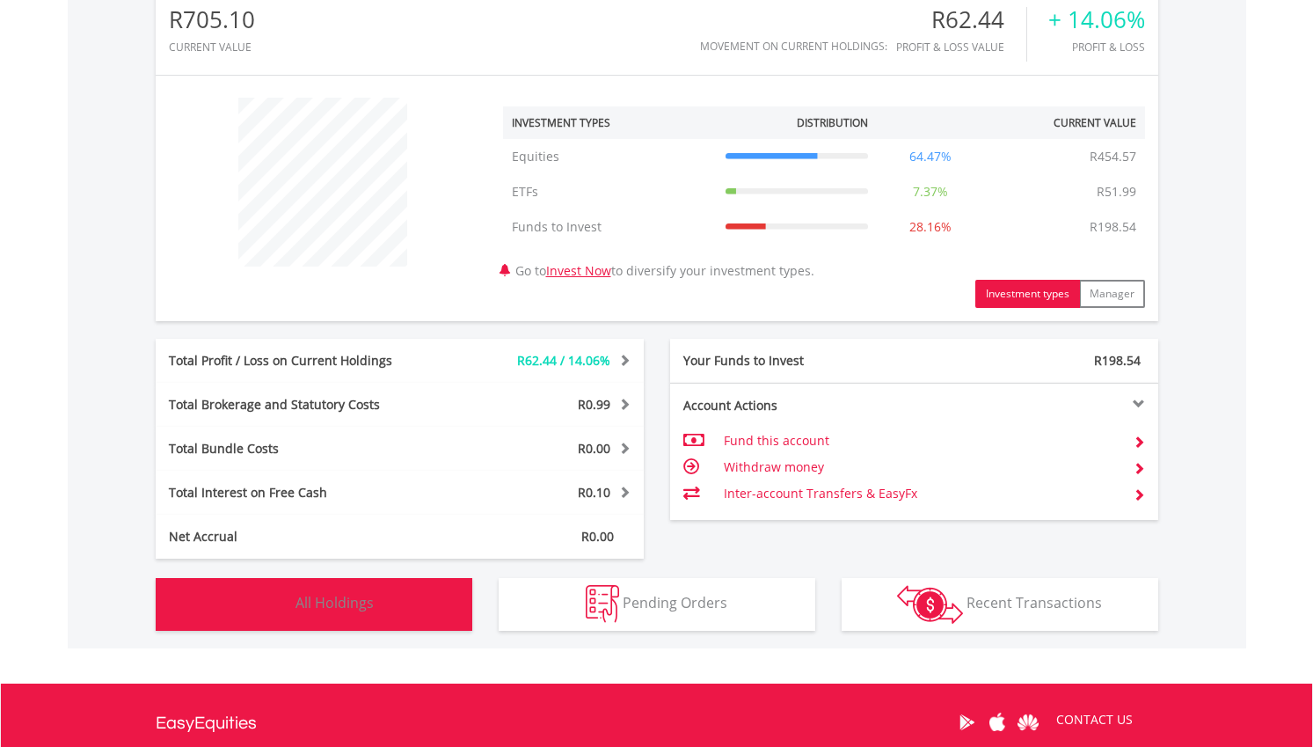
click at [422, 603] on button "Holdings All Holdings" at bounding box center [314, 604] width 317 height 53
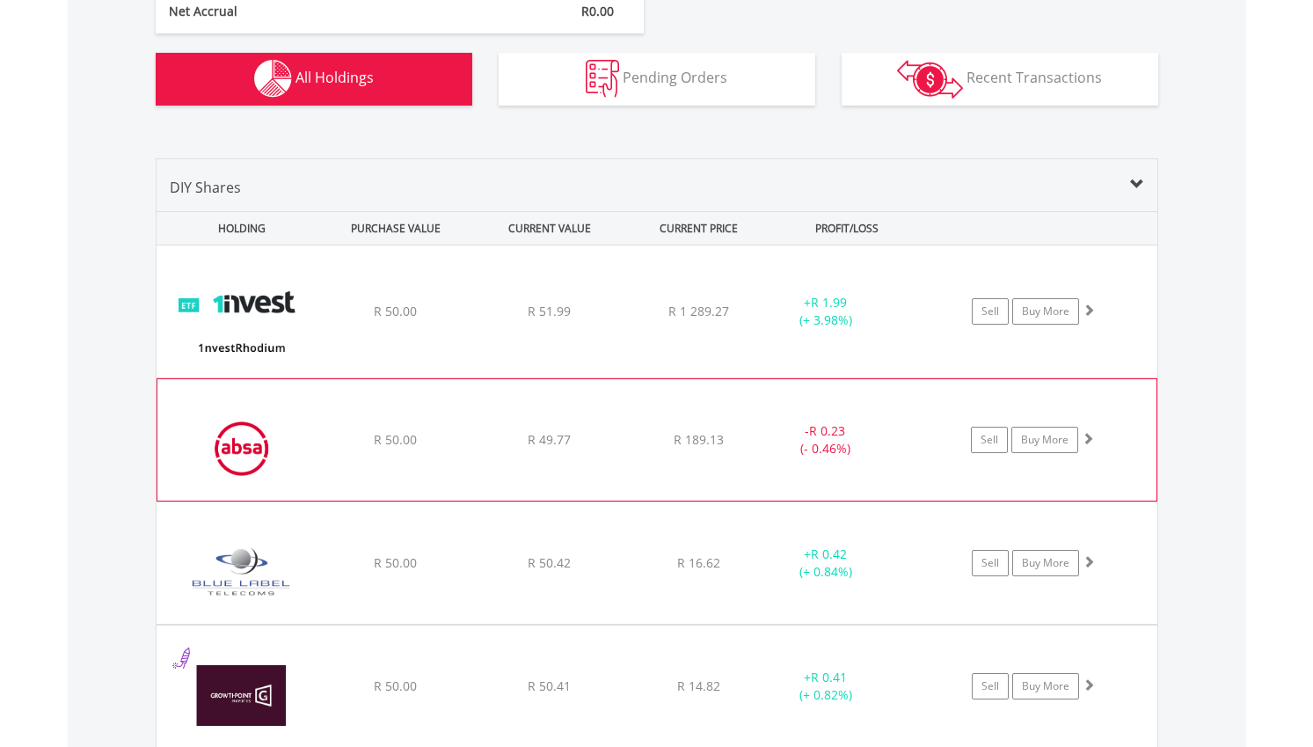
scroll to position [1110, 0]
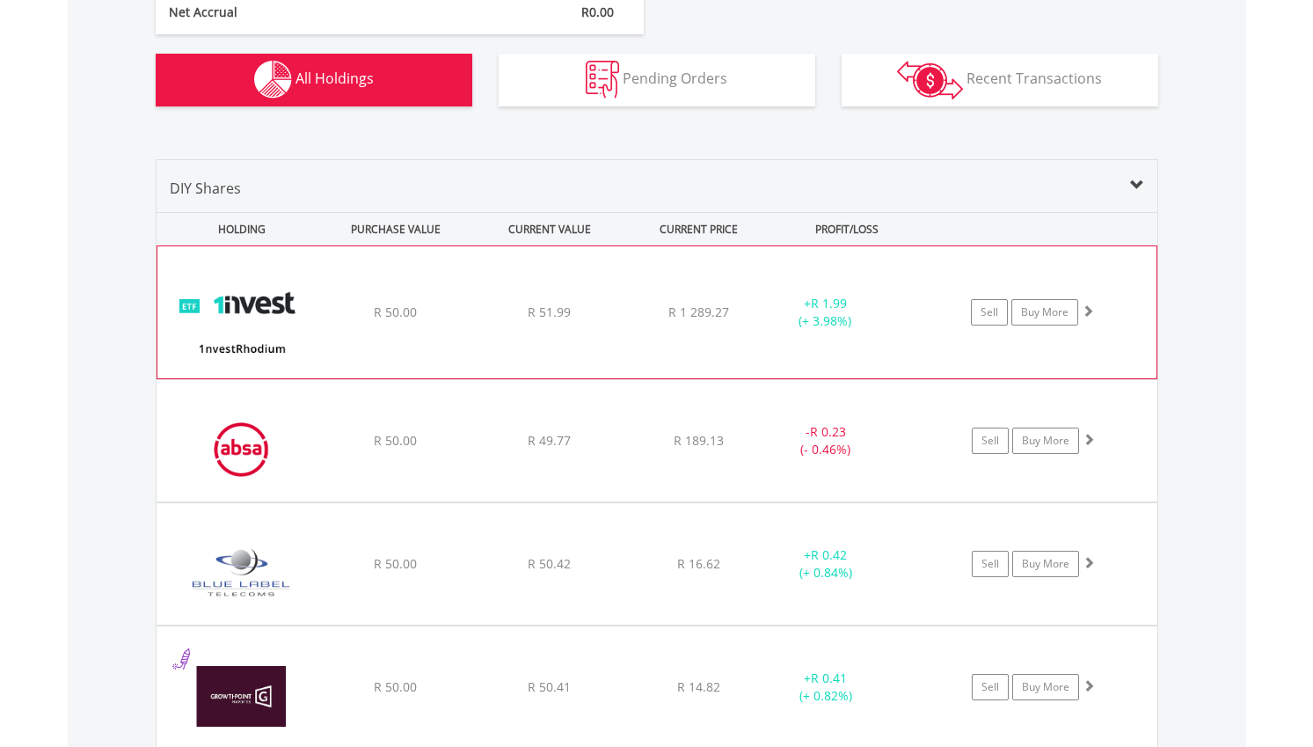
click at [797, 288] on div "﻿ 1nvestRhodium ETF R 50.00 R 51.99 R 1 289.27 + R 1.99 (+ 3.98%) Sell Buy More" at bounding box center [656, 312] width 999 height 132
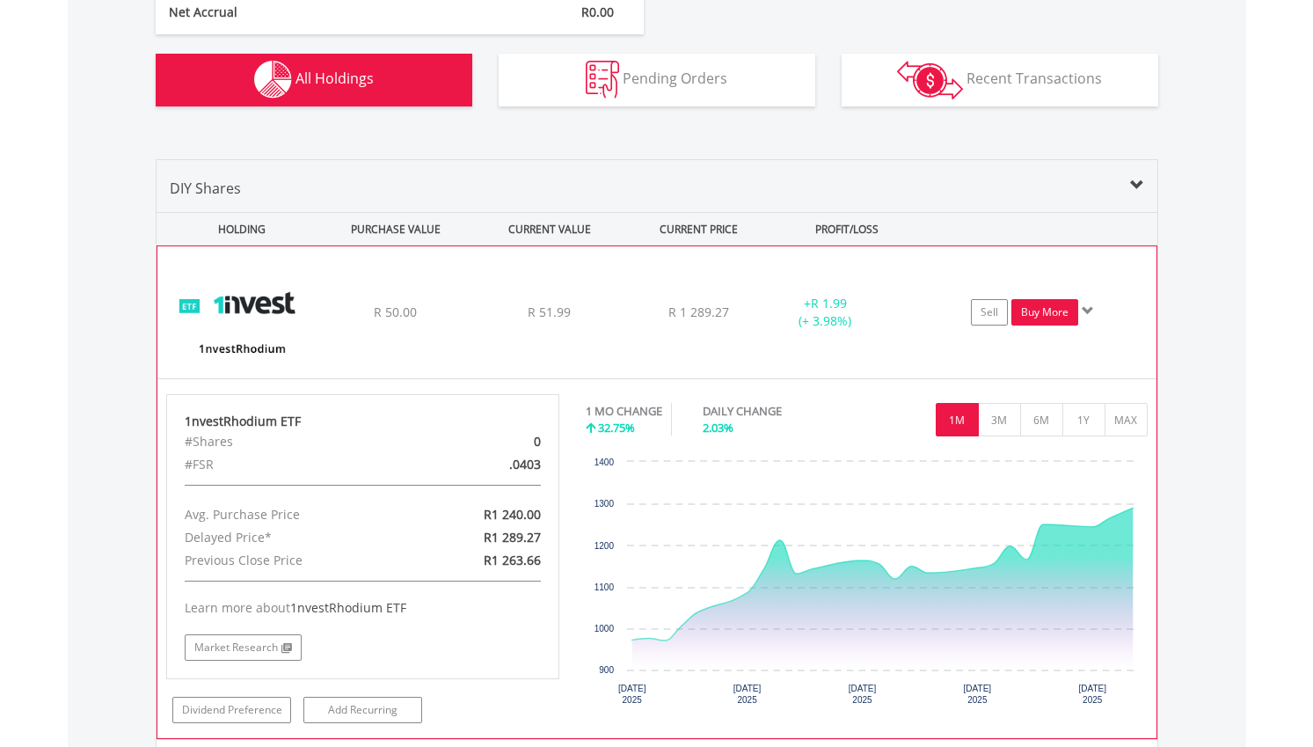
click at [1029, 309] on link "Buy More" at bounding box center [1044, 312] width 67 height 26
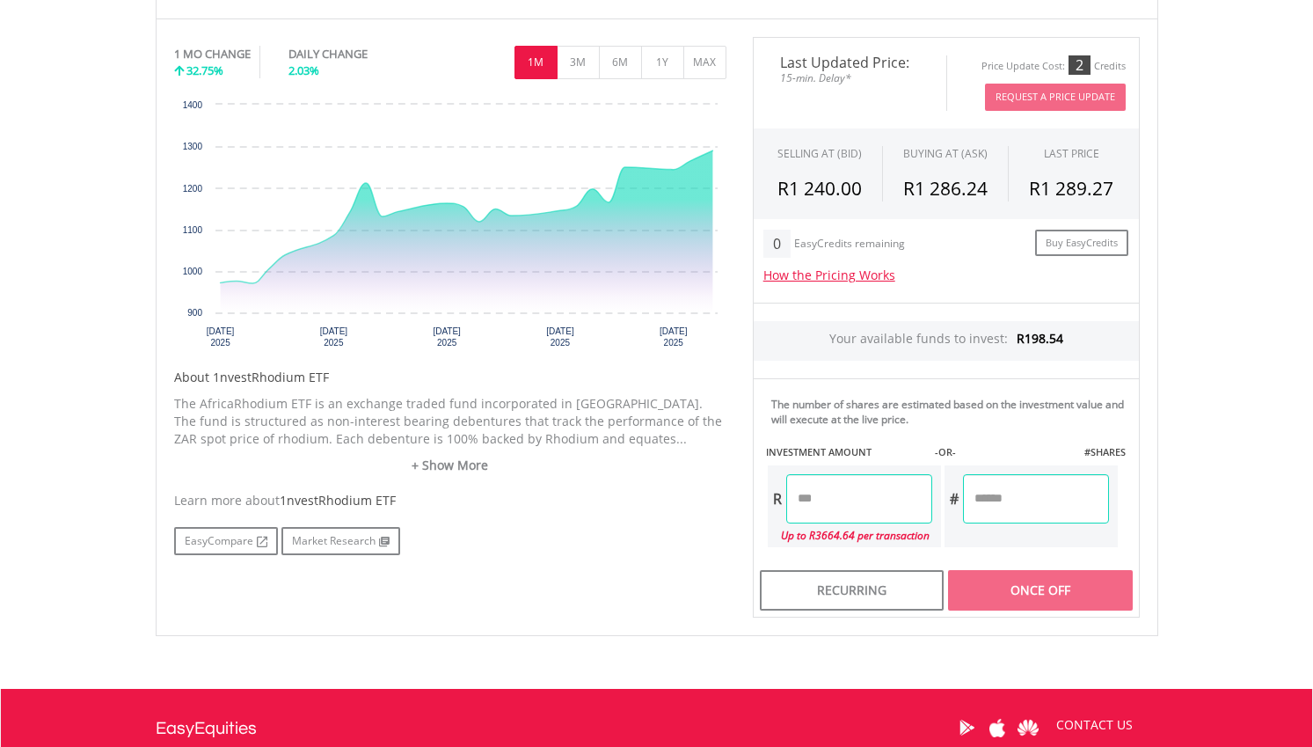
scroll to position [536, 0]
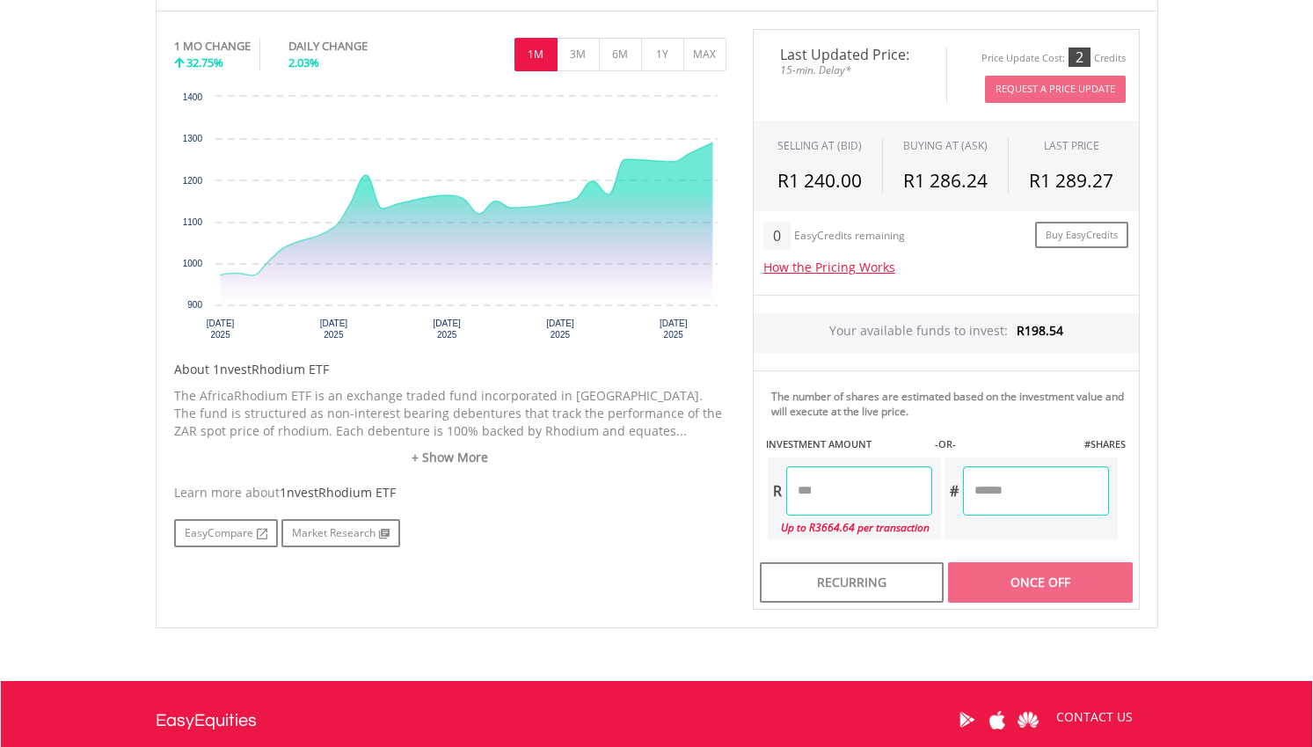
click at [858, 483] on input "number" at bounding box center [859, 490] width 146 height 49
click at [1229, 452] on body "My Investments Invest Now New Listings Sell My Recurring Investments Pending Or…" at bounding box center [656, 206] width 1313 height 1485
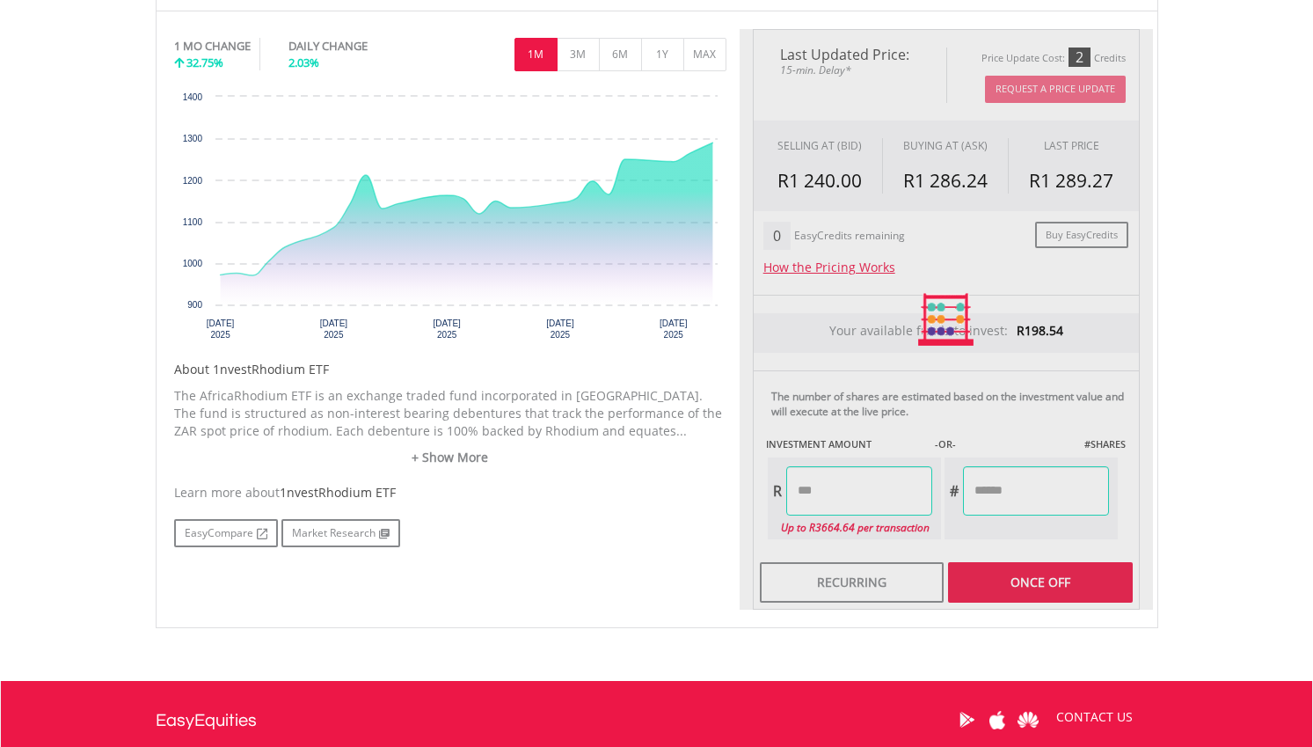
type input "******"
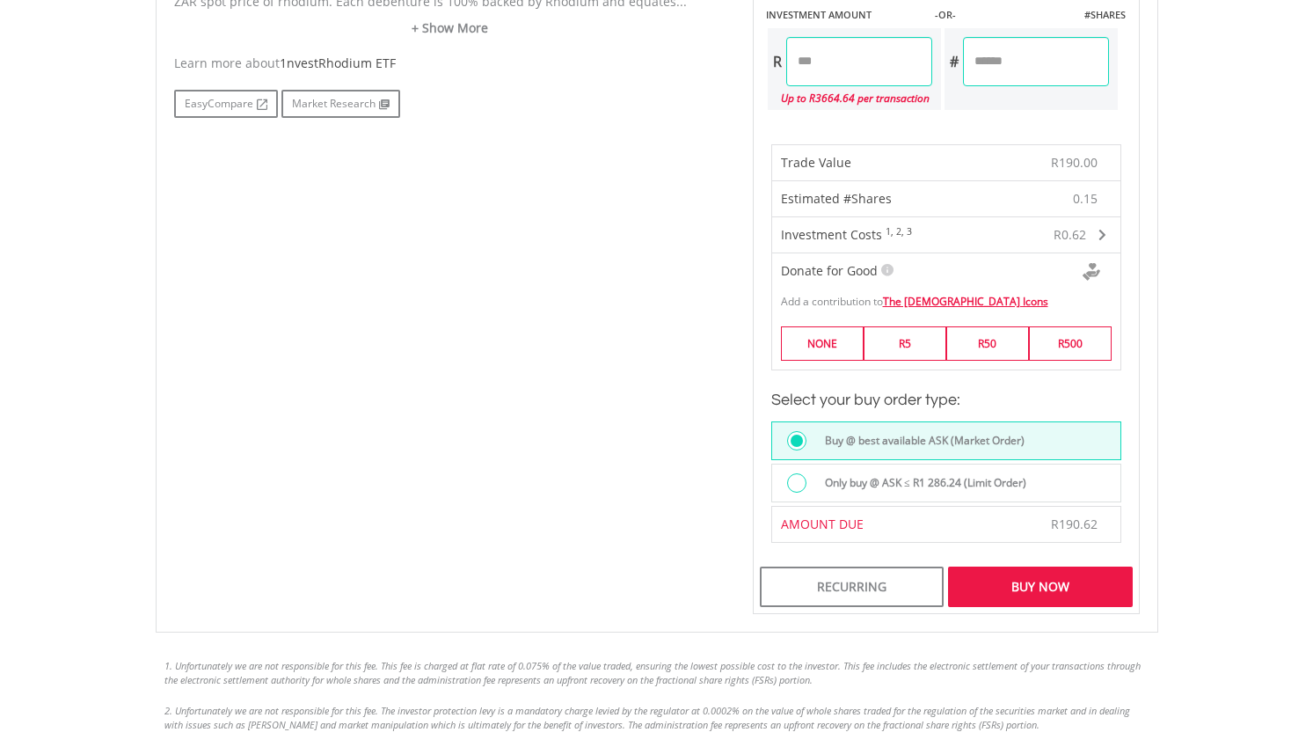
scroll to position [1016, 0]
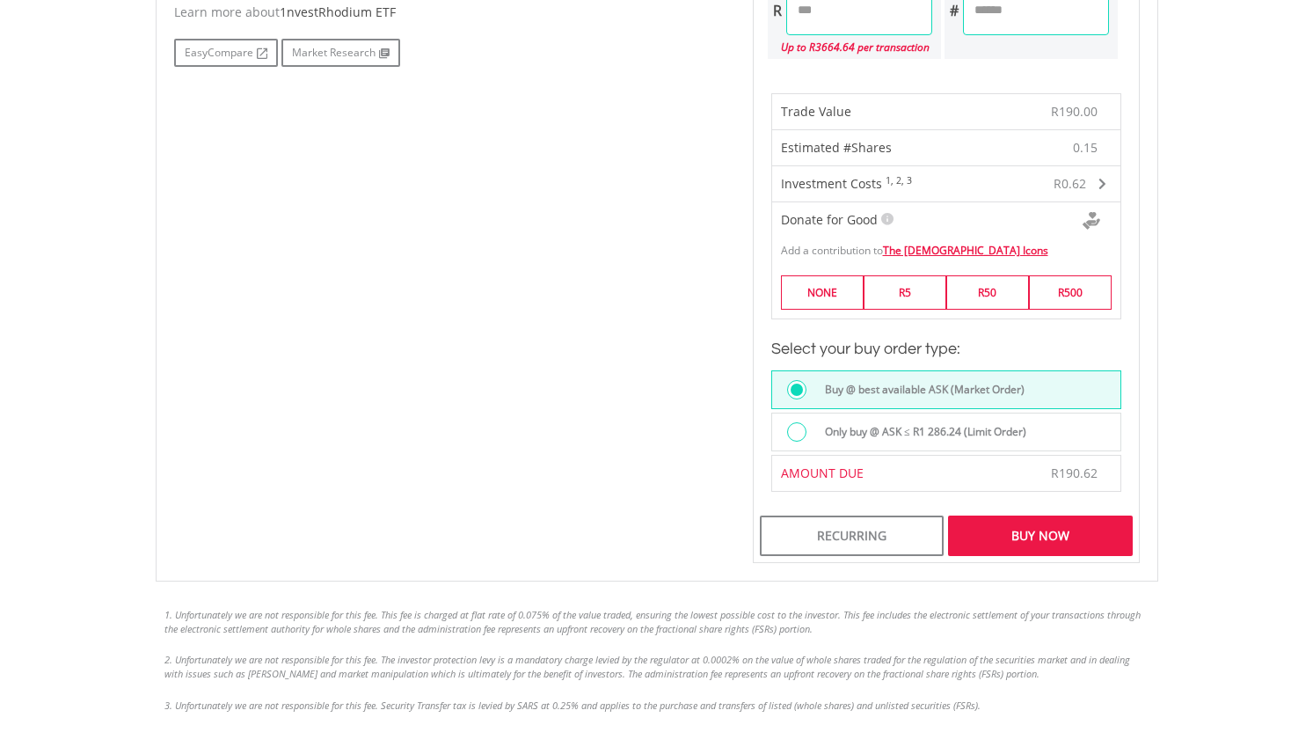
click at [1086, 538] on div "Buy Now" at bounding box center [1040, 535] width 184 height 40
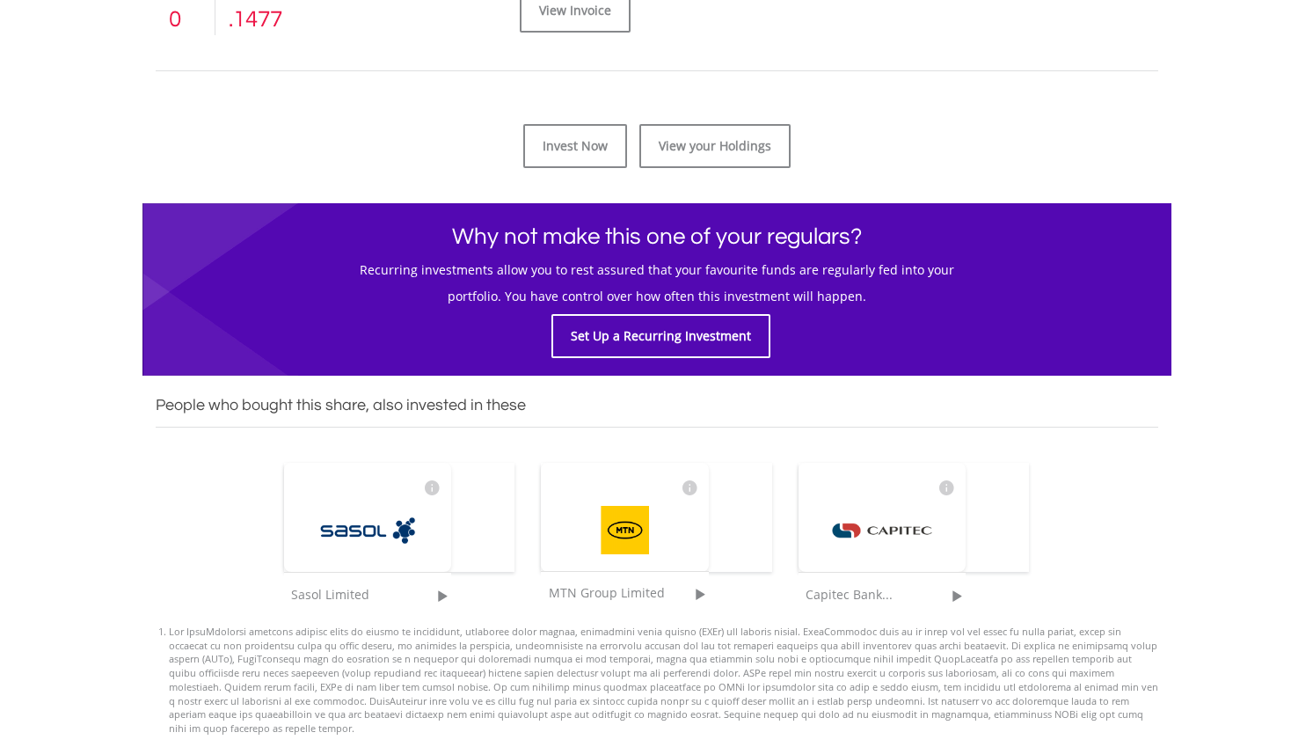
scroll to position [876, 0]
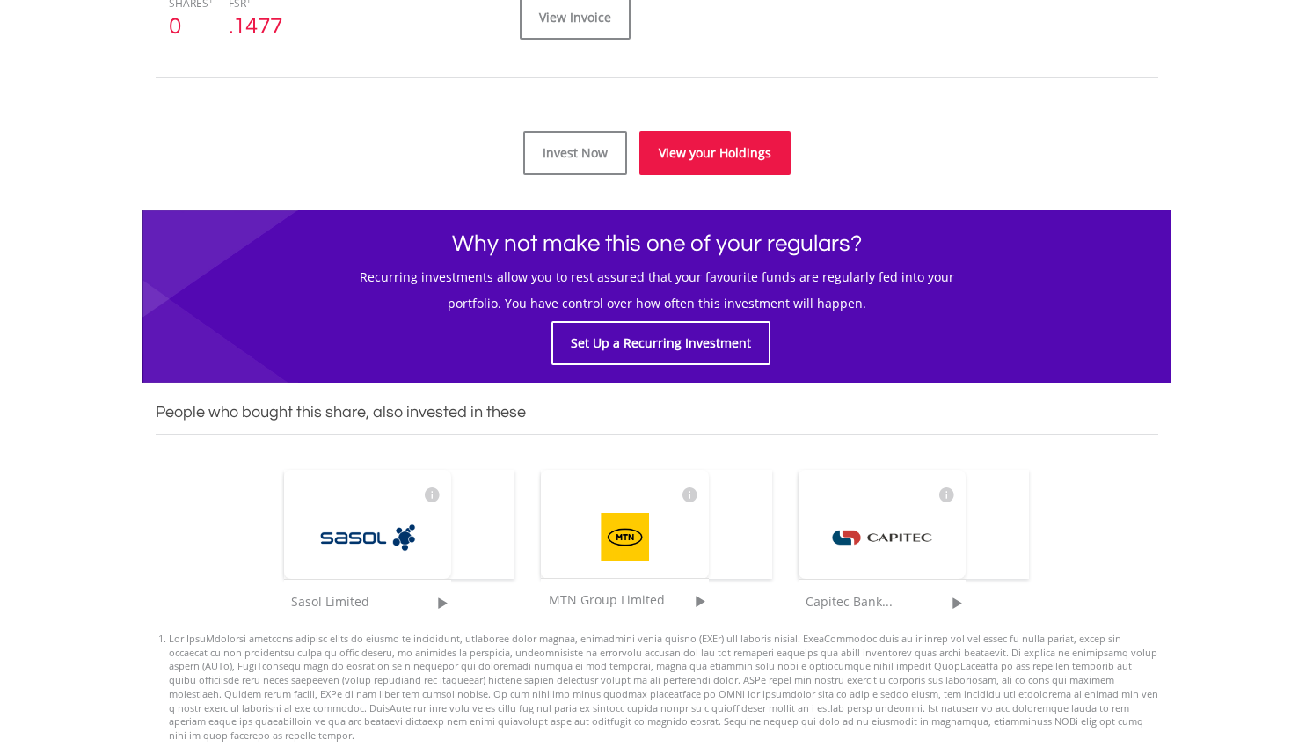
click at [682, 167] on link "View your Holdings" at bounding box center [714, 153] width 151 height 44
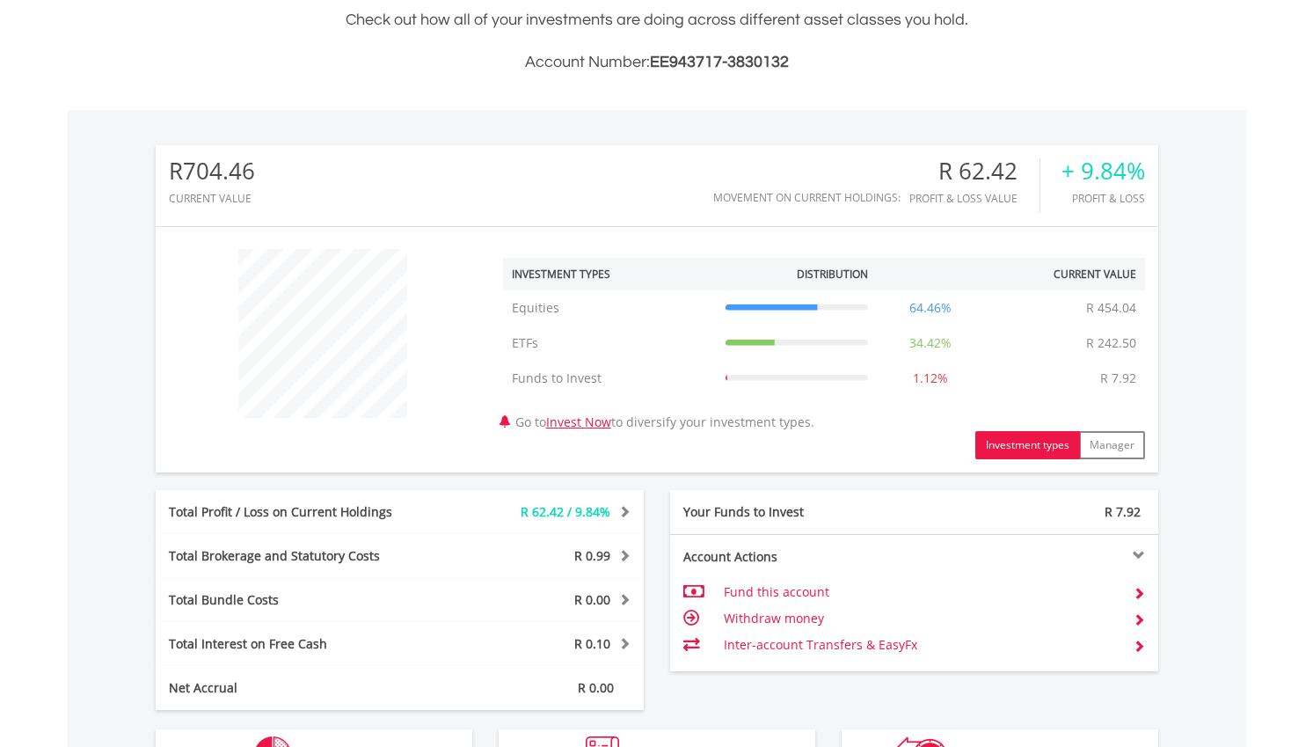
scroll to position [776, 0]
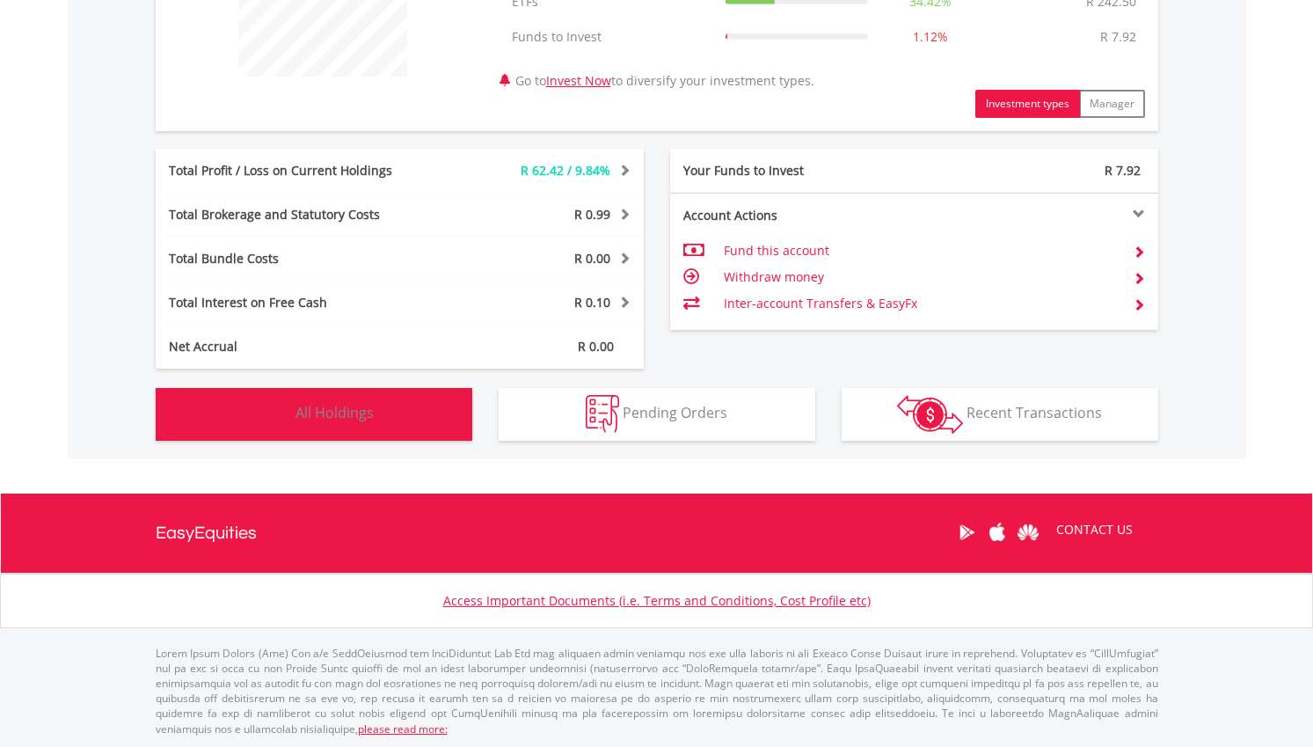
click at [364, 431] on button "Holdings All Holdings" at bounding box center [314, 414] width 317 height 53
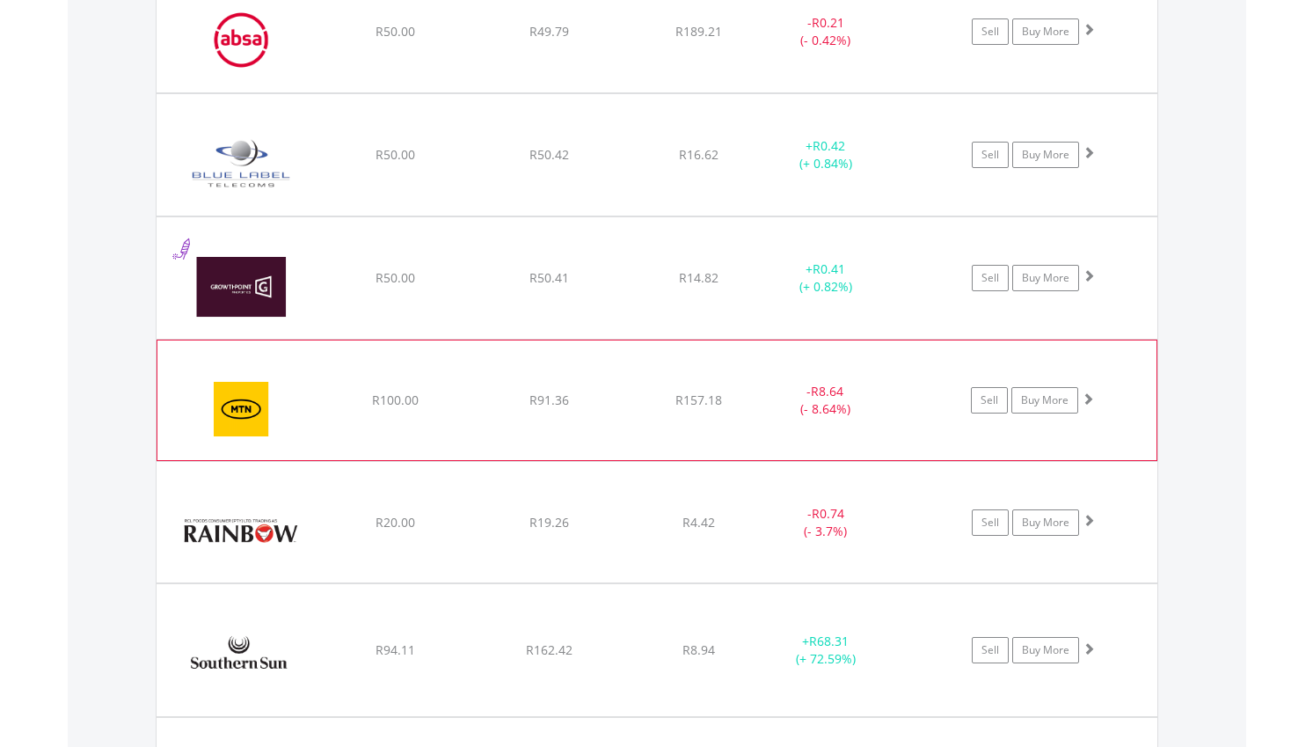
scroll to position [1521, 0]
click at [874, 48] on div "- R8.64 (- 8.64%)" at bounding box center [826, 30] width 133 height 35
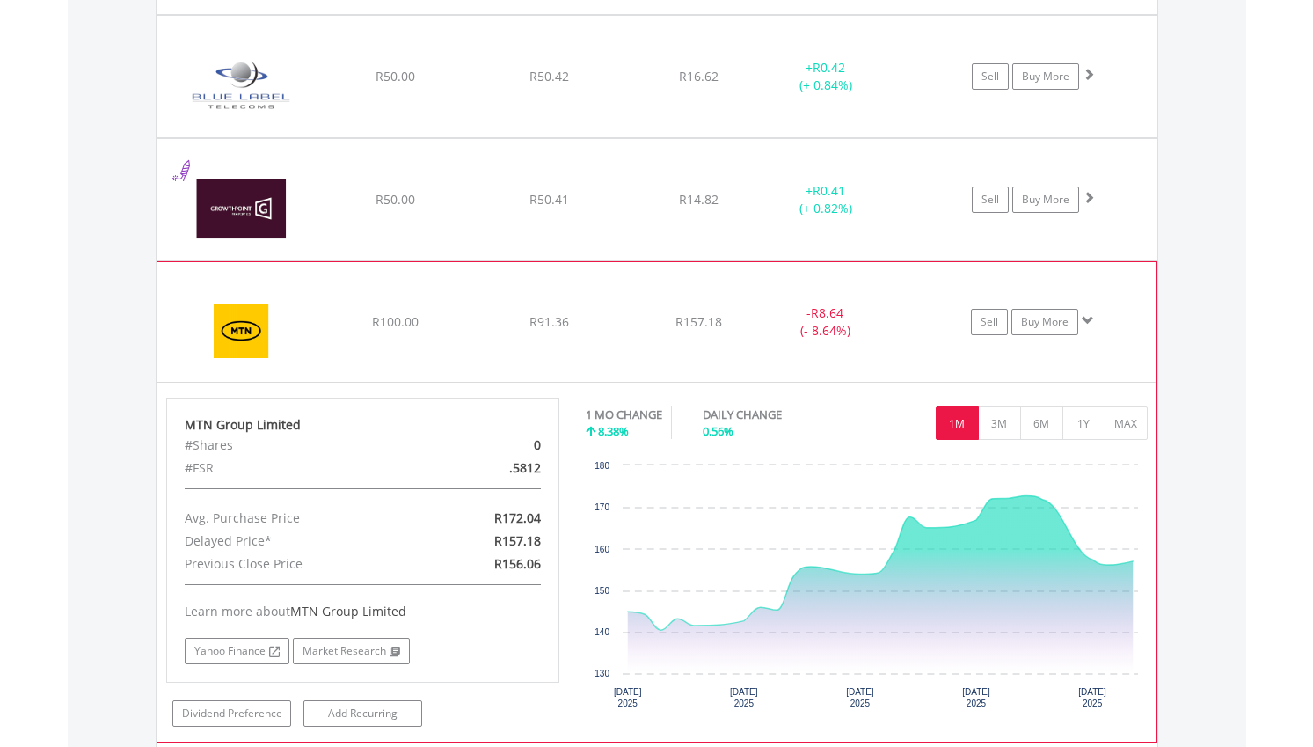
scroll to position [1636, 0]
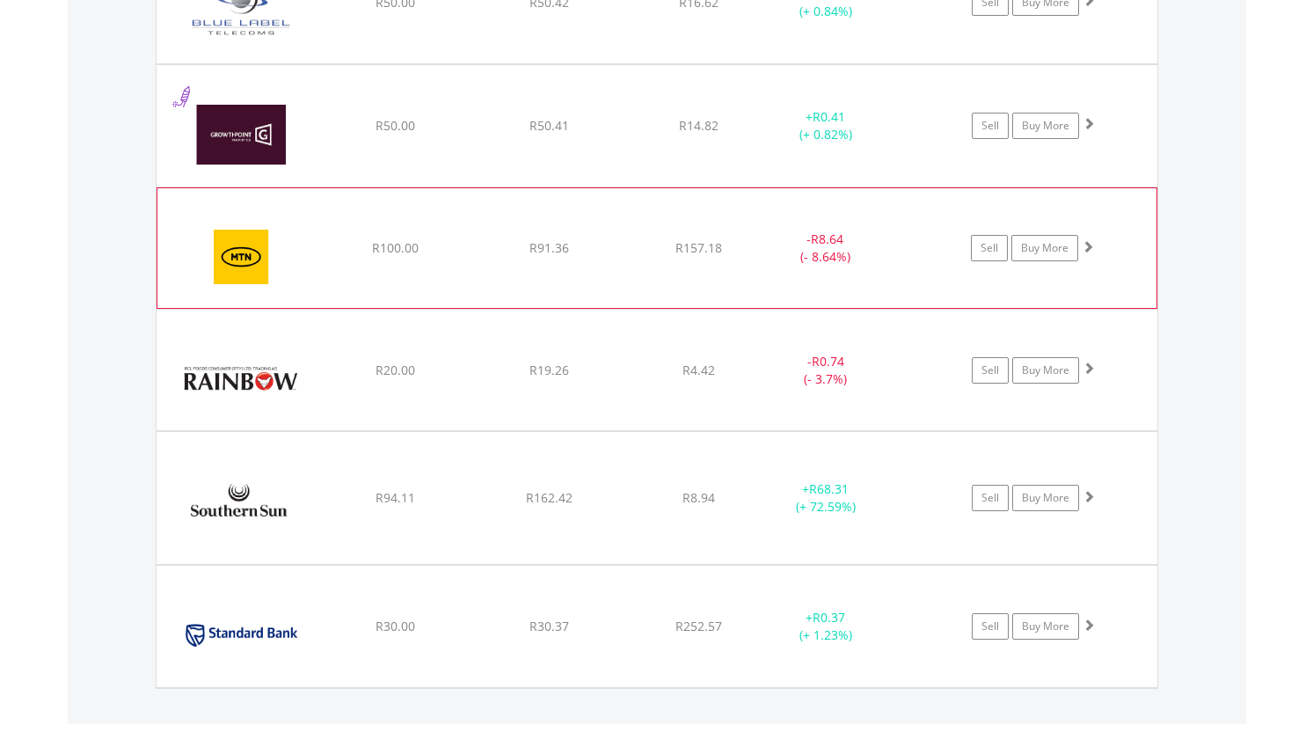
scroll to position [1710, 0]
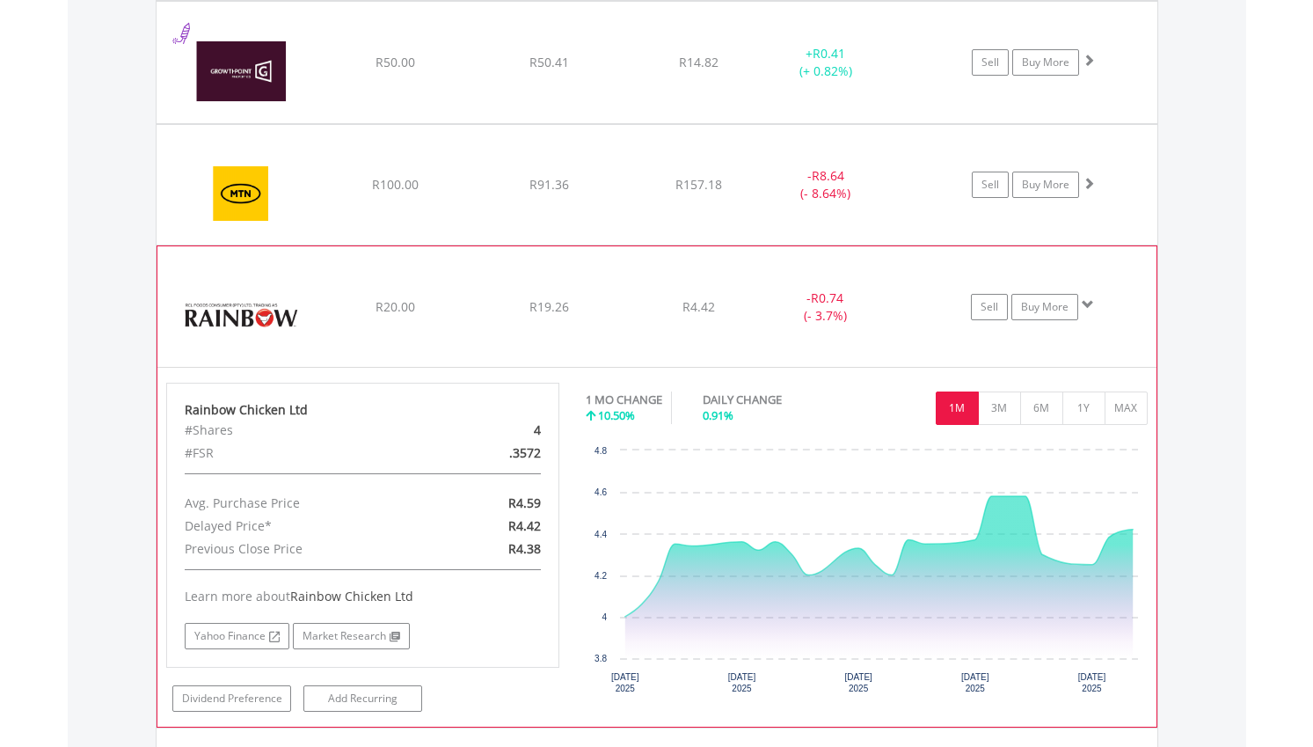
scroll to position [1843, 0]
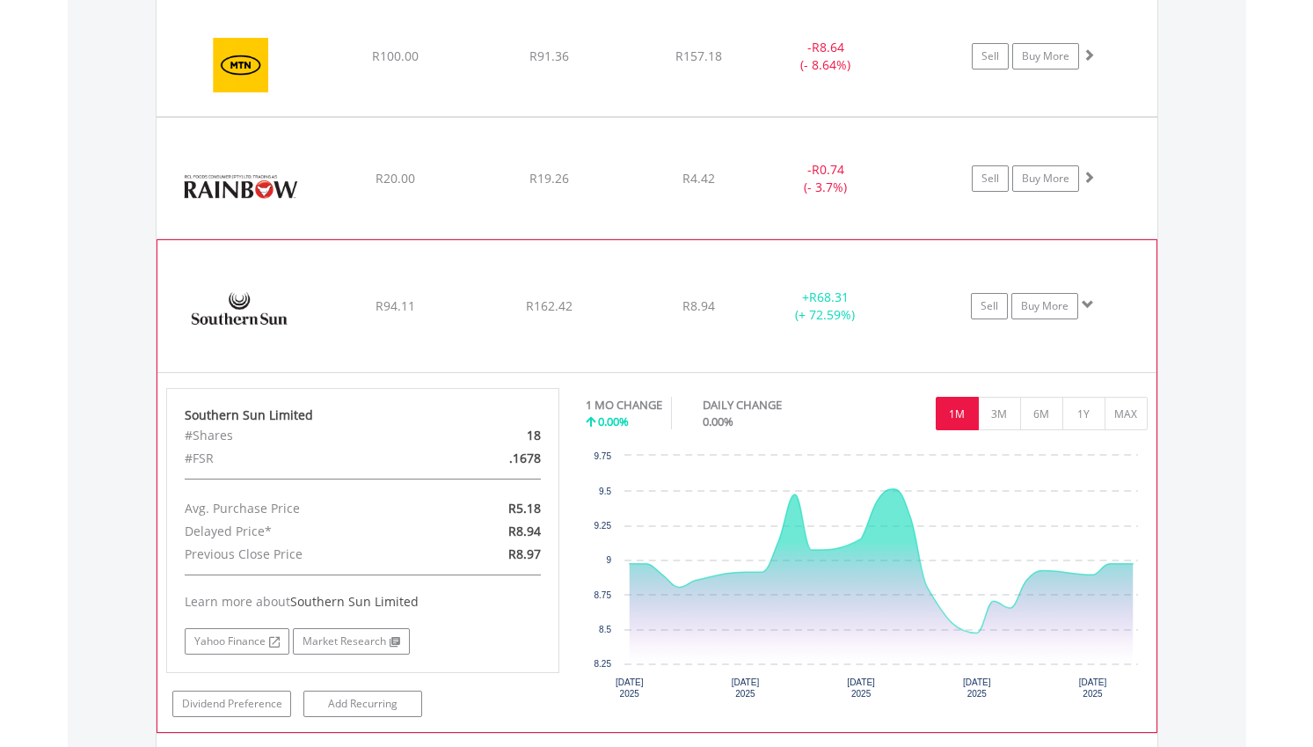
scroll to position [1869, 0]
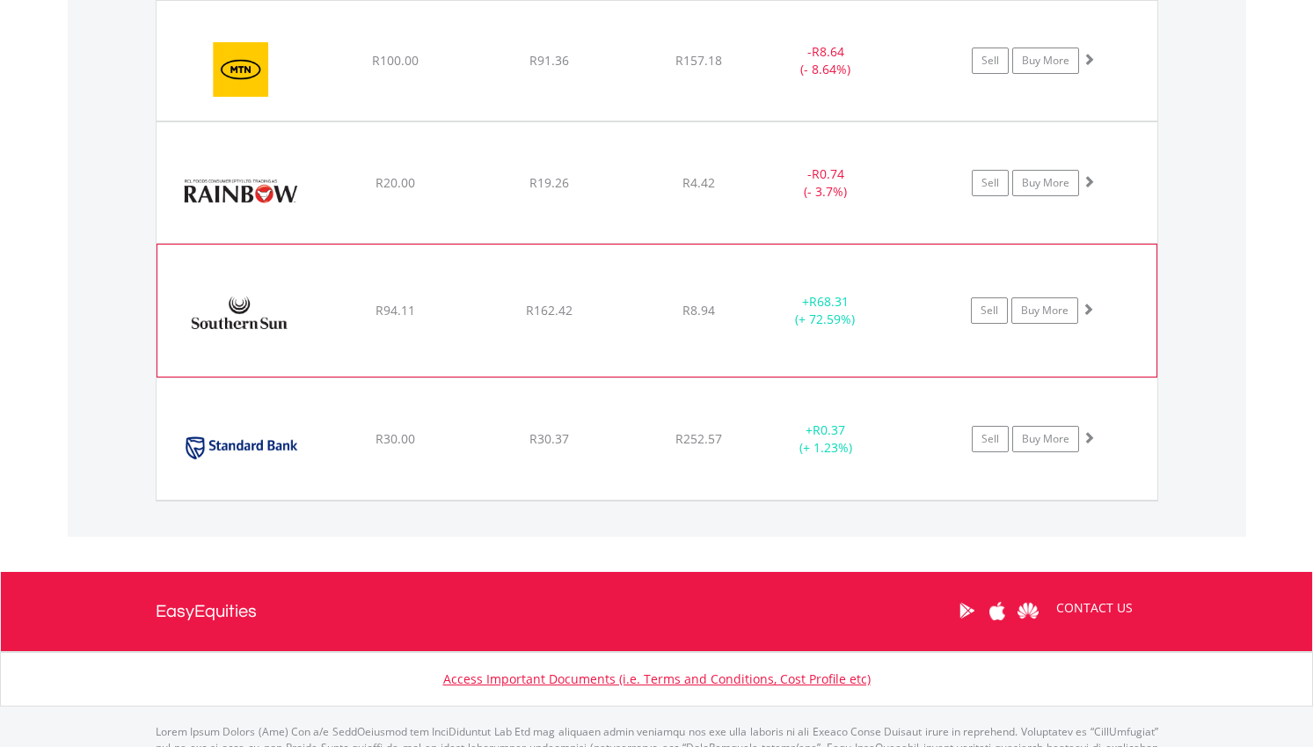
scroll to position [1858, 0]
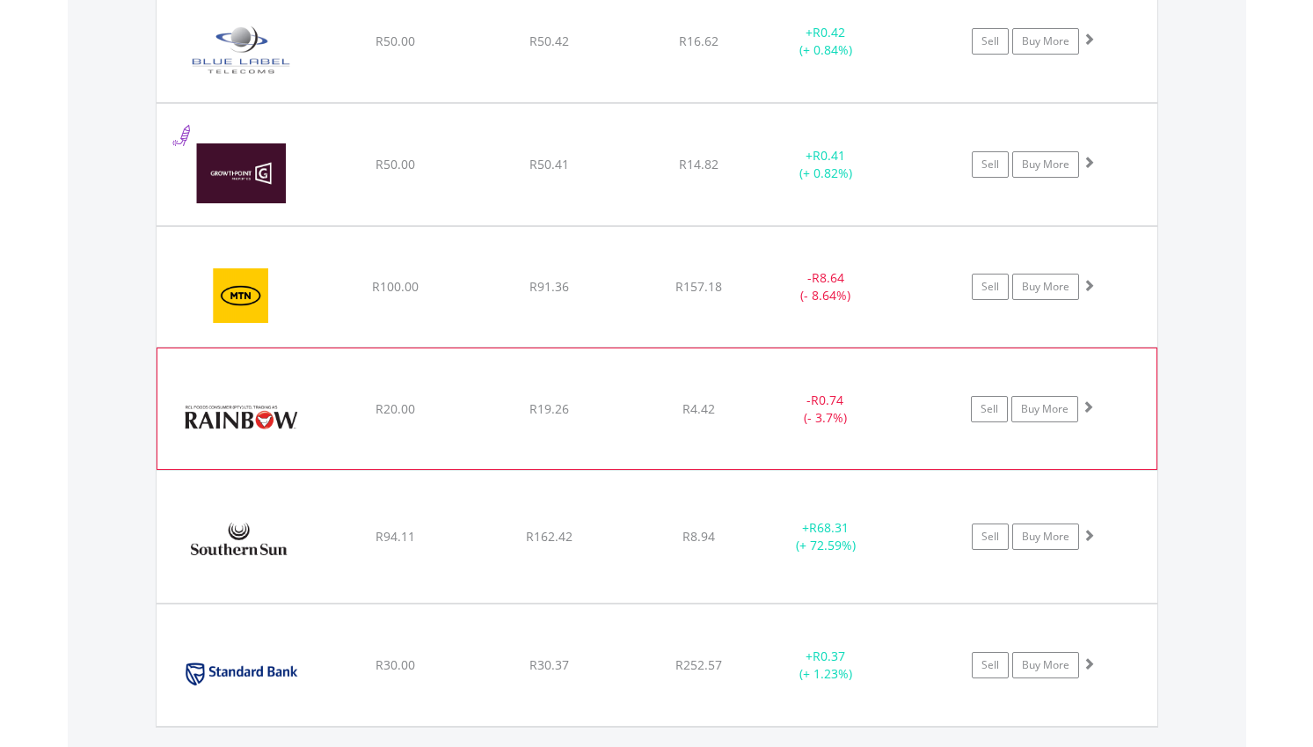
scroll to position [1593, 0]
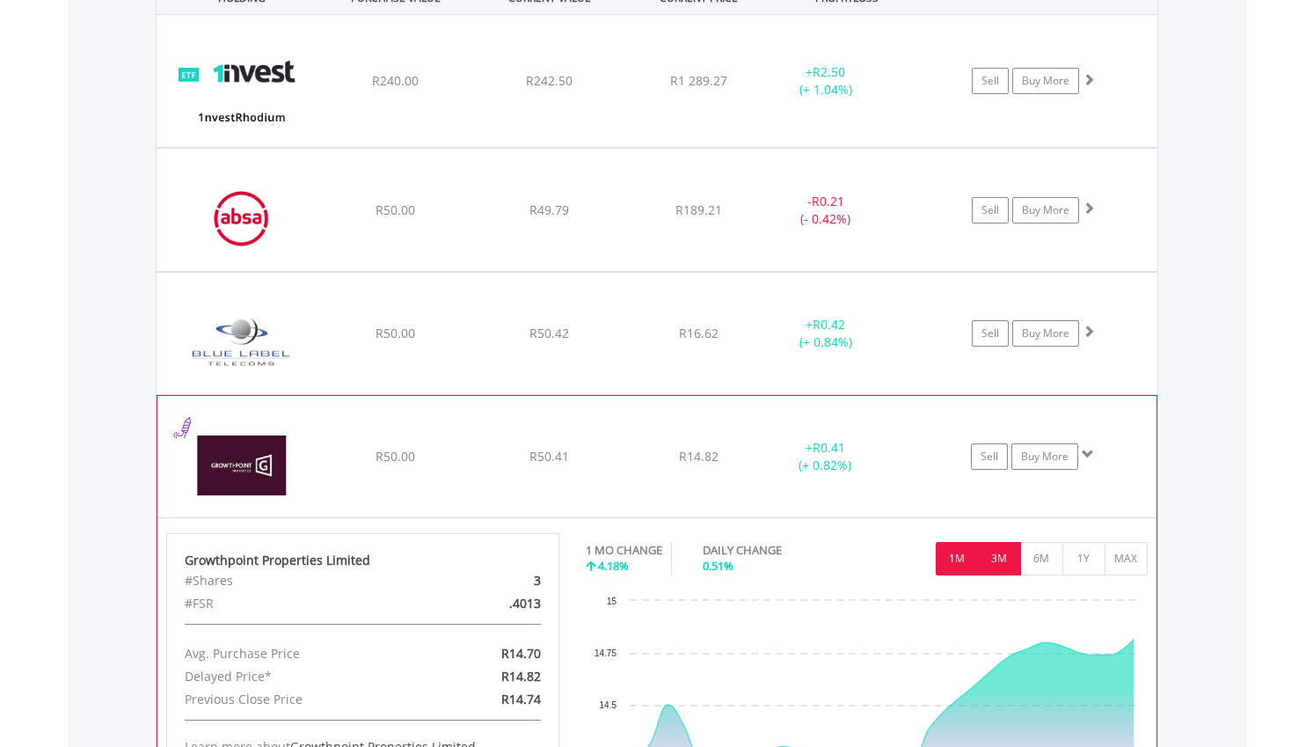
scroll to position [1341, 0]
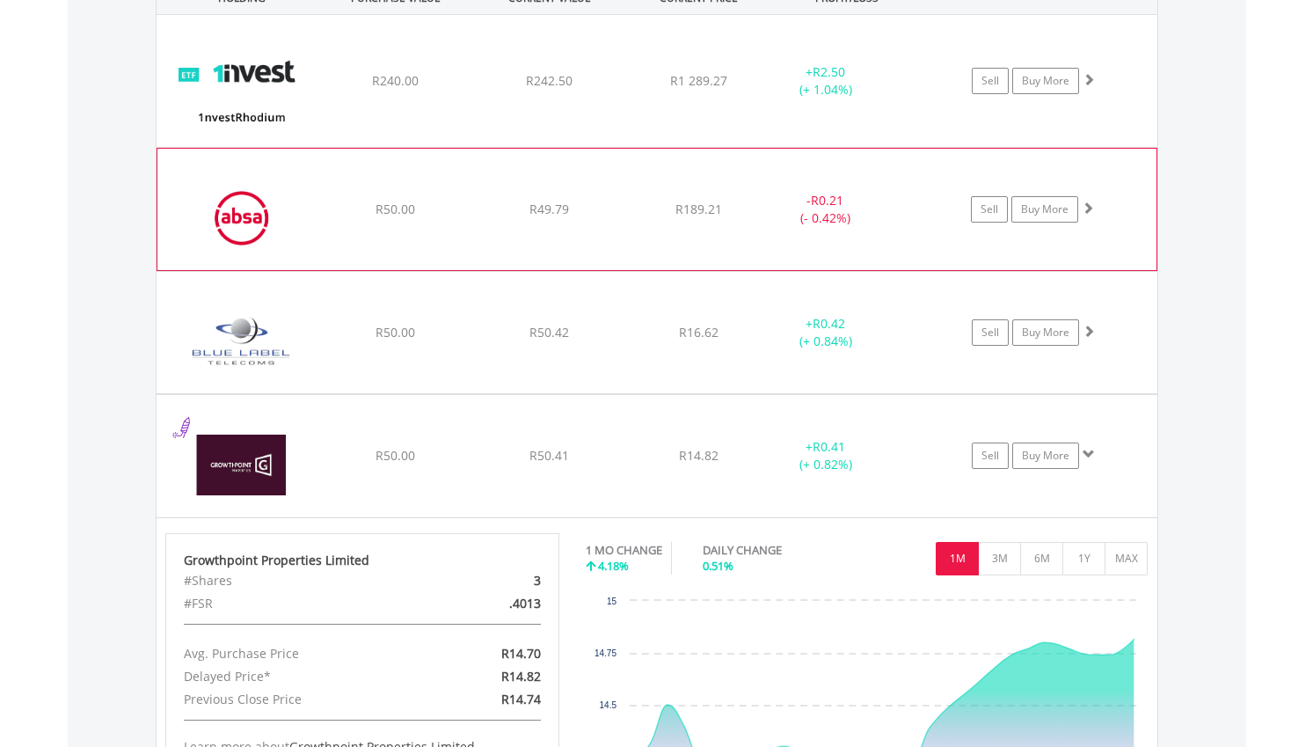
click at [789, 147] on div "﻿ Absa Group Limited R50.00 R49.79 R189.21 - R0.21 (- 0.42%) Sell Buy More" at bounding box center [657, 81] width 1001 height 132
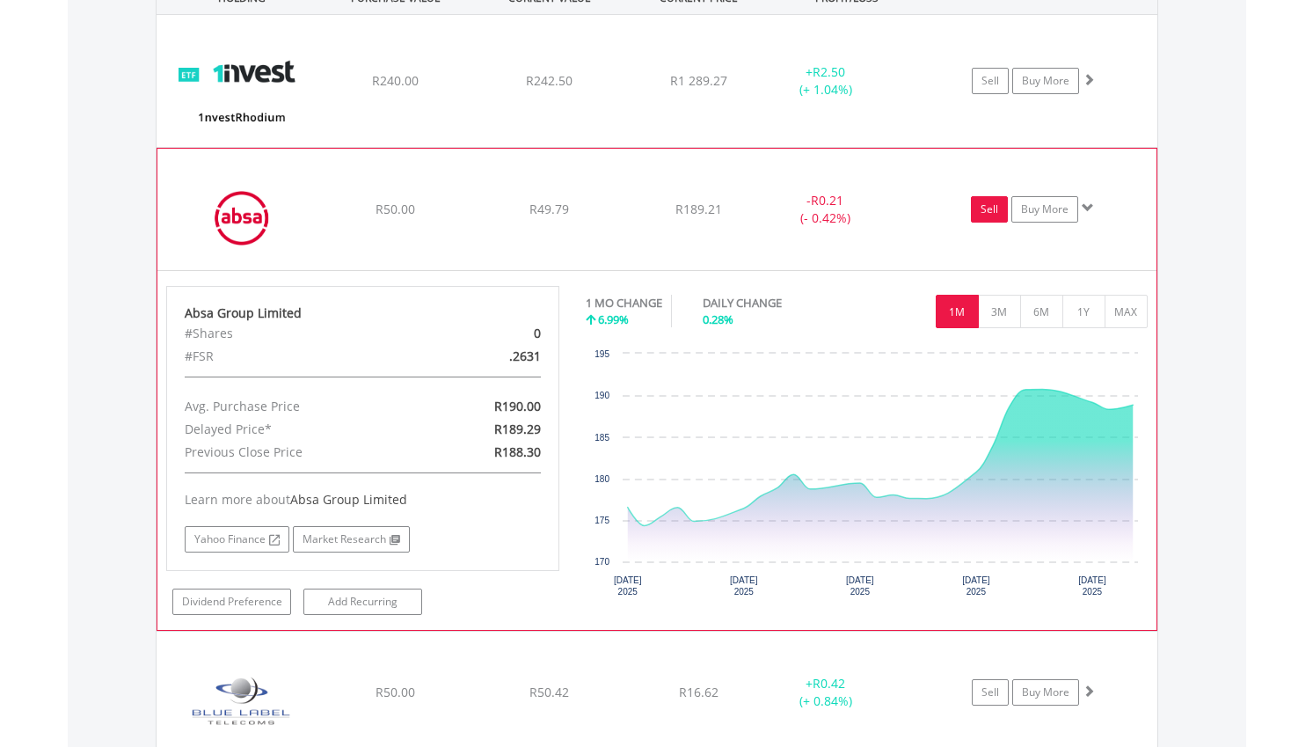
click at [976, 215] on link "Sell" at bounding box center [989, 209] width 37 height 26
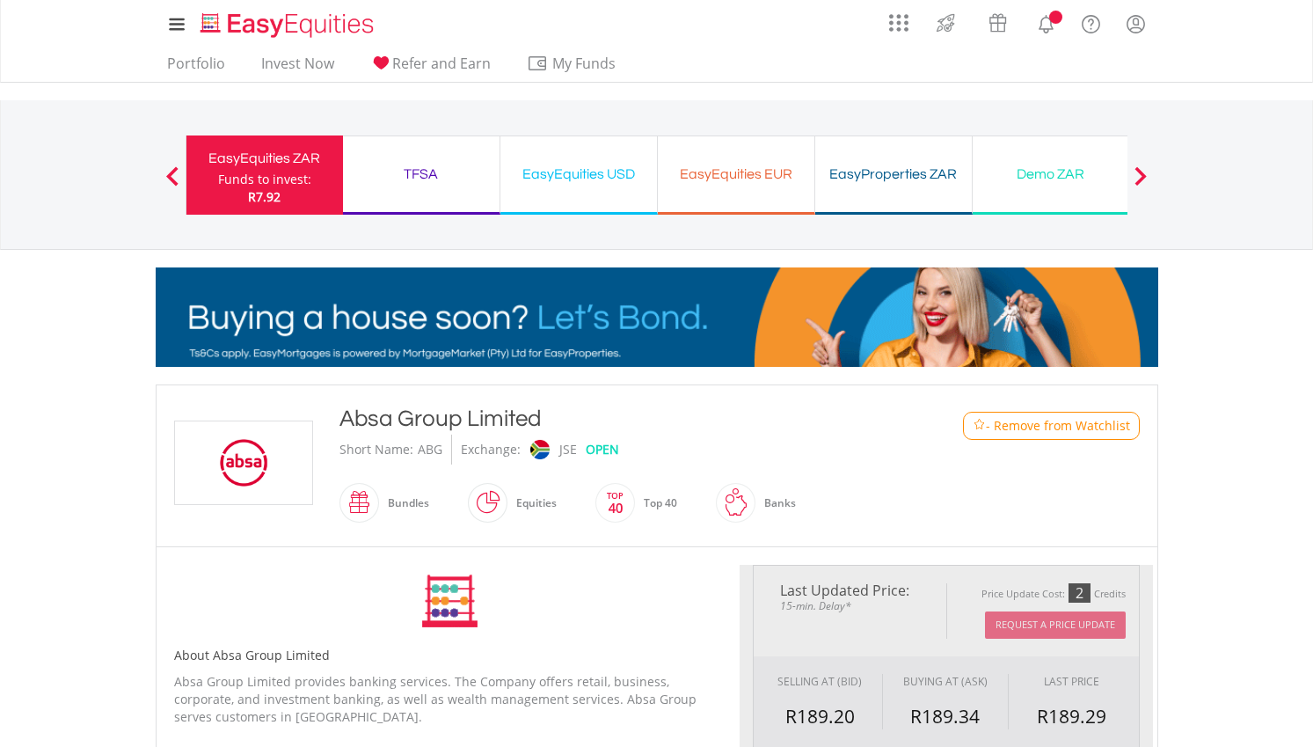
type input "*****"
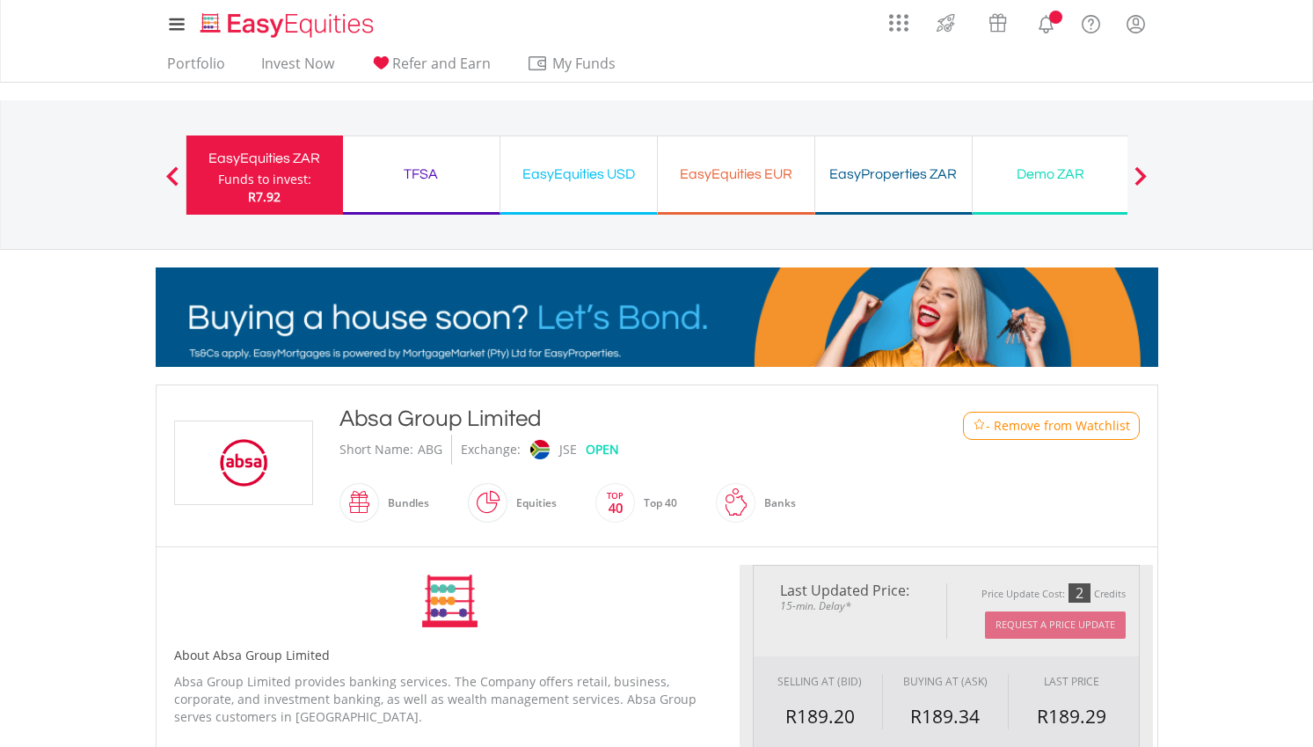
type input "******"
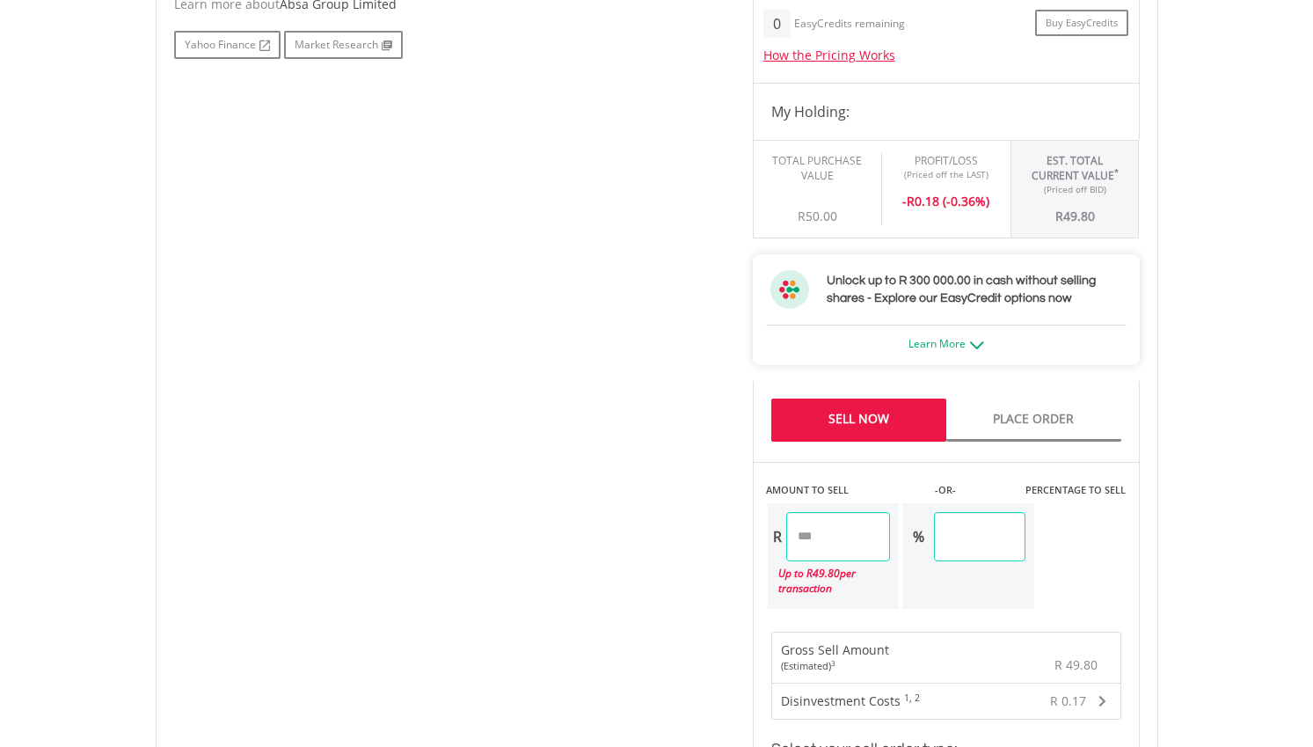
scroll to position [1037, 0]
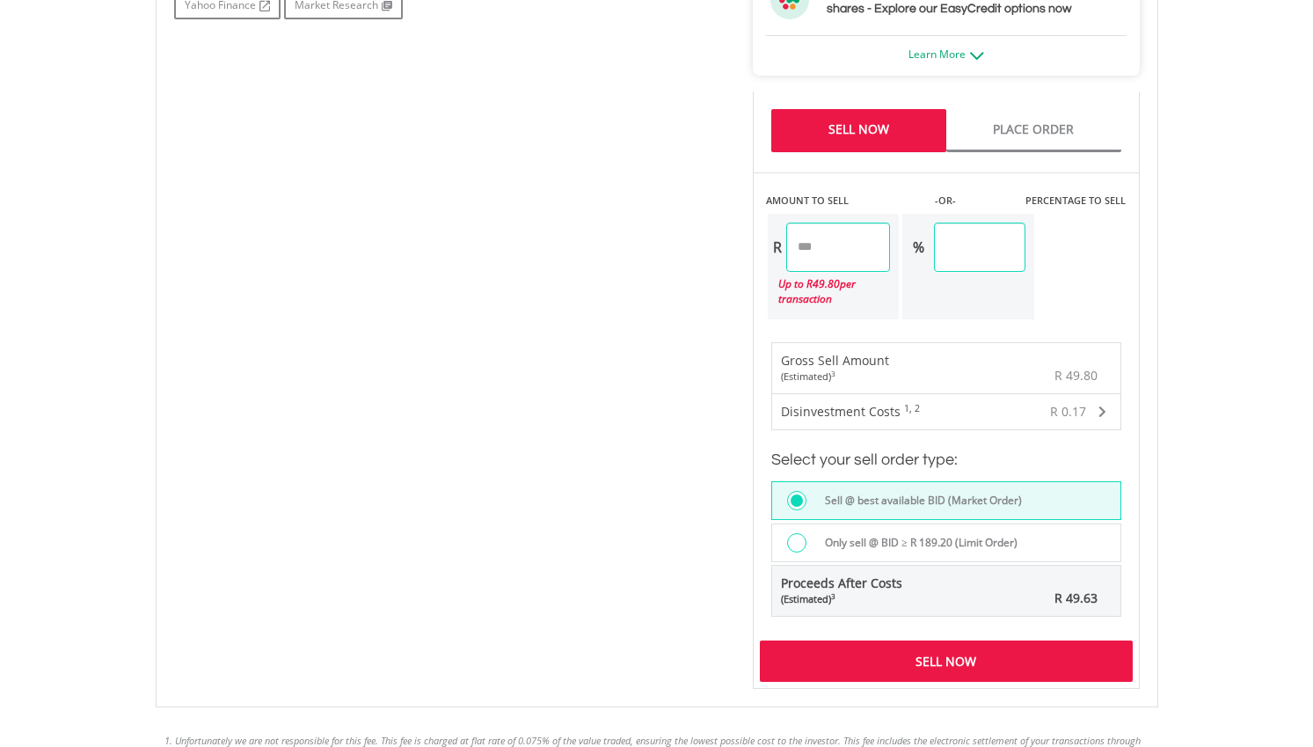
click at [1072, 648] on div "Sell Now" at bounding box center [946, 660] width 373 height 40
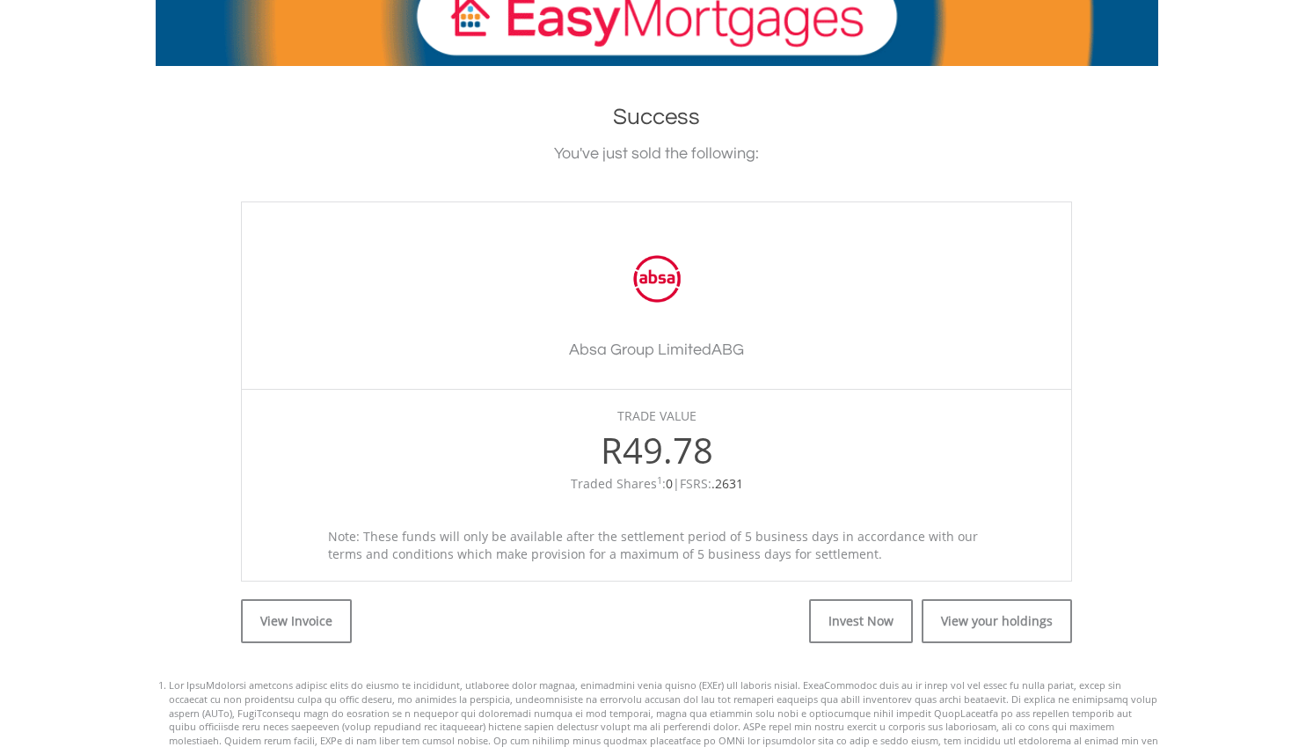
scroll to position [635, 0]
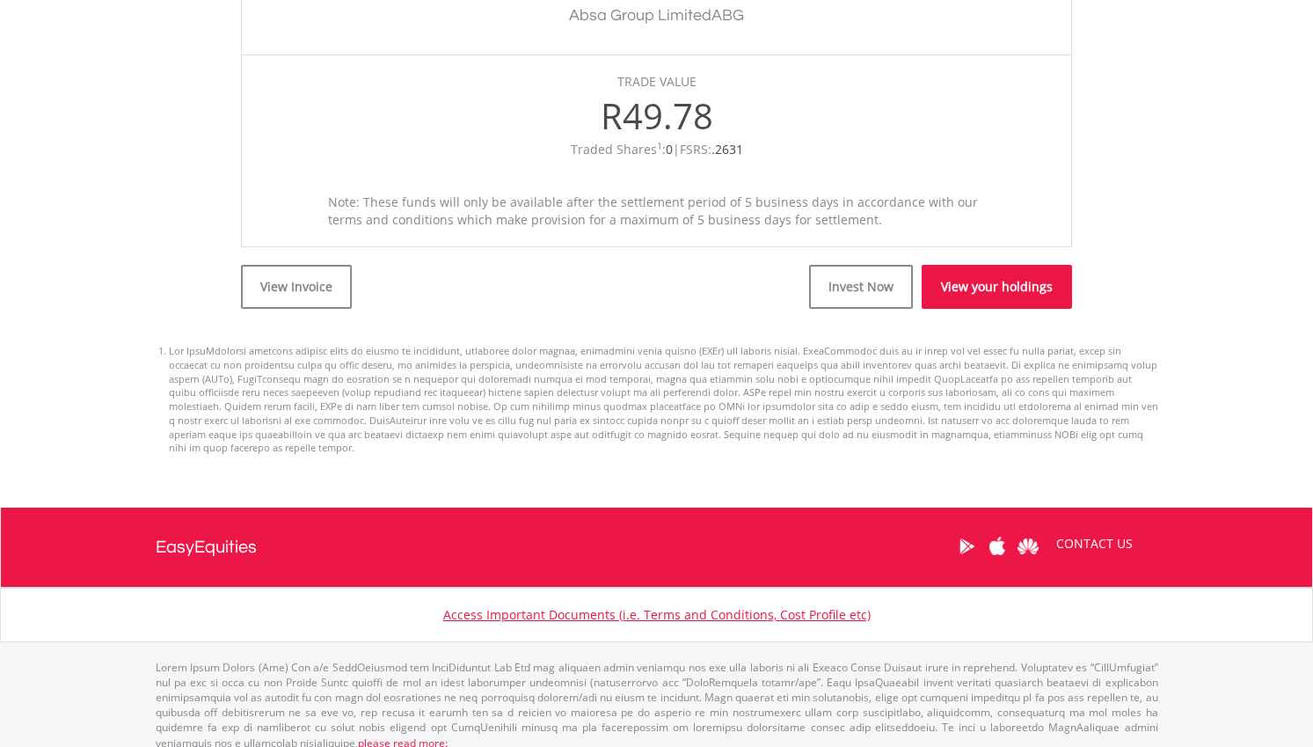
click at [990, 275] on link "View your holdings" at bounding box center [997, 287] width 150 height 44
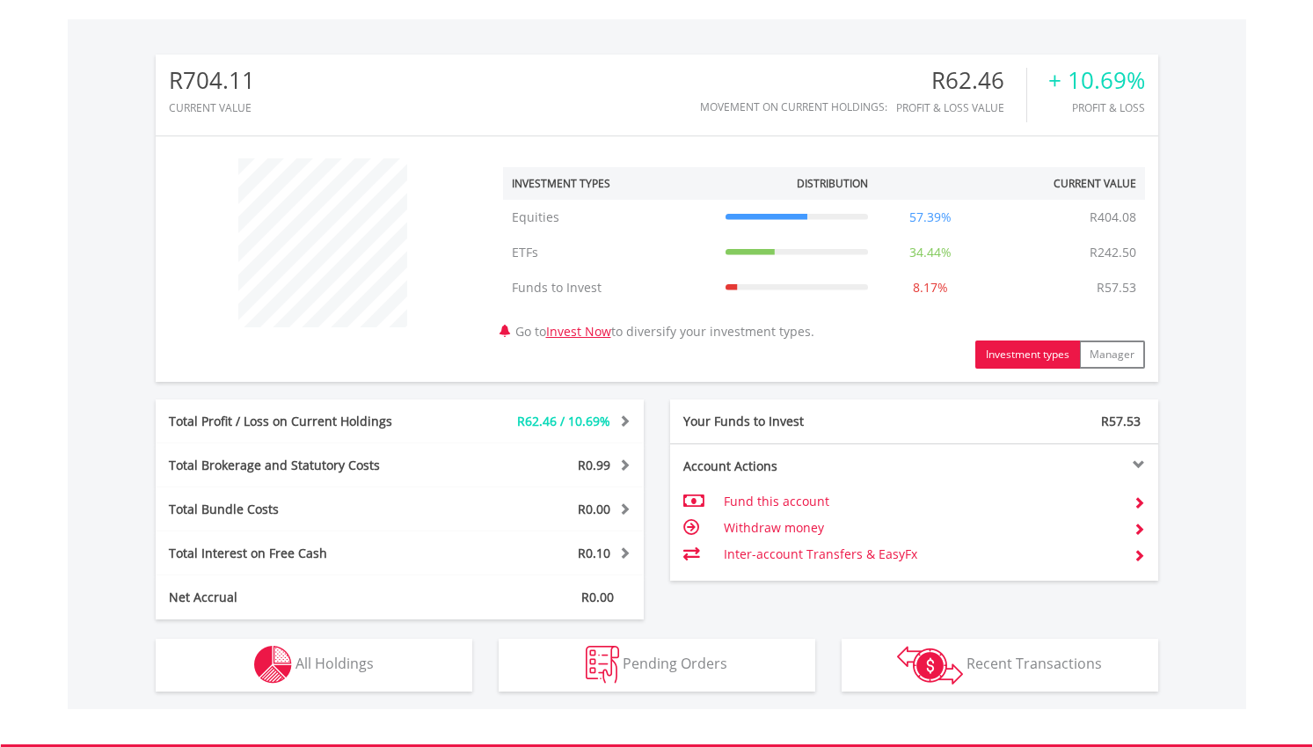
scroll to position [563, 0]
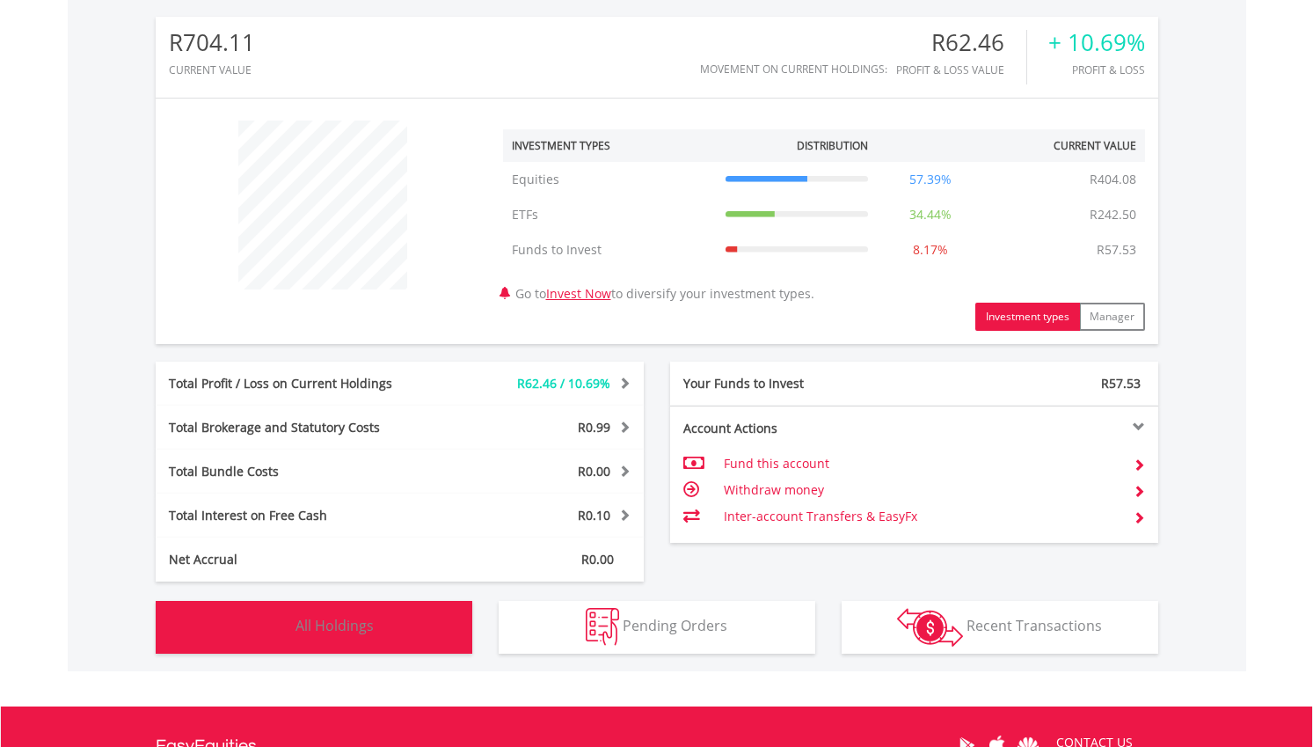
click at [370, 624] on span "All Holdings" at bounding box center [335, 625] width 78 height 19
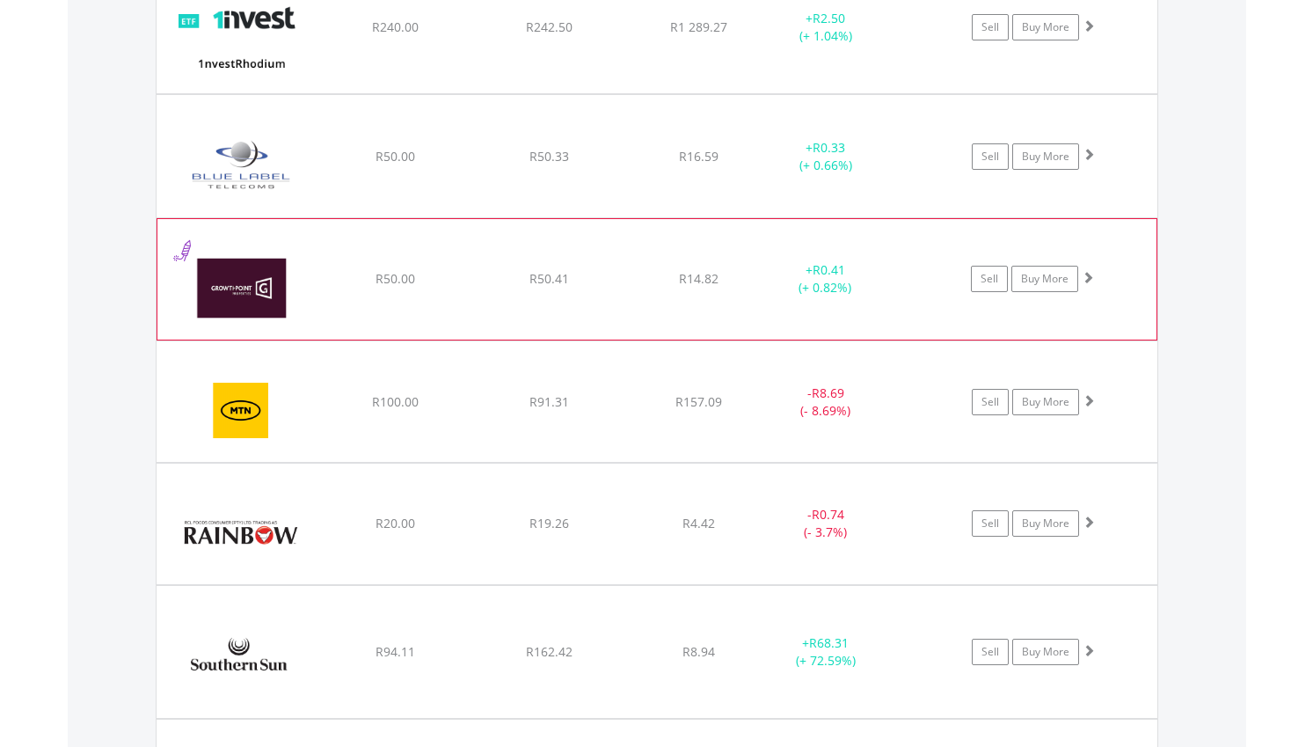
scroll to position [1398, 0]
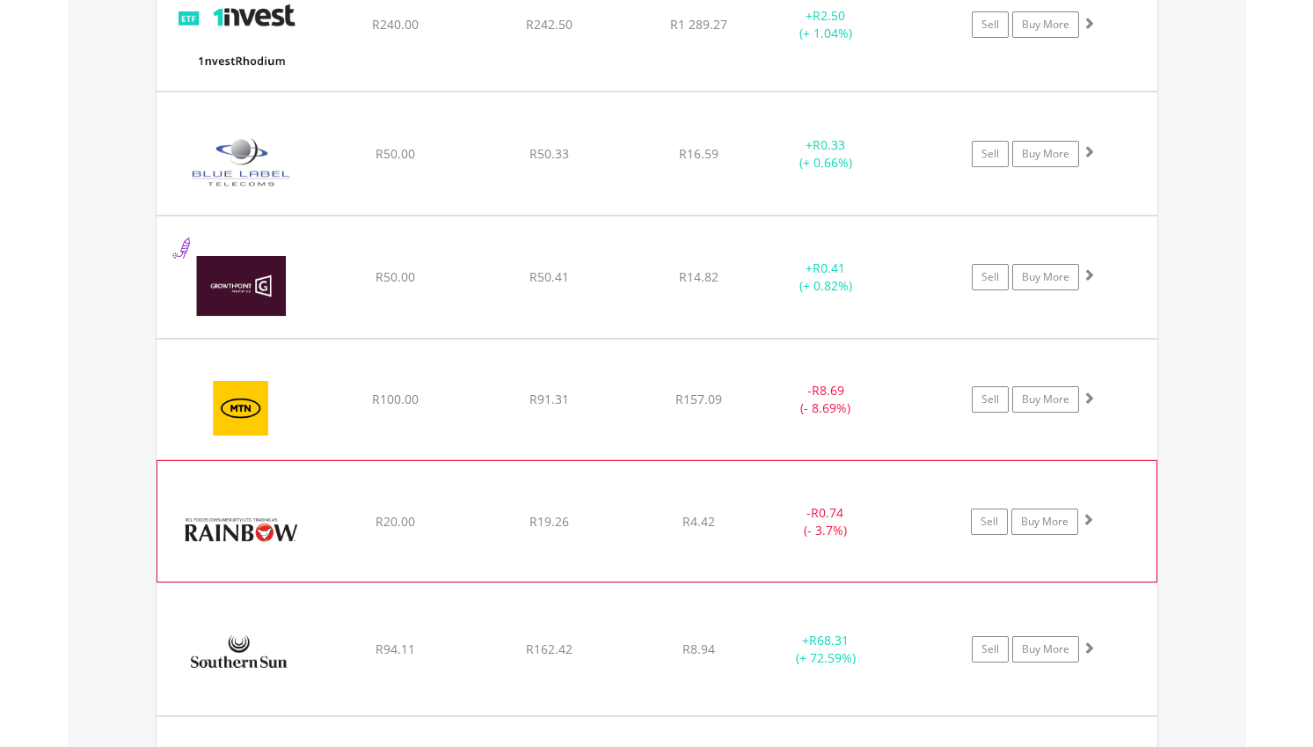
click at [767, 91] on div "﻿ Rainbow Chicken Ltd R20.00 R19.26 R4.42 - R0.74 (- 3.7%) Sell Buy More" at bounding box center [657, 25] width 1001 height 132
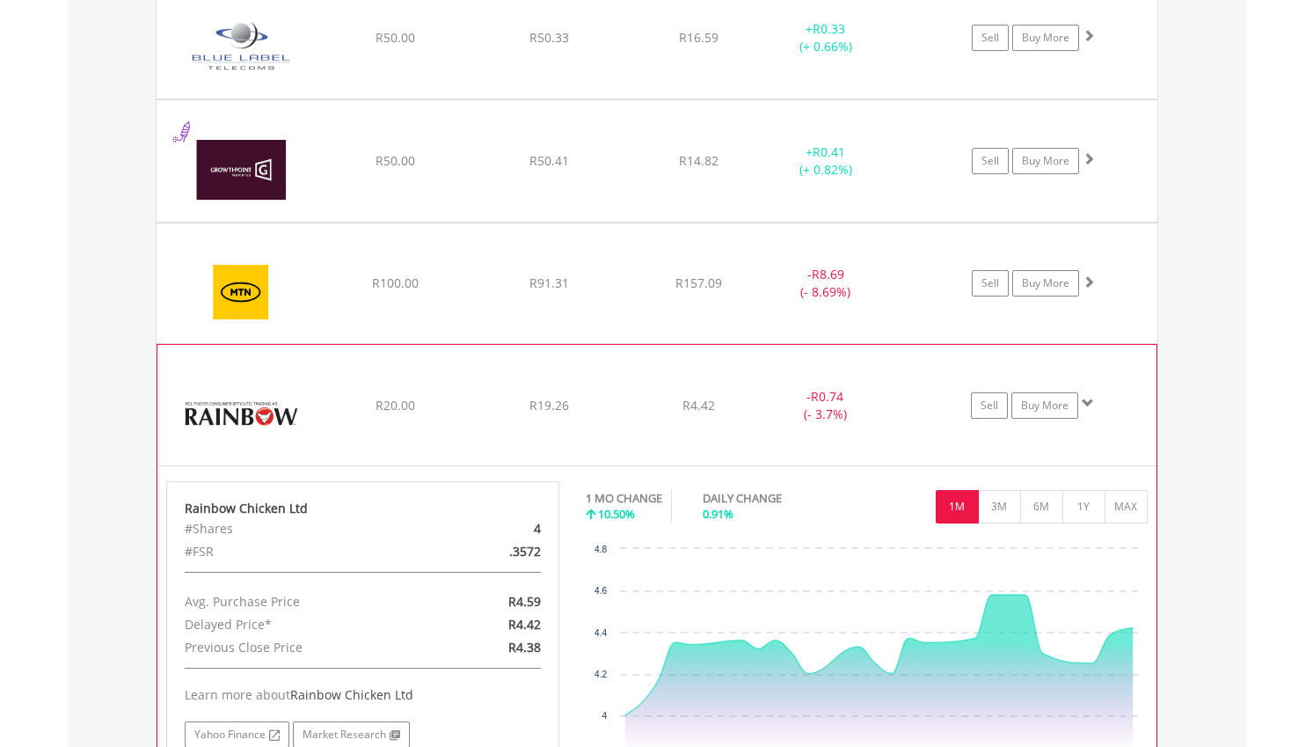
scroll to position [1706, 0]
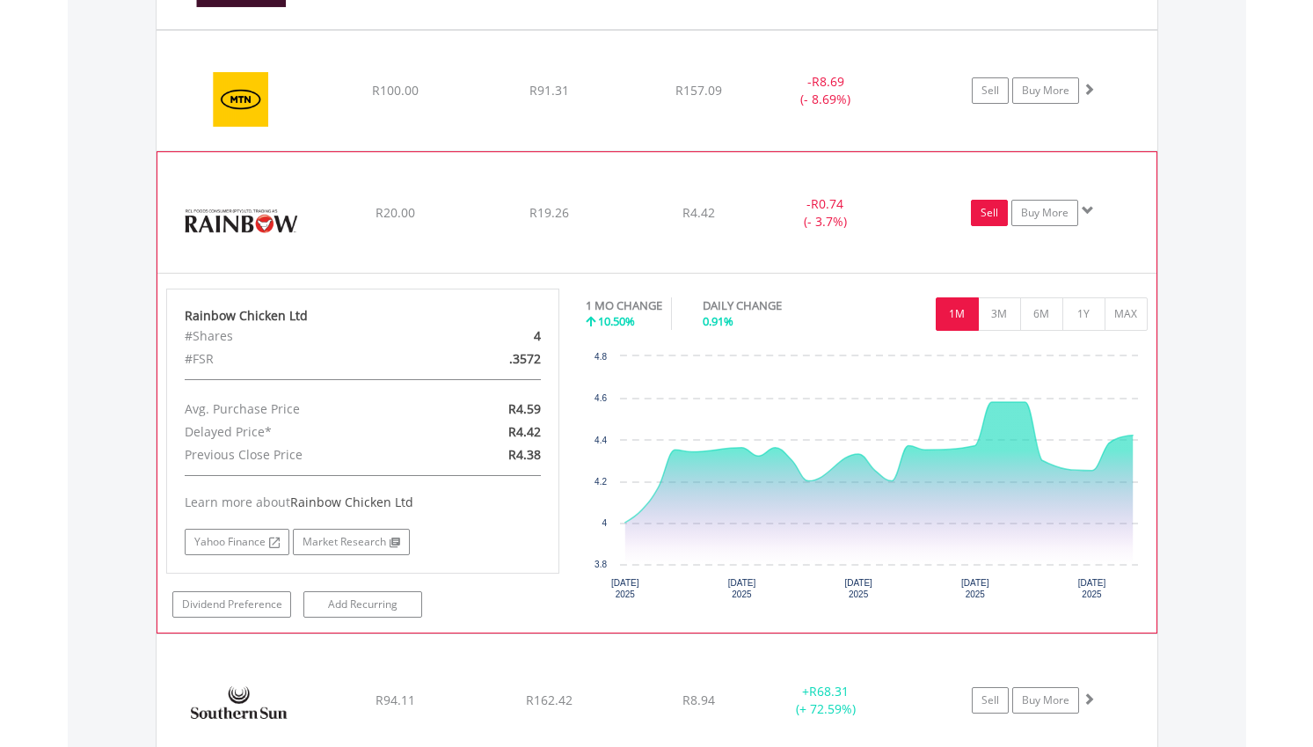
click at [989, 214] on link "Sell" at bounding box center [989, 213] width 37 height 26
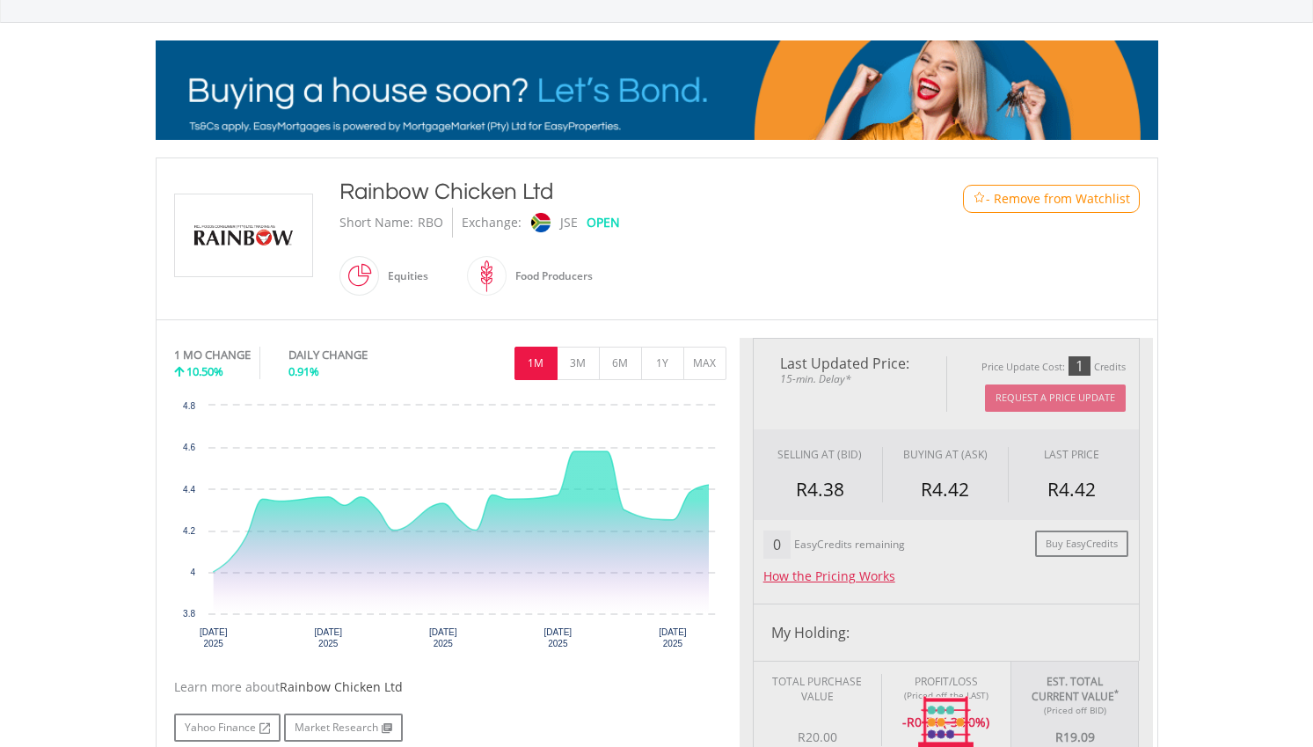
scroll to position [355, 0]
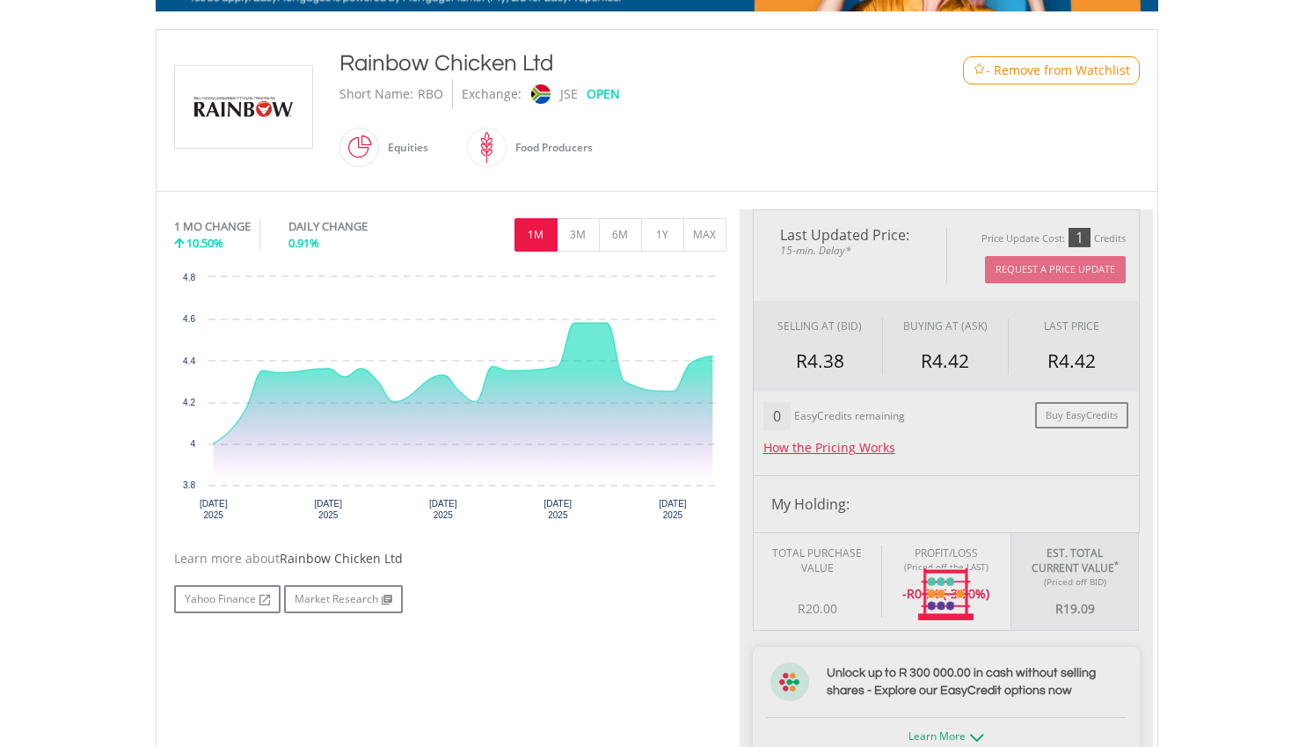
type input "*****"
type input "******"
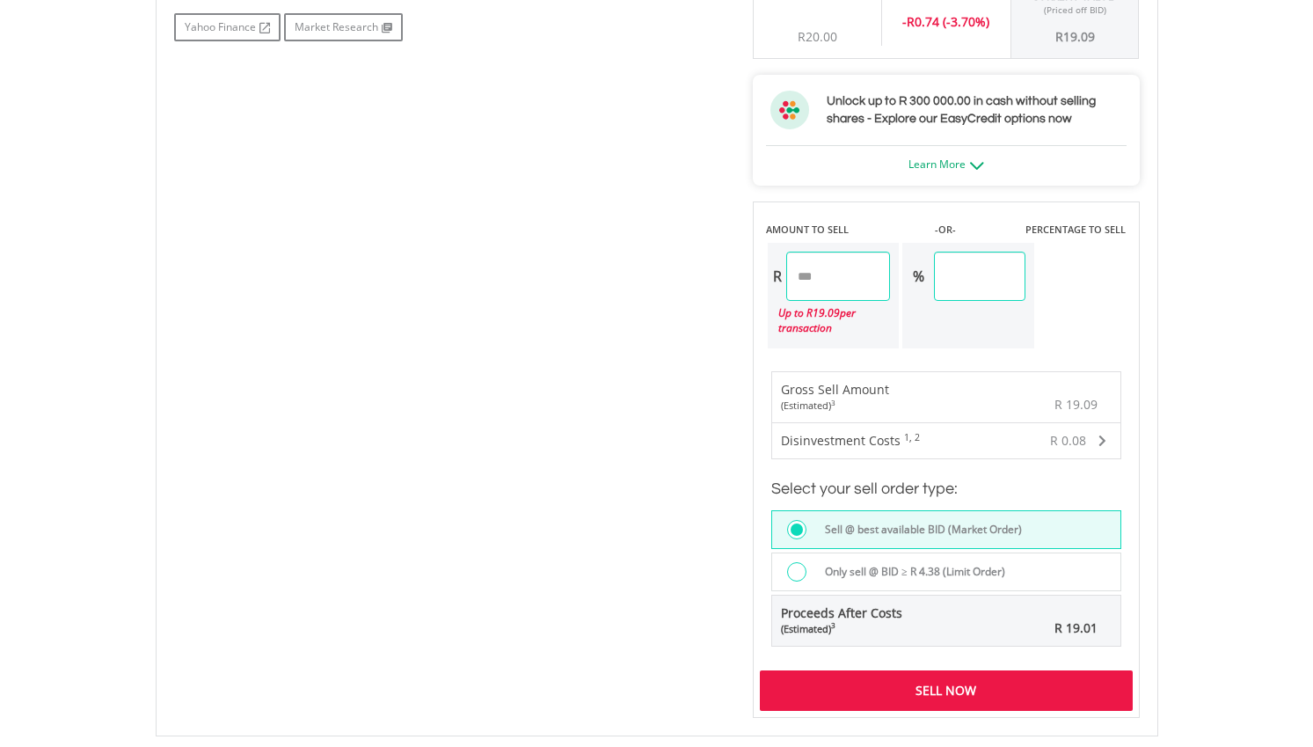
scroll to position [928, 0]
click at [991, 675] on div "Sell Now" at bounding box center [946, 689] width 373 height 40
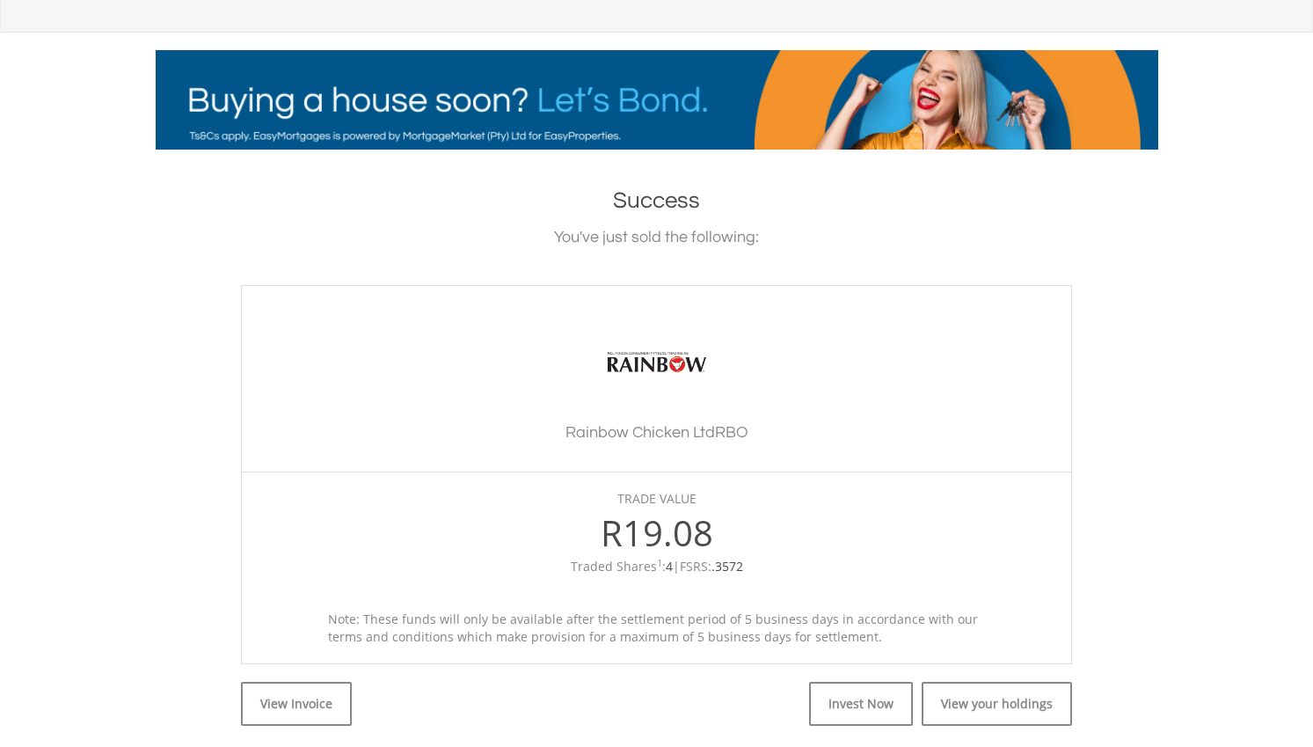
scroll to position [328, 0]
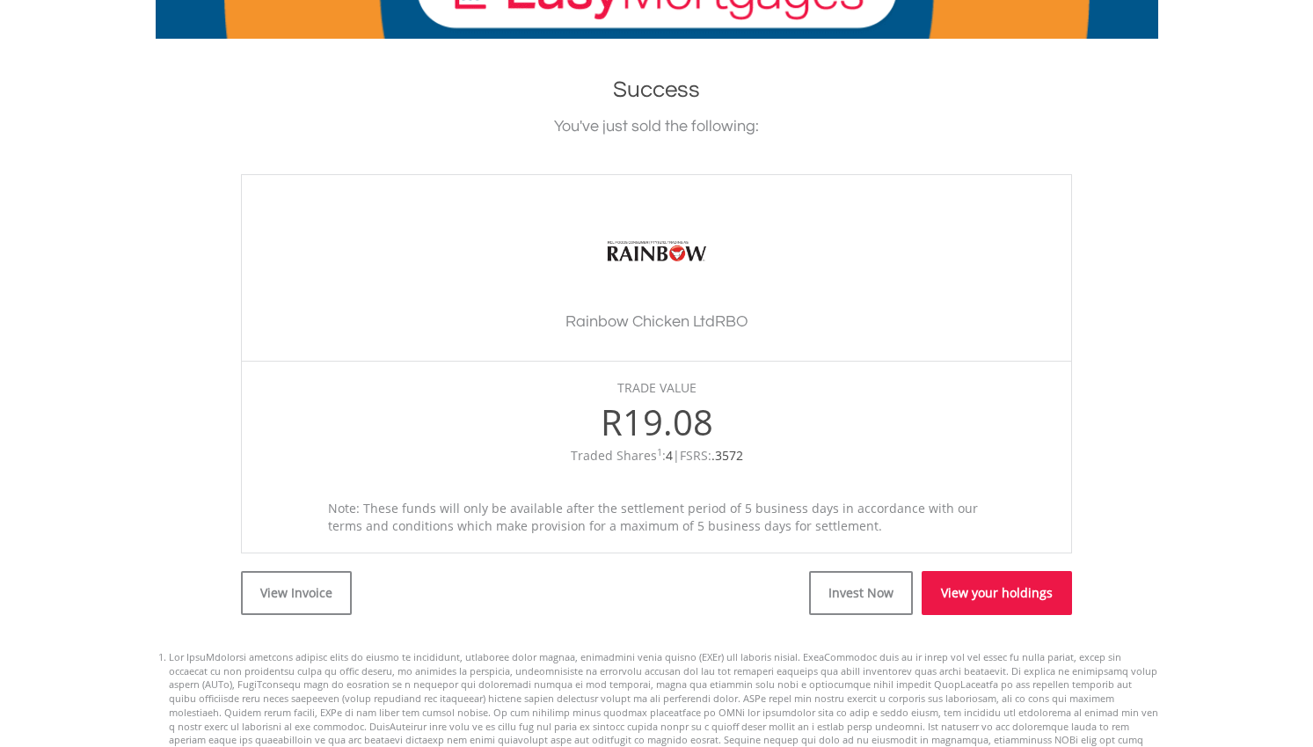
click at [1010, 600] on link "View your holdings" at bounding box center [997, 593] width 150 height 44
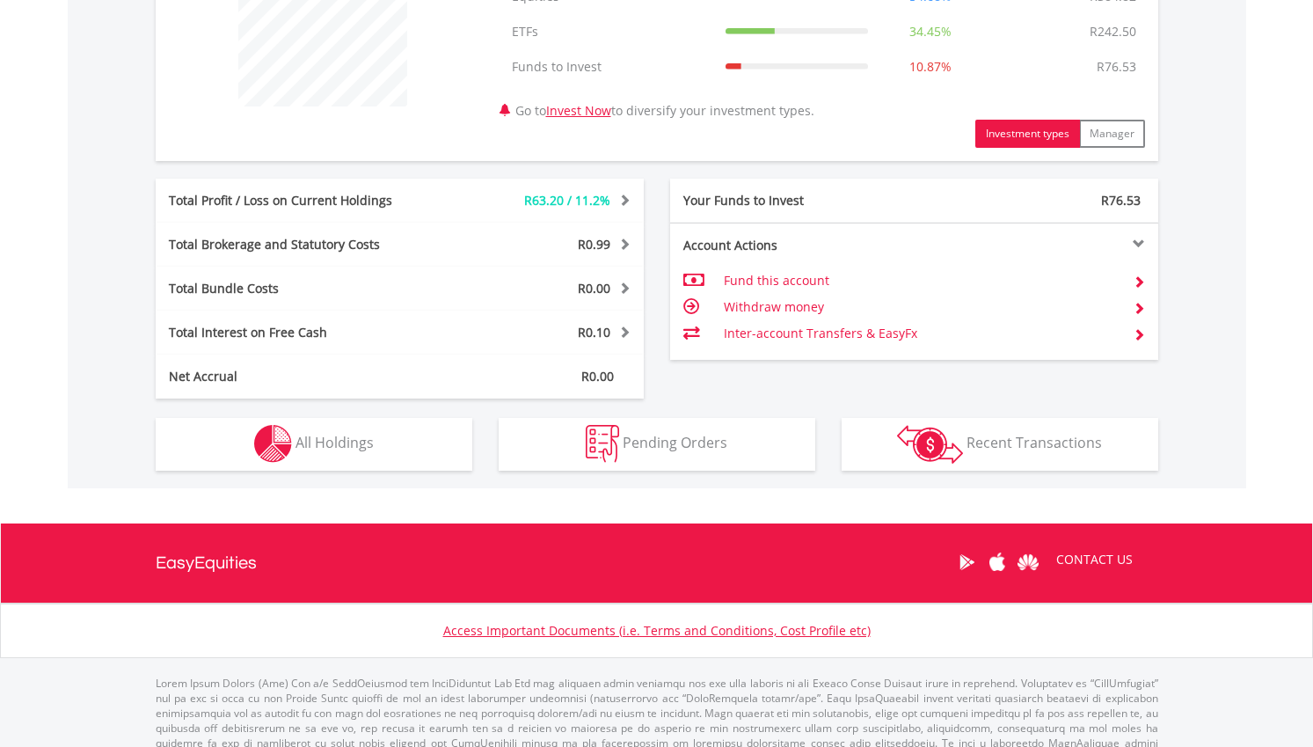
scroll to position [776, 0]
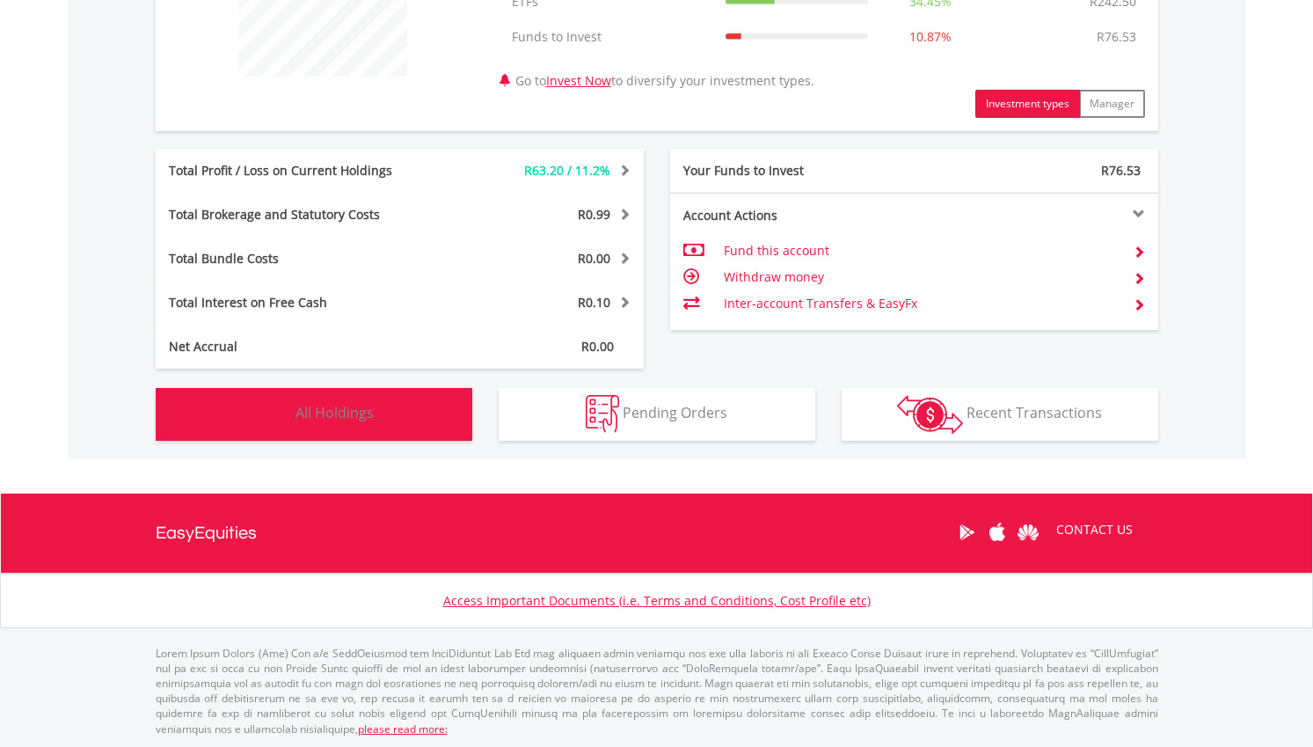
click at [398, 412] on button "Holdings All Holdings" at bounding box center [314, 414] width 317 height 53
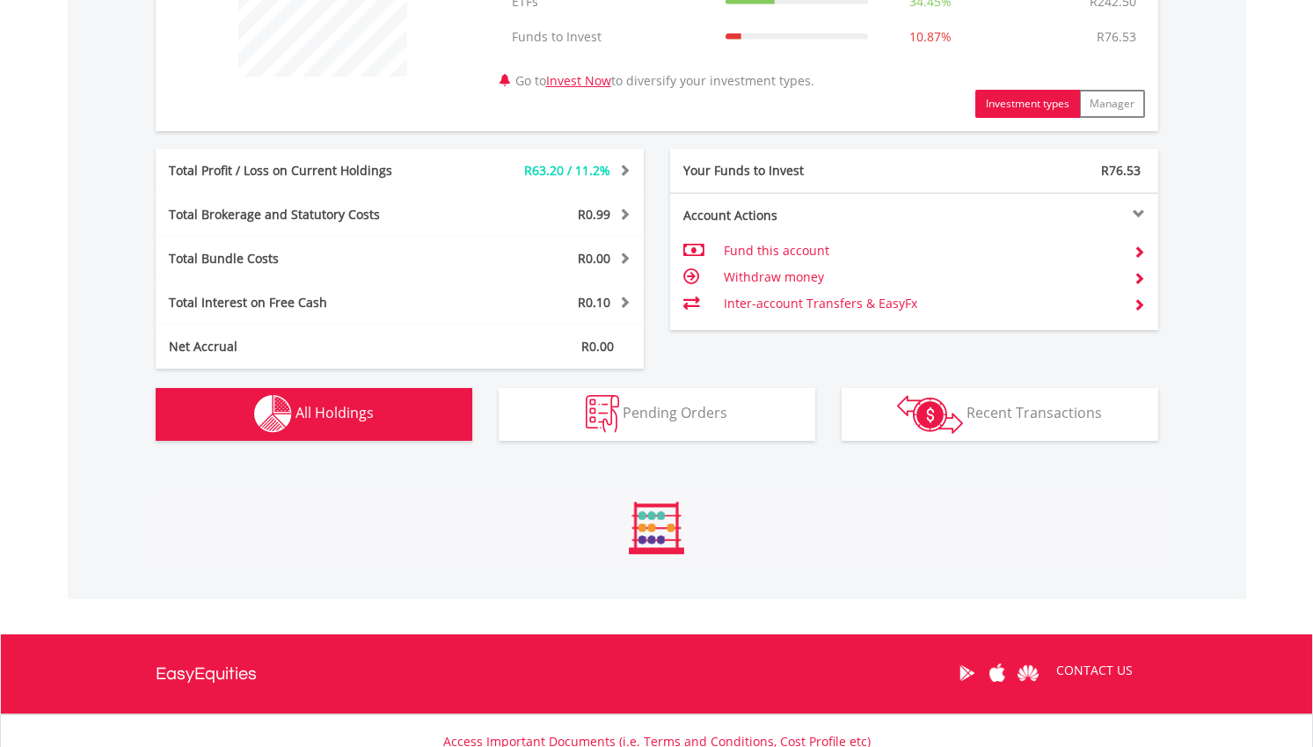
scroll to position [1268, 0]
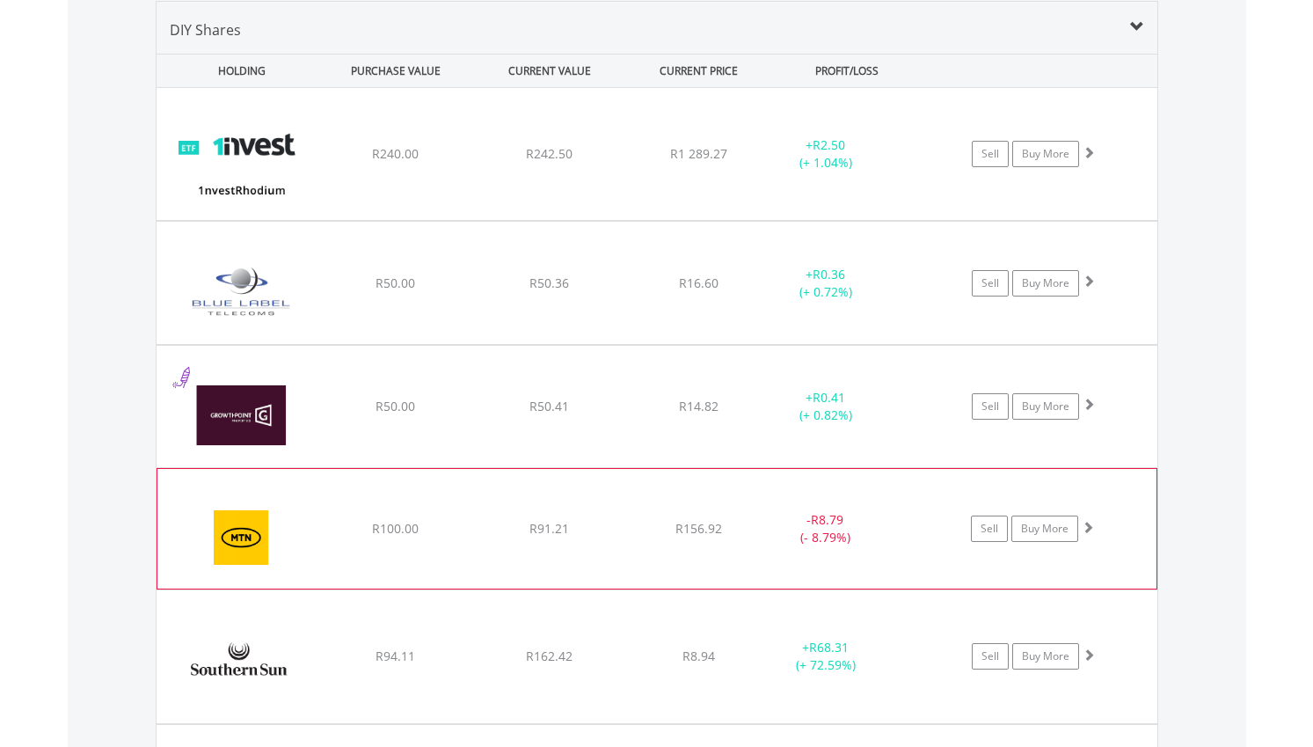
click at [885, 515] on div "- R8.79 (- 8.79%)" at bounding box center [825, 528] width 132 height 35
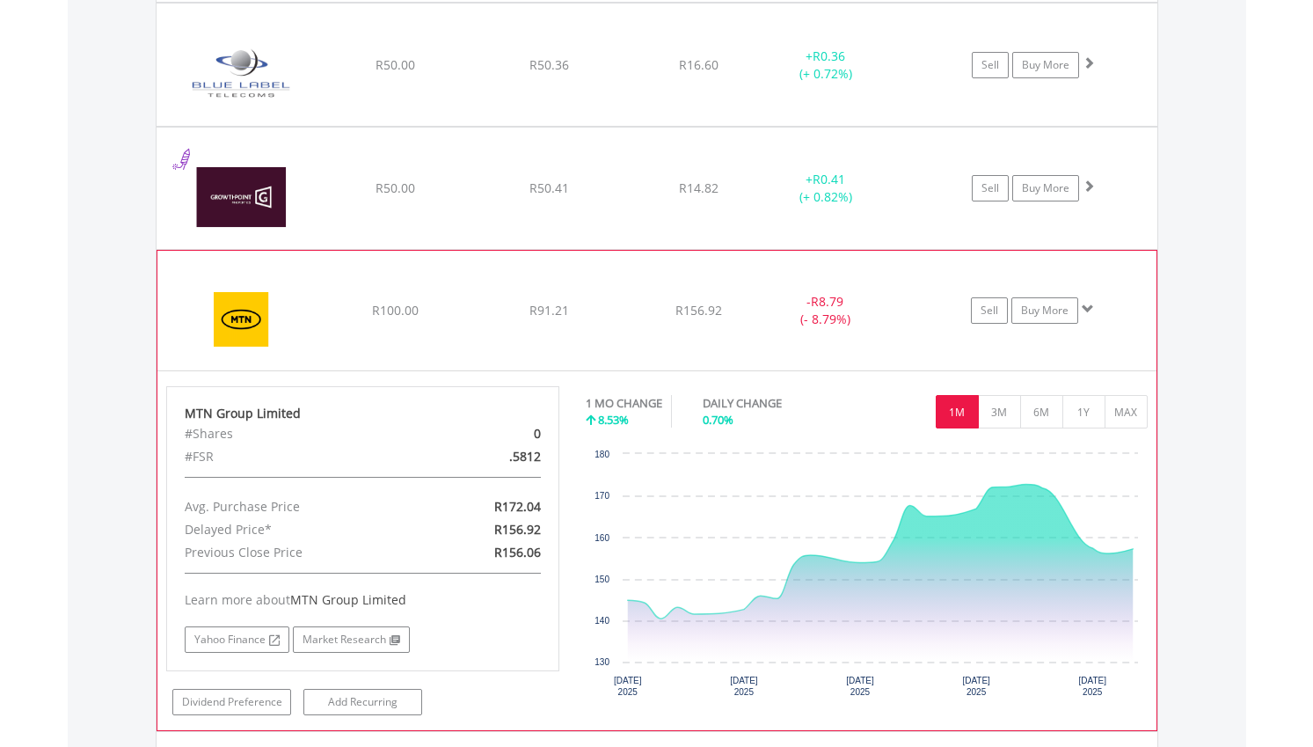
scroll to position [1527, 0]
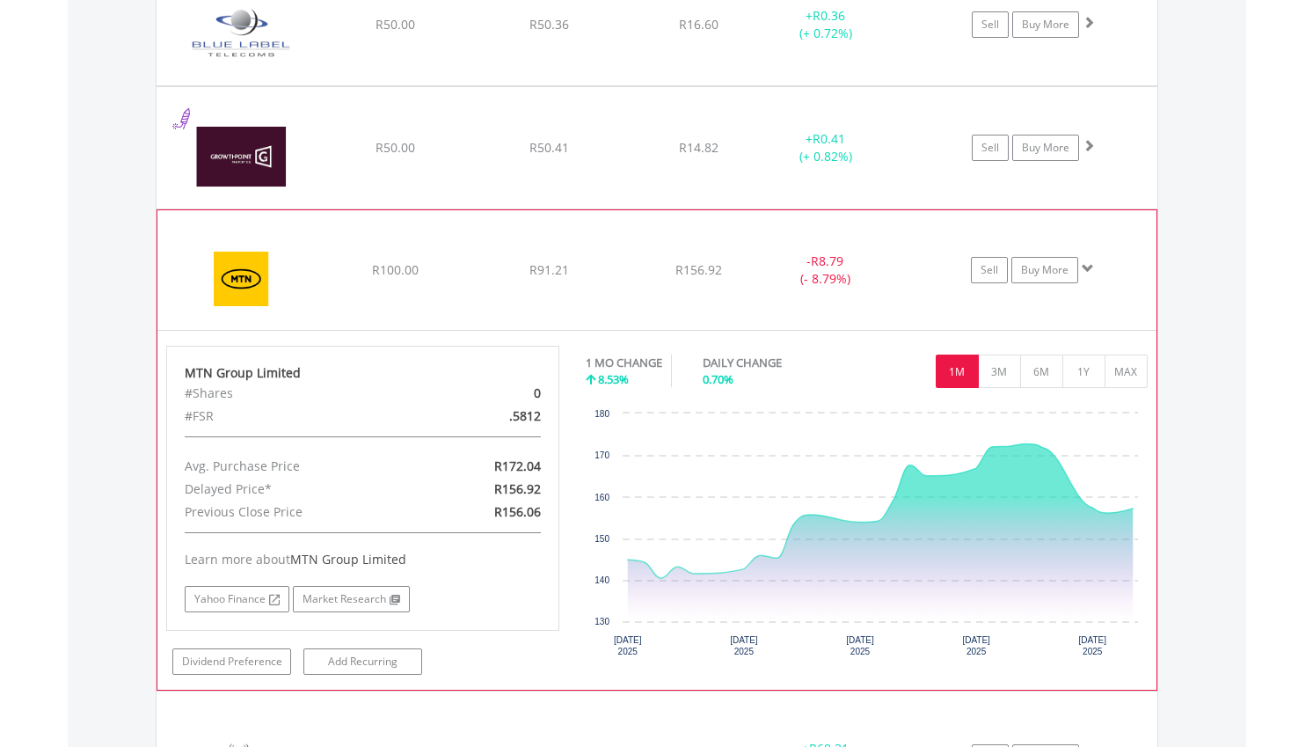
click at [824, 254] on span "R8.79" at bounding box center [827, 260] width 33 height 17
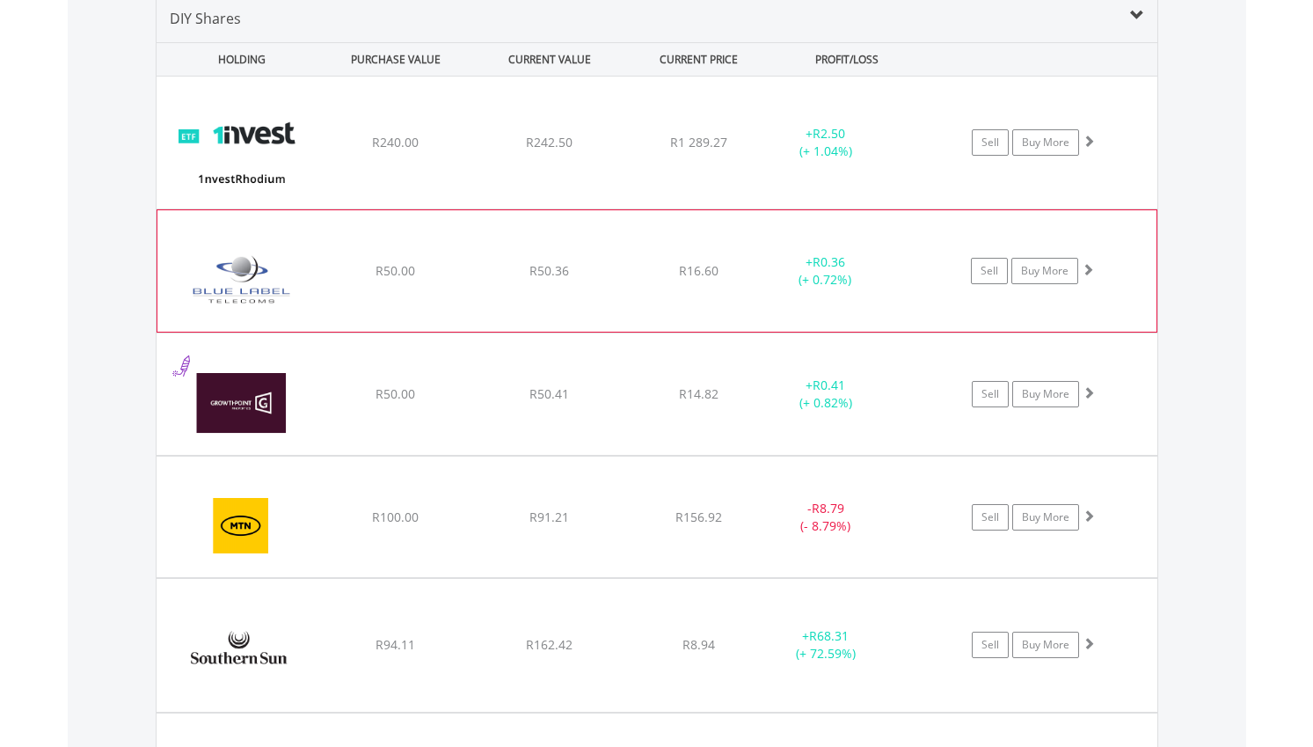
scroll to position [1256, 0]
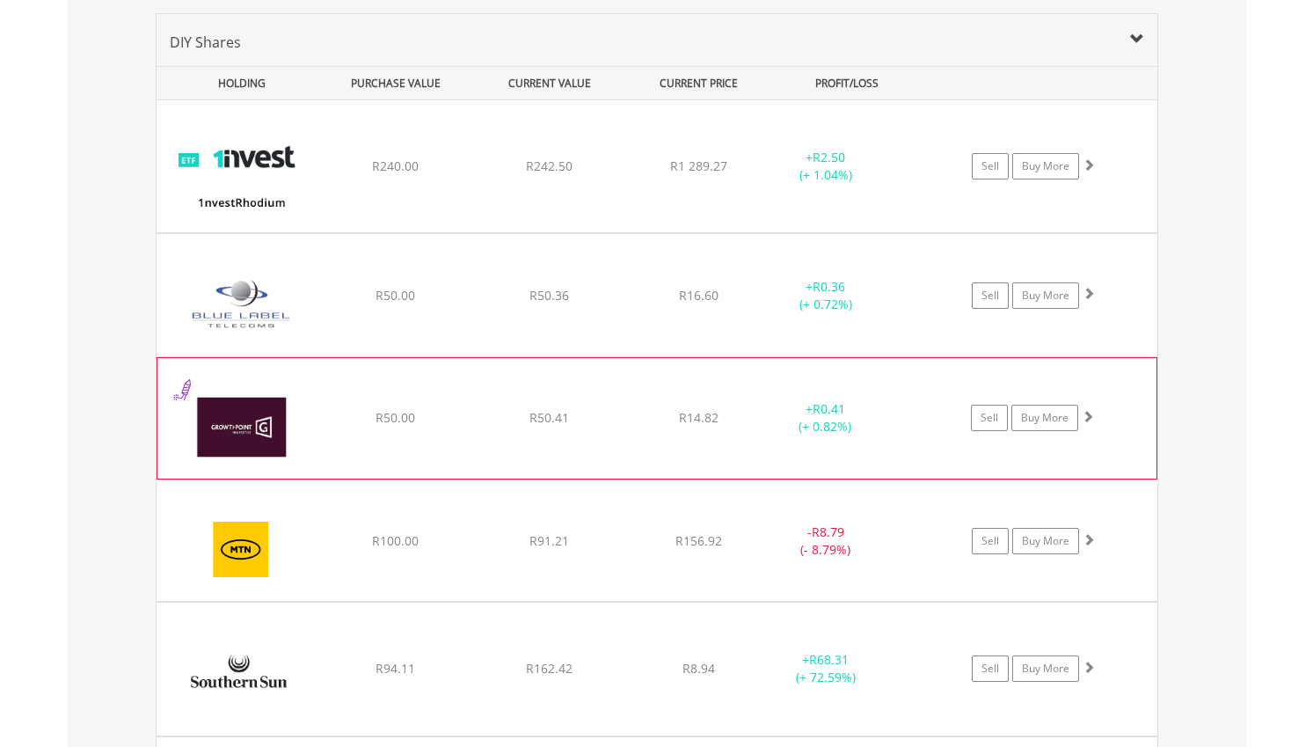
click at [877, 232] on div "﻿ Growthpoint Properties Limited R50.00 R50.41 R14.82 + R0.41 (+ 0.82%) Sell Bu…" at bounding box center [657, 166] width 1001 height 132
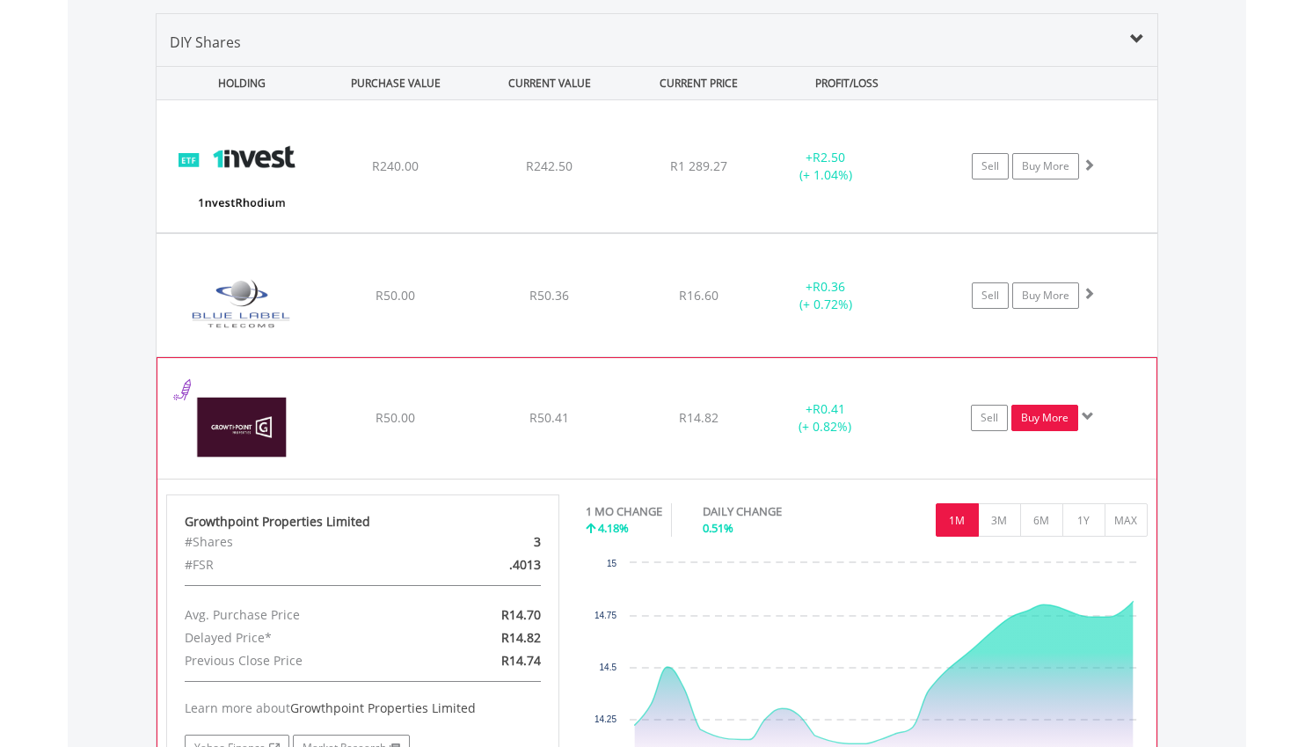
click at [1045, 415] on link "Buy More" at bounding box center [1044, 418] width 67 height 26
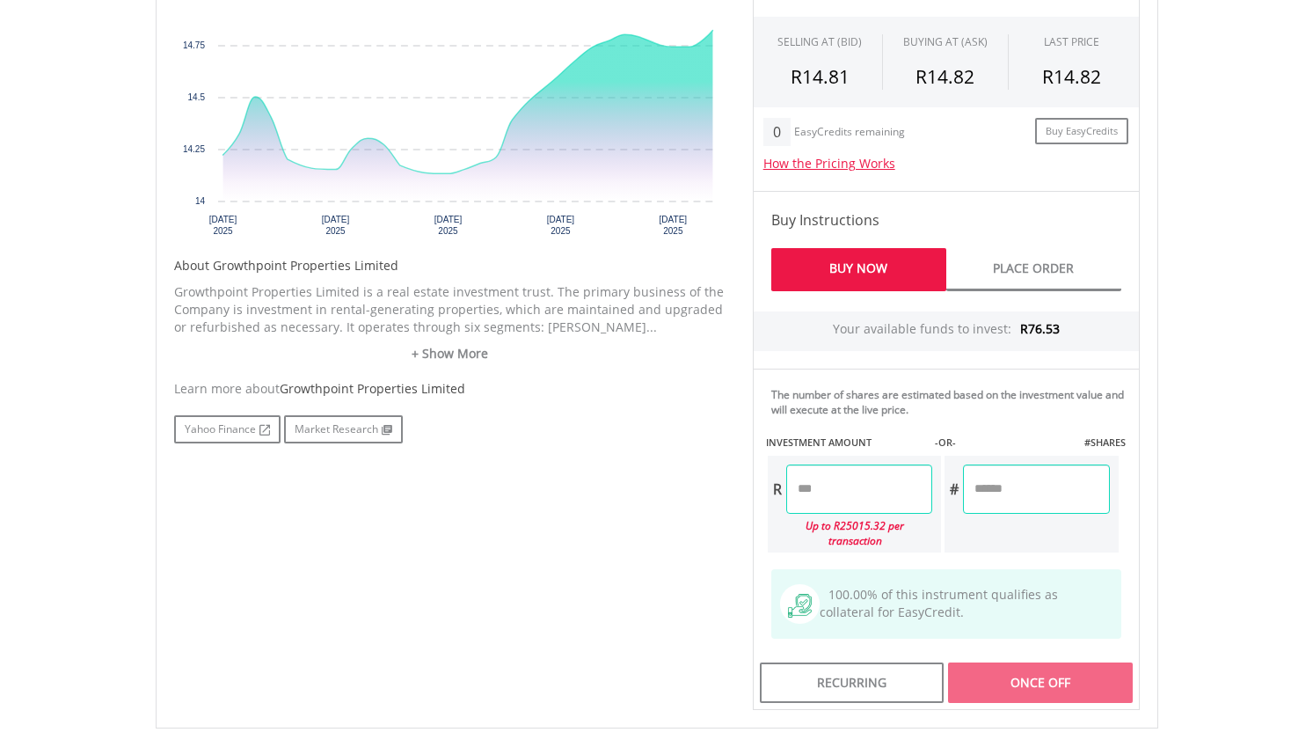
scroll to position [699, 0]
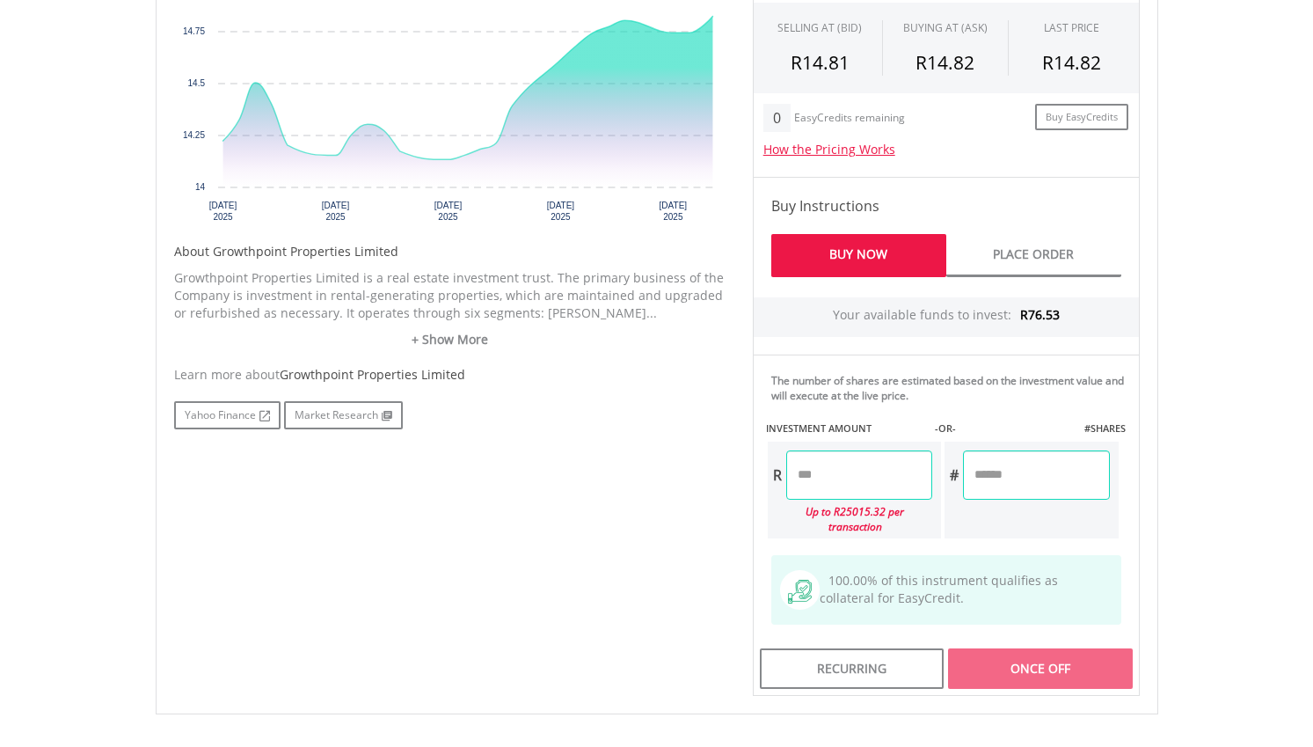
click at [894, 472] on input "number" at bounding box center [859, 474] width 146 height 49
type input "*****"
type input "******"
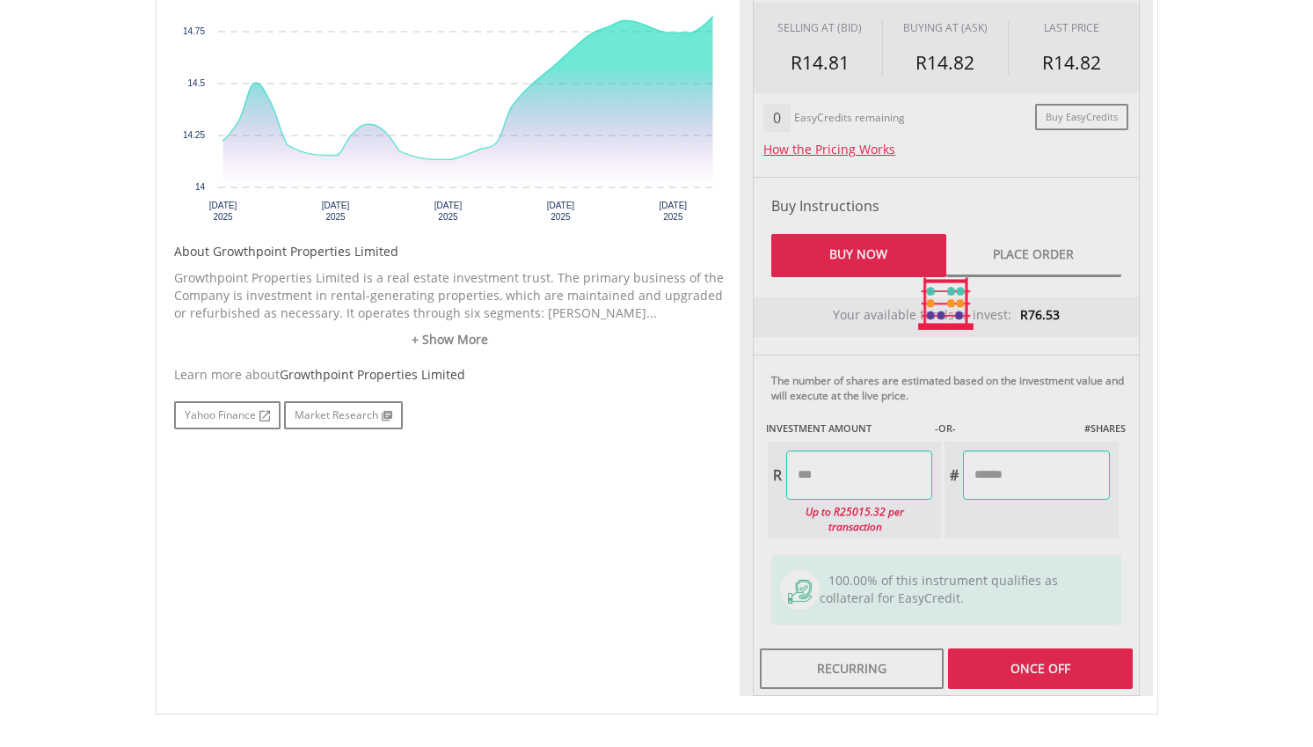
click at [1218, 453] on body "My Investments Invest Now New Listings Sell My Recurring Investments Pending Or…" at bounding box center [656, 168] width 1313 height 1735
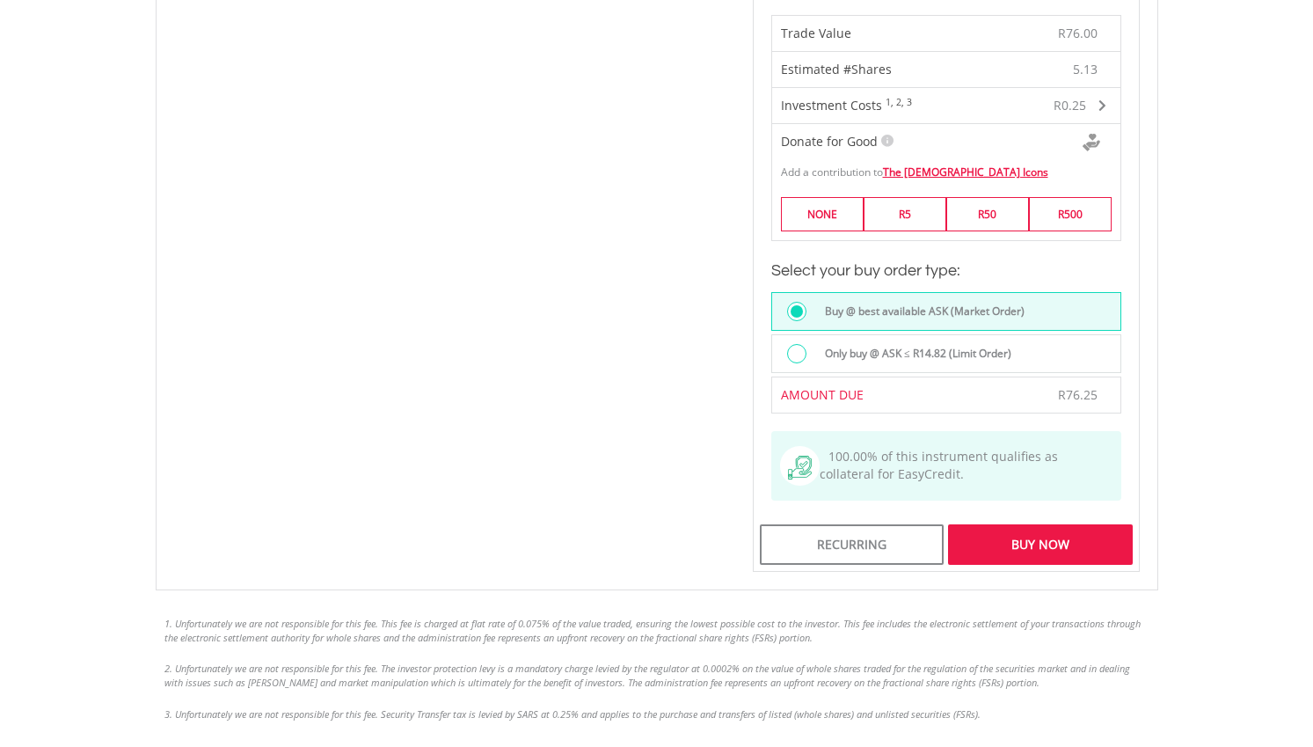
scroll to position [1258, 0]
click at [1098, 523] on div "Buy Now" at bounding box center [1040, 543] width 184 height 40
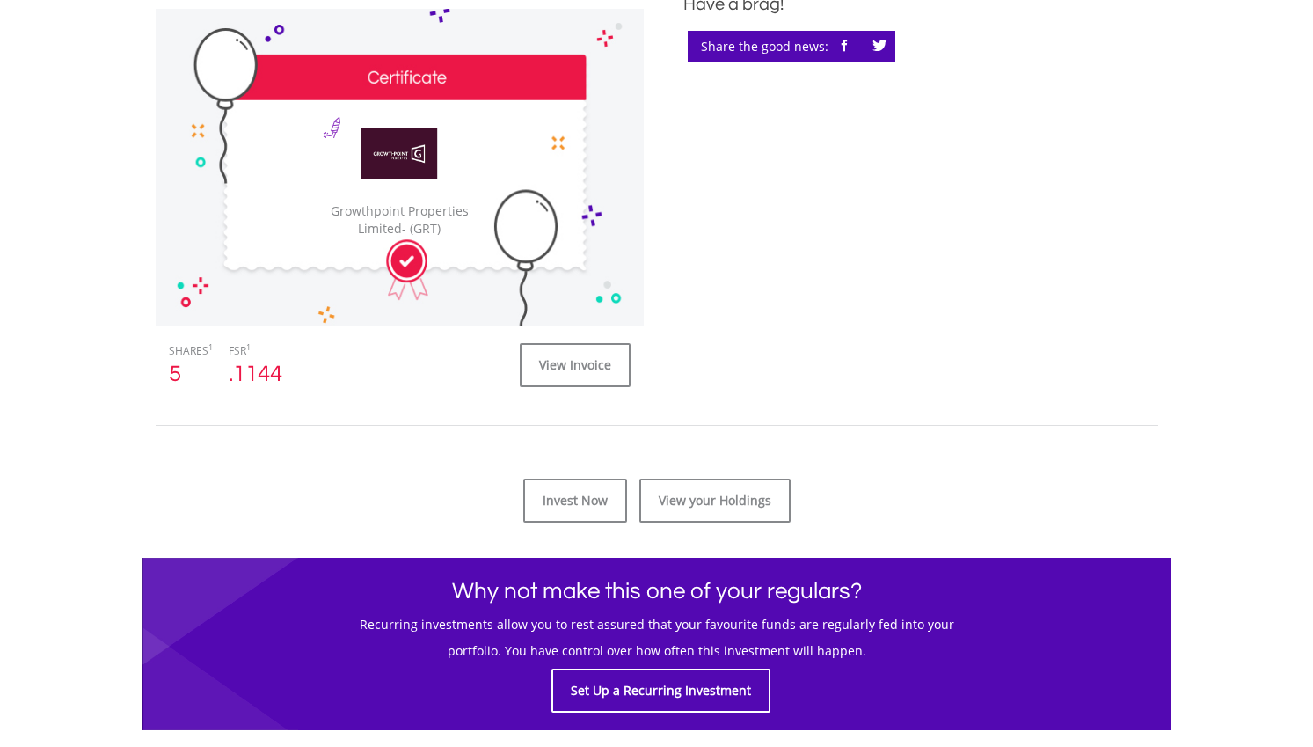
scroll to position [755, 0]
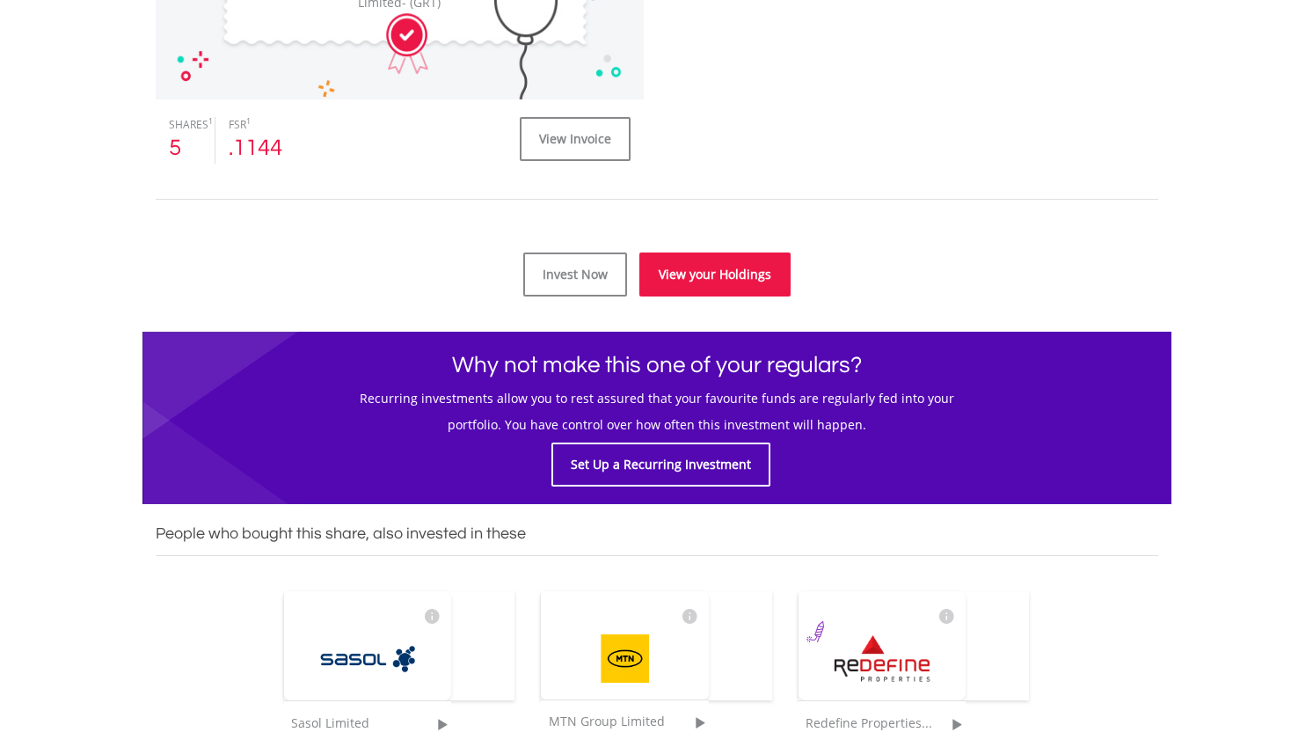
click at [721, 266] on link "View your Holdings" at bounding box center [714, 274] width 151 height 44
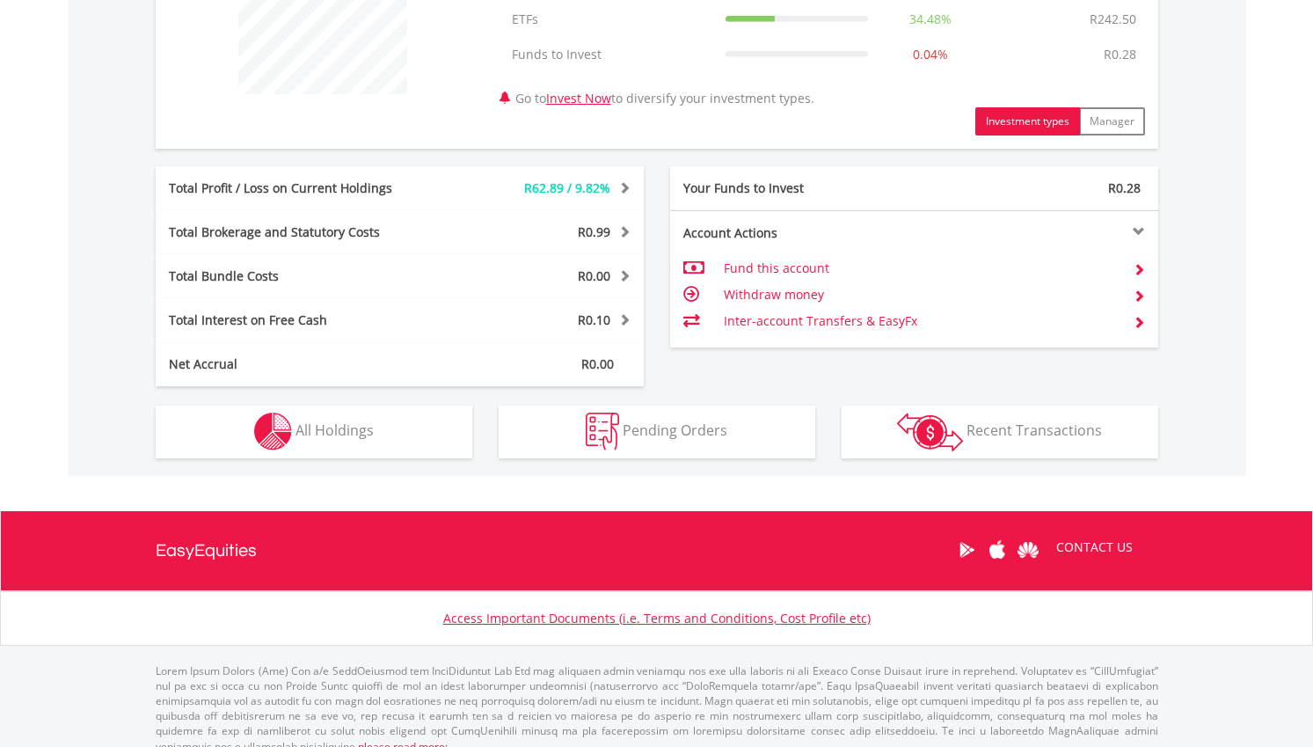
scroll to position [776, 0]
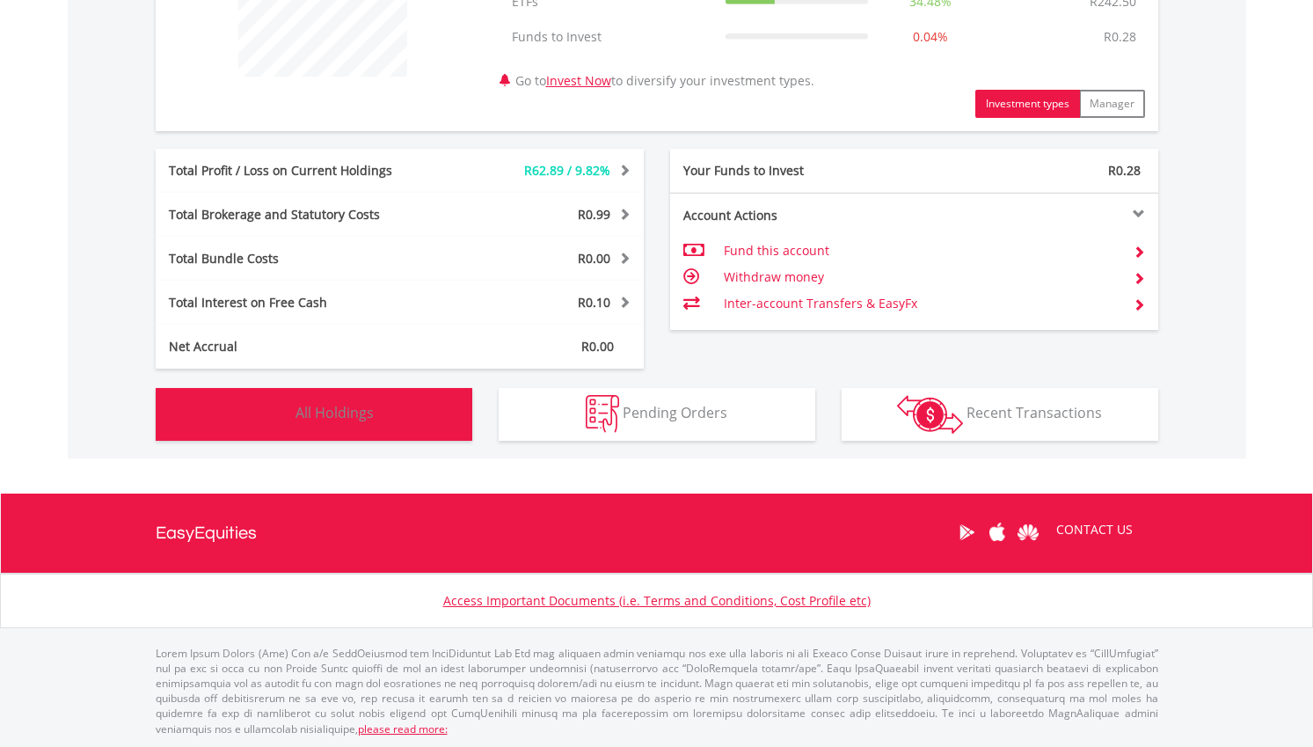
click at [389, 414] on button "Holdings All Holdings" at bounding box center [314, 414] width 317 height 53
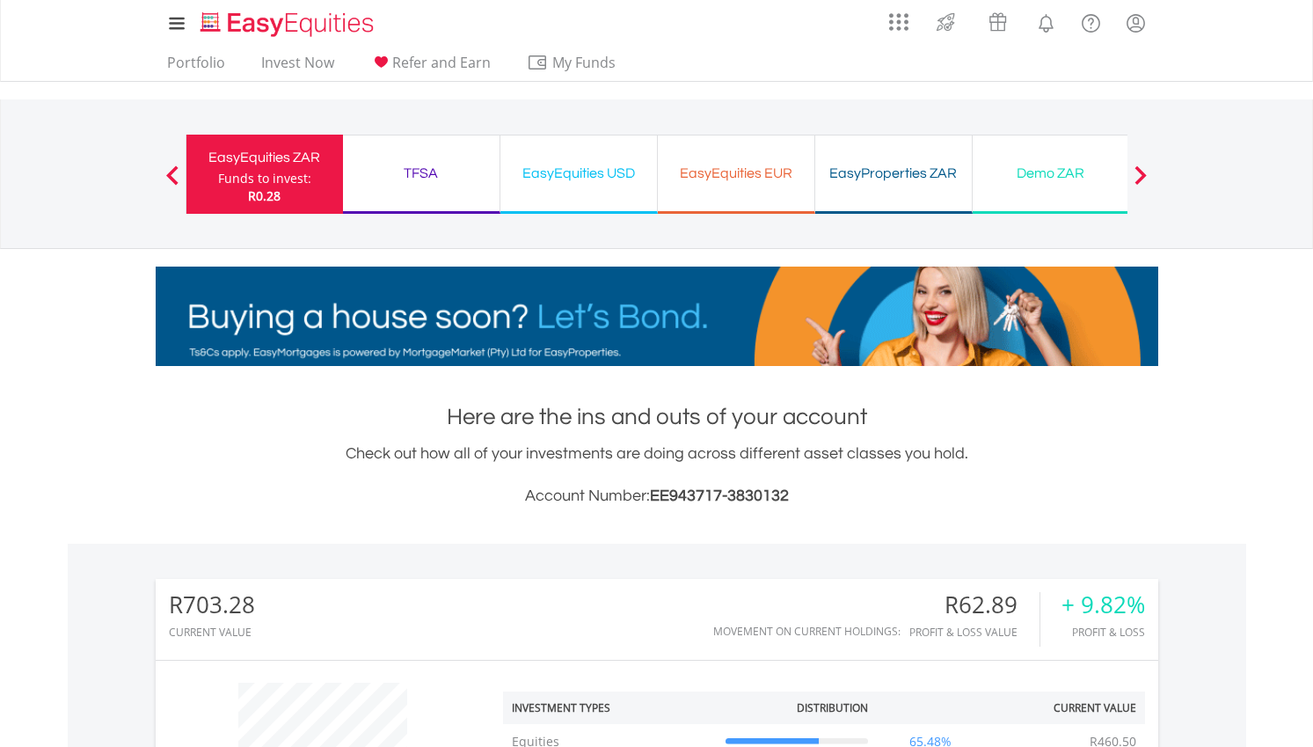
scroll to position [0, 0]
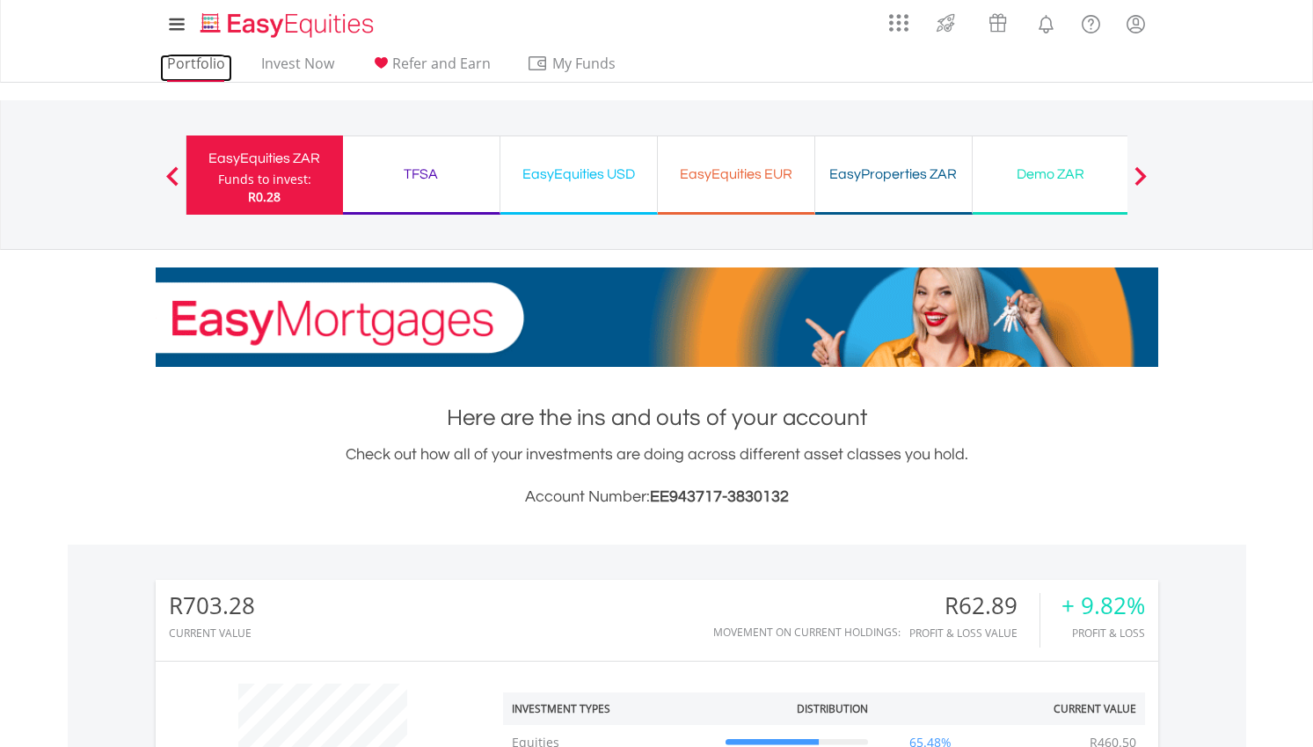
click at [201, 66] on link "Portfolio" at bounding box center [196, 68] width 72 height 27
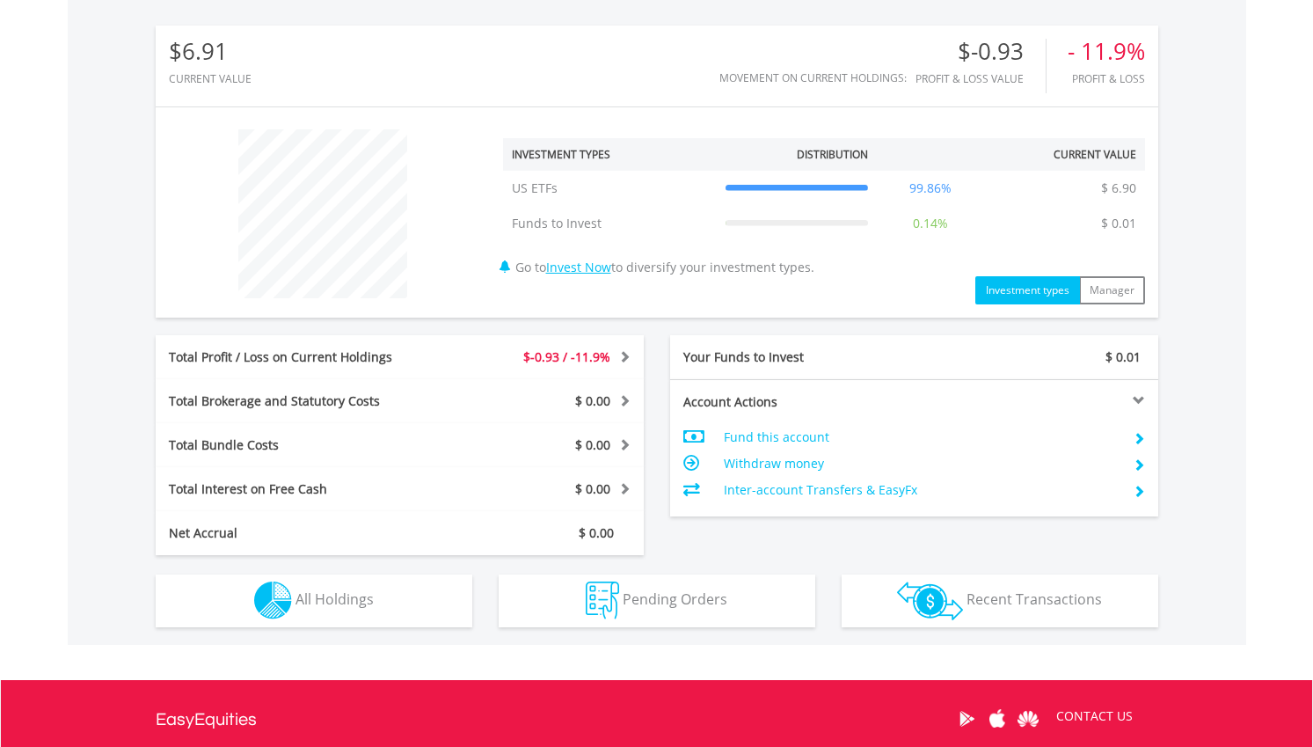
scroll to position [575, 0]
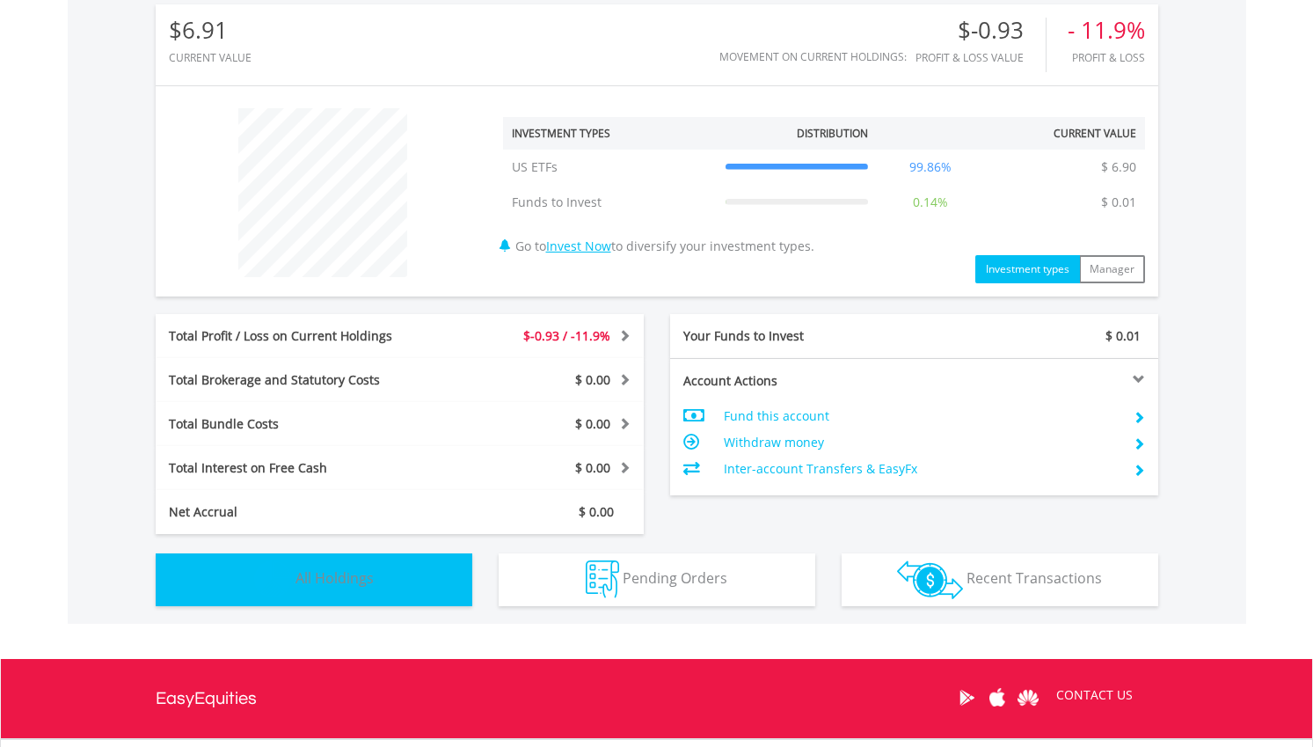
click at [400, 595] on button "Holdings All Holdings" at bounding box center [314, 579] width 317 height 53
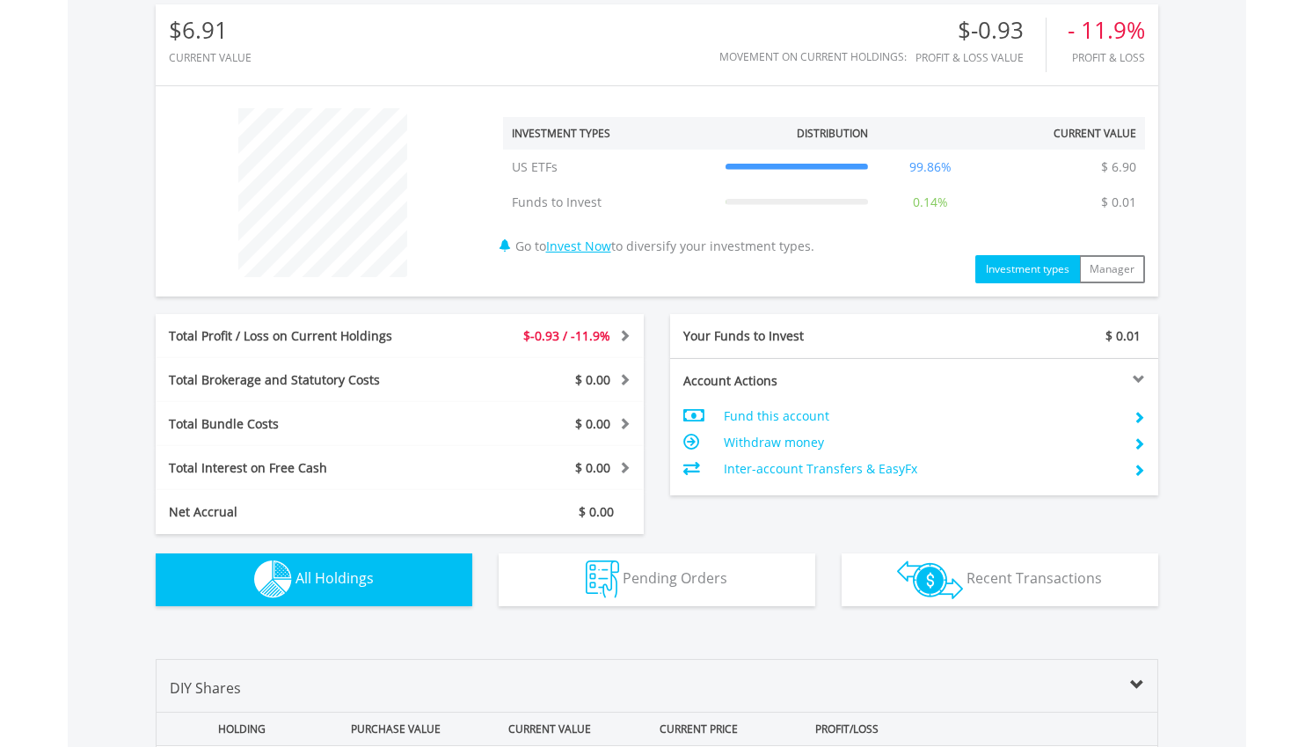
scroll to position [1032, 0]
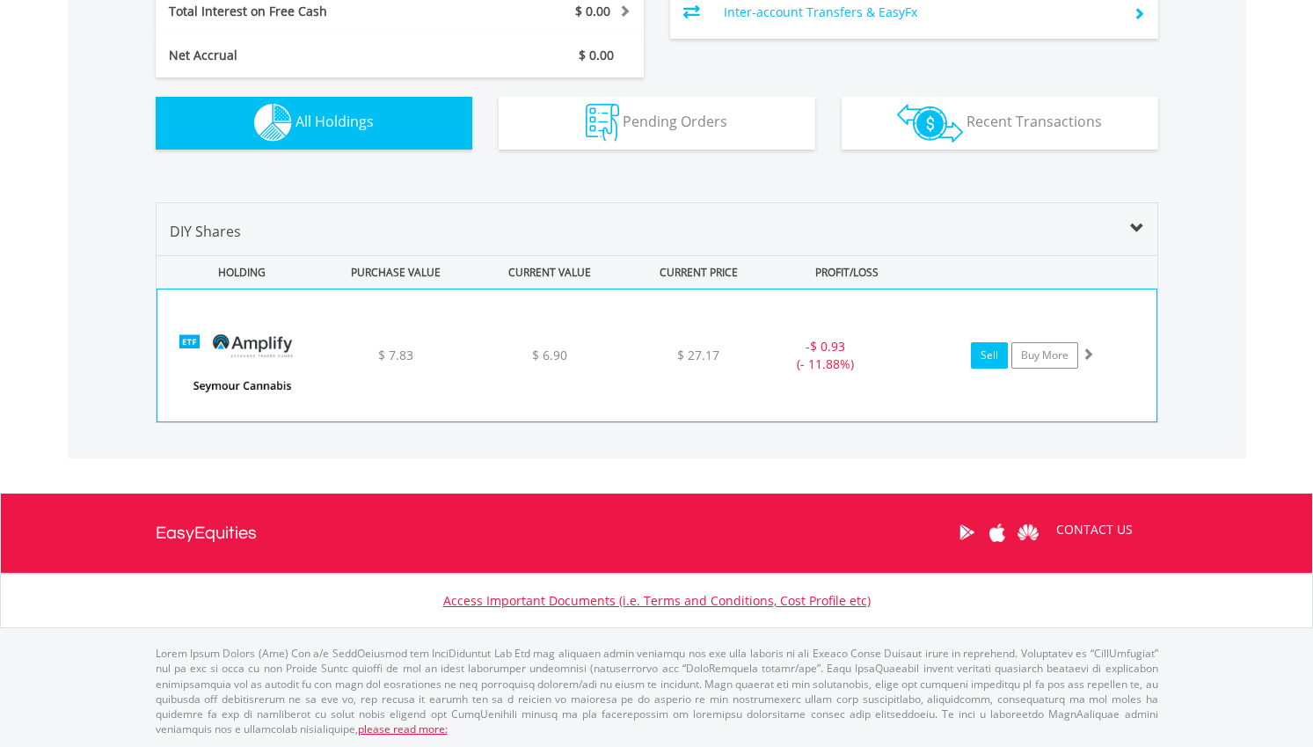
click at [1002, 363] on link "Sell" at bounding box center [989, 355] width 37 height 26
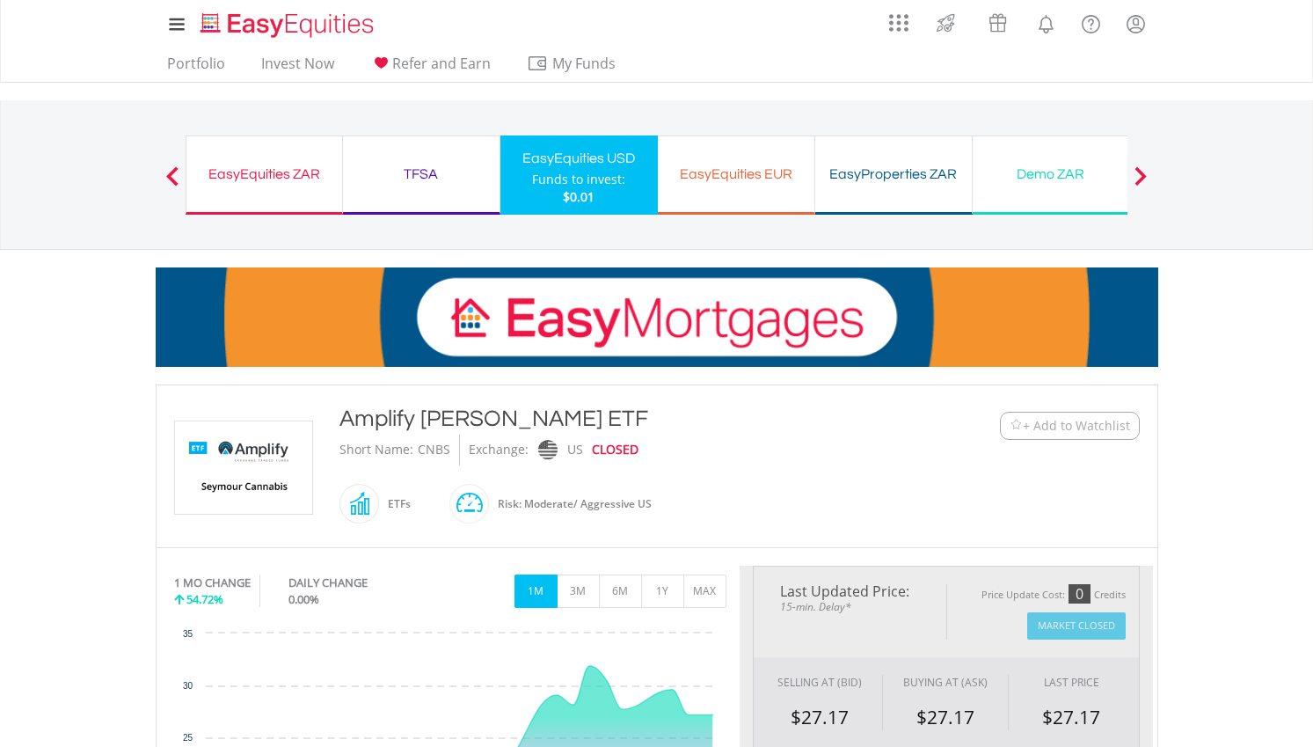
type input "****"
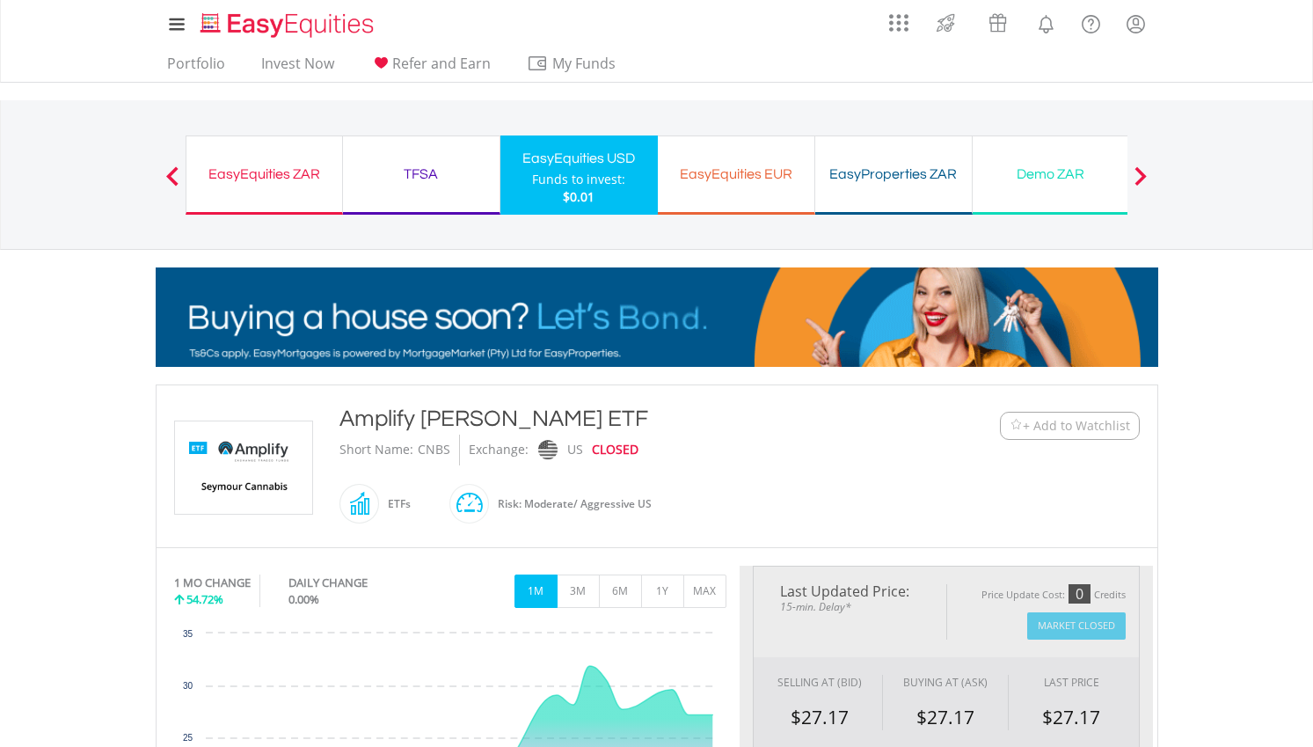
type input "******"
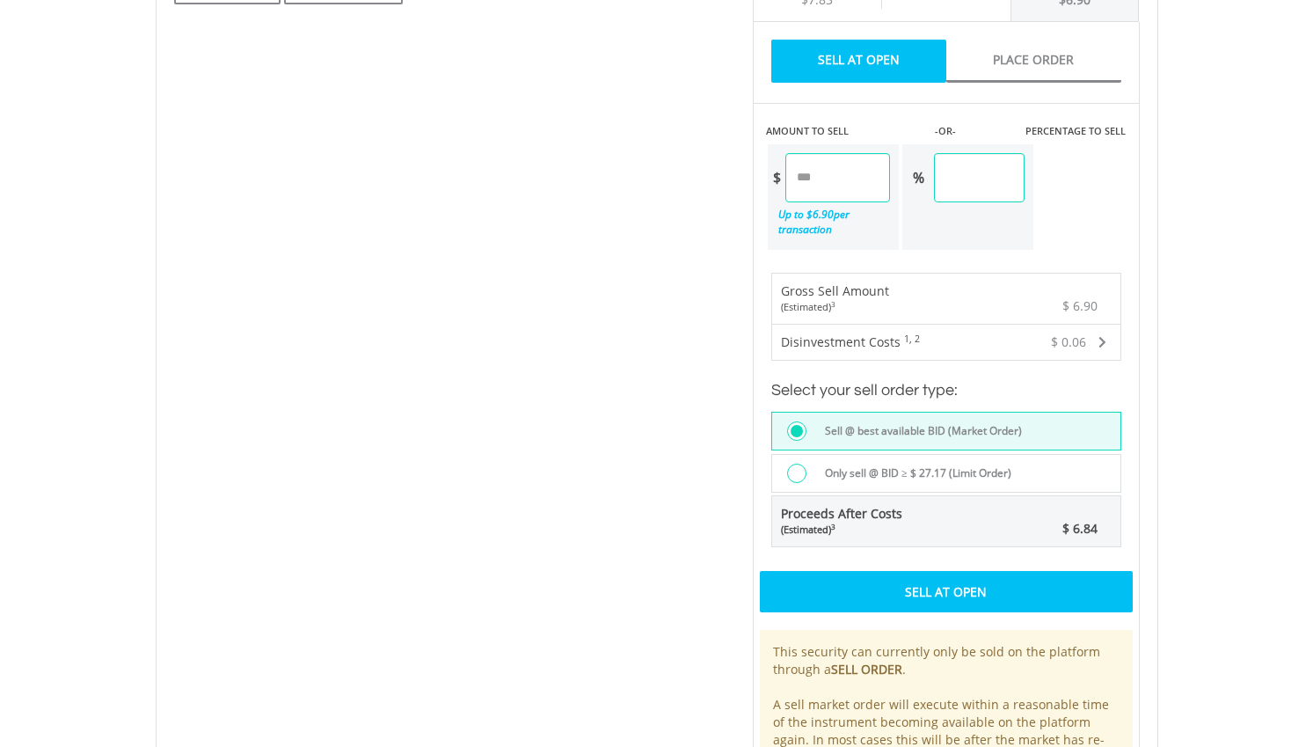
scroll to position [968, 0]
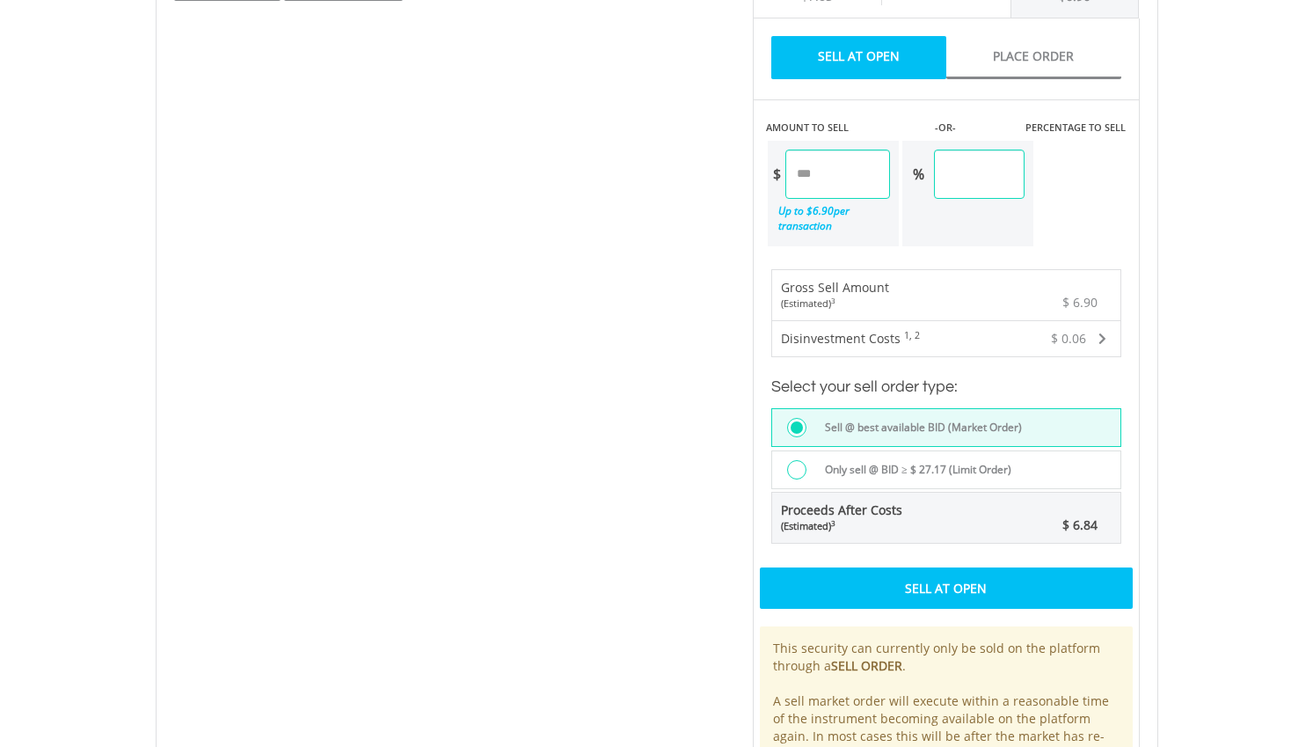
click at [879, 600] on div "Sell At Open" at bounding box center [946, 587] width 373 height 40
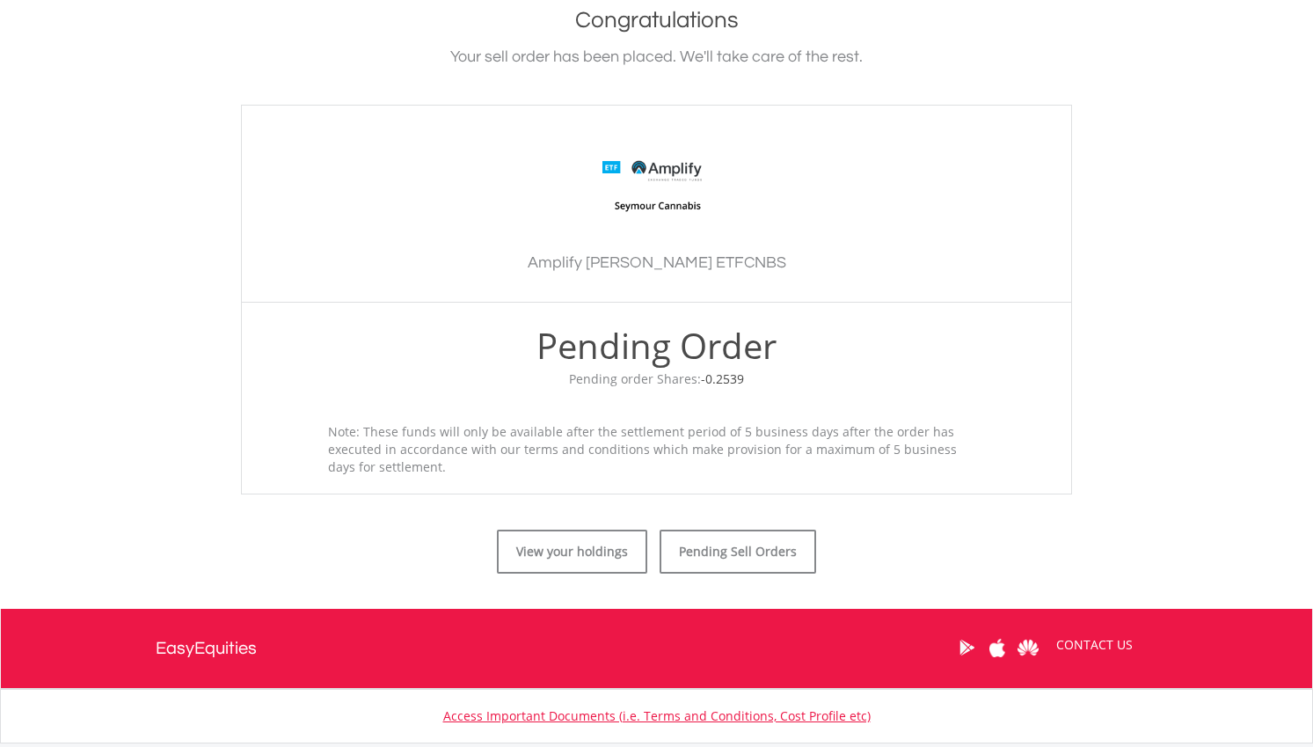
scroll to position [398, 0]
click at [575, 553] on link "View your holdings" at bounding box center [572, 551] width 150 height 44
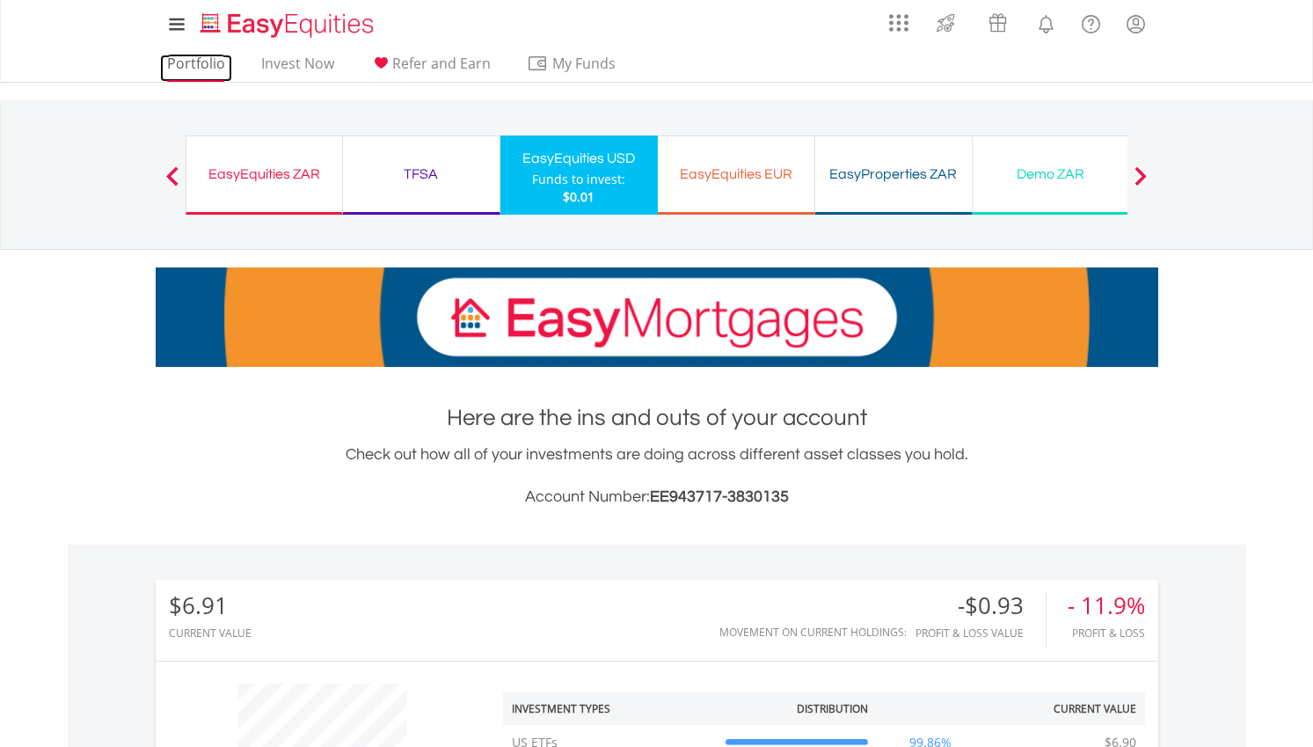
click at [210, 72] on link "Portfolio" at bounding box center [196, 68] width 72 height 27
